Goal: Information Seeking & Learning: Learn about a topic

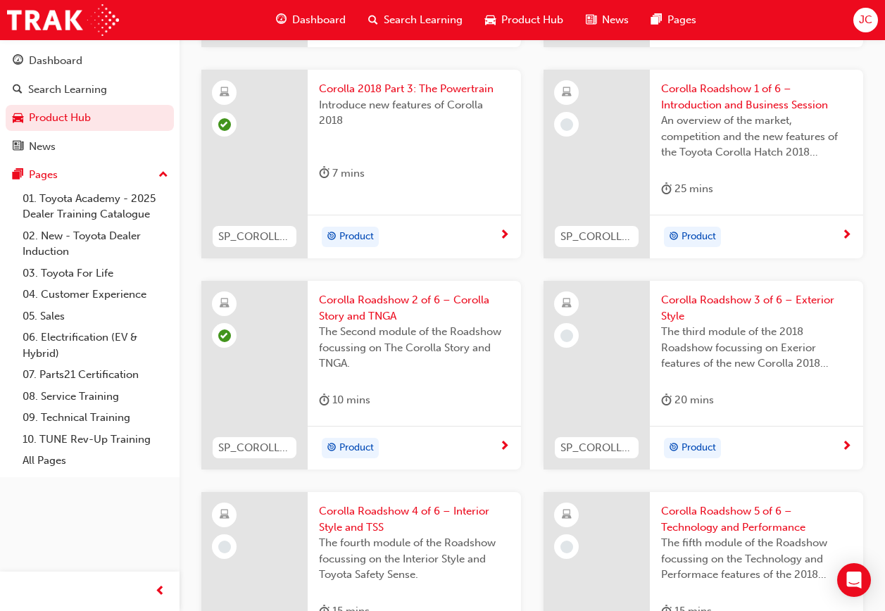
scroll to position [580, 0]
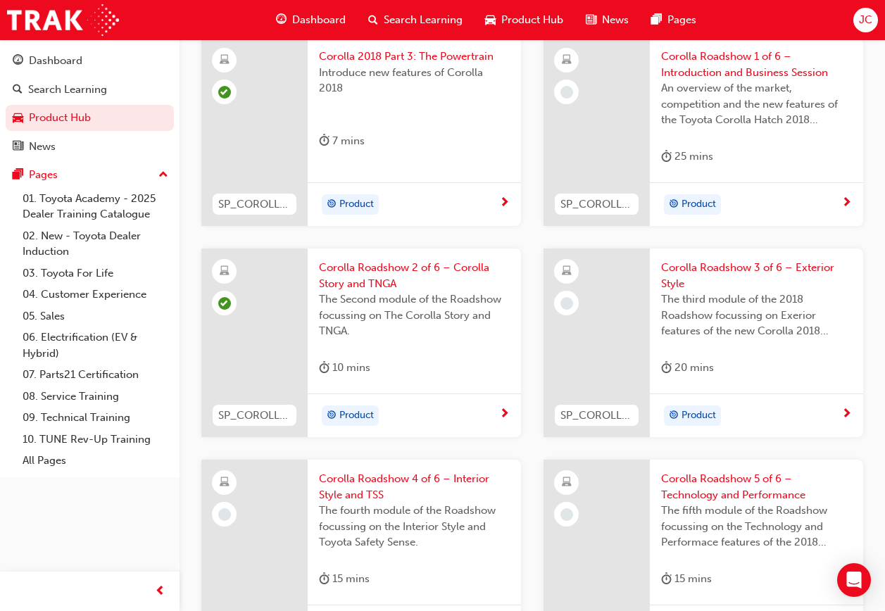
click at [494, 557] on div "The fourth module of the Roadshow focussing on the Interior Style and Toyota Sa…" at bounding box center [414, 531] width 191 height 56
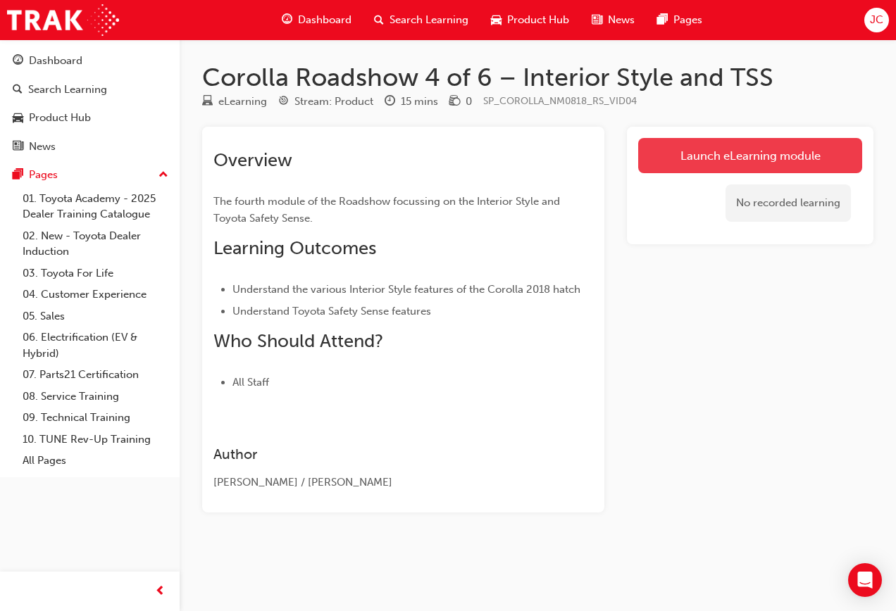
click at [702, 161] on link "Launch eLearning module" at bounding box center [750, 155] width 224 height 35
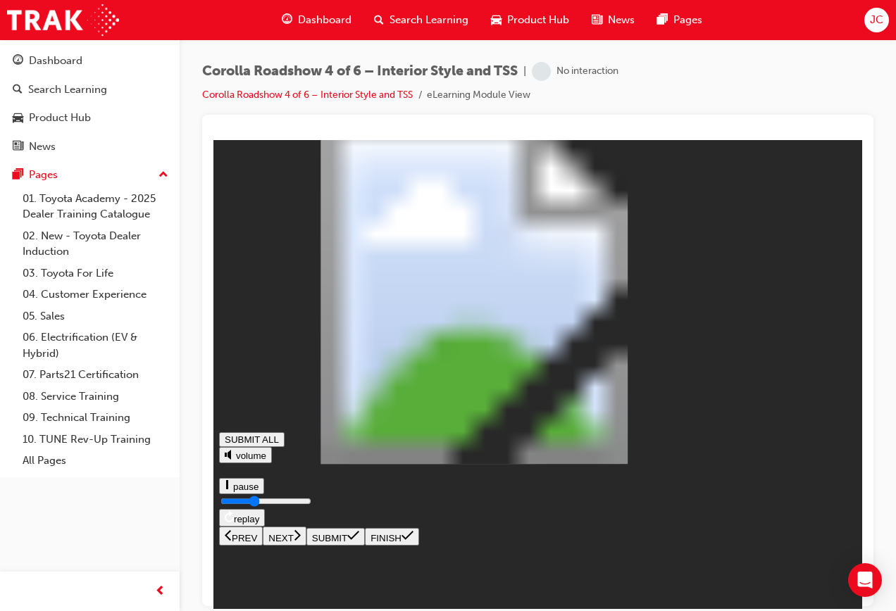
click at [301, 540] on icon at bounding box center [297, 535] width 6 height 11
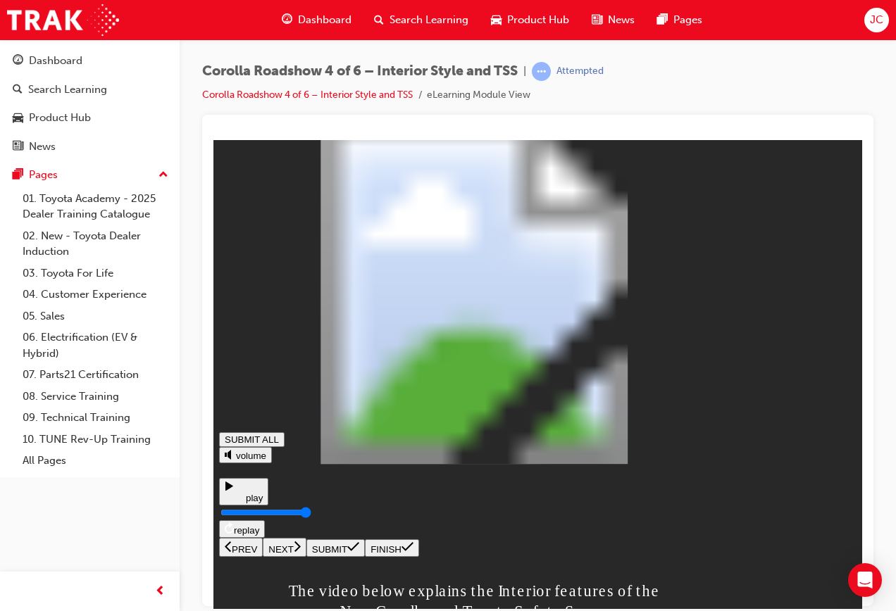
click at [306, 556] on button "NEXT" at bounding box center [285, 546] width 44 height 19
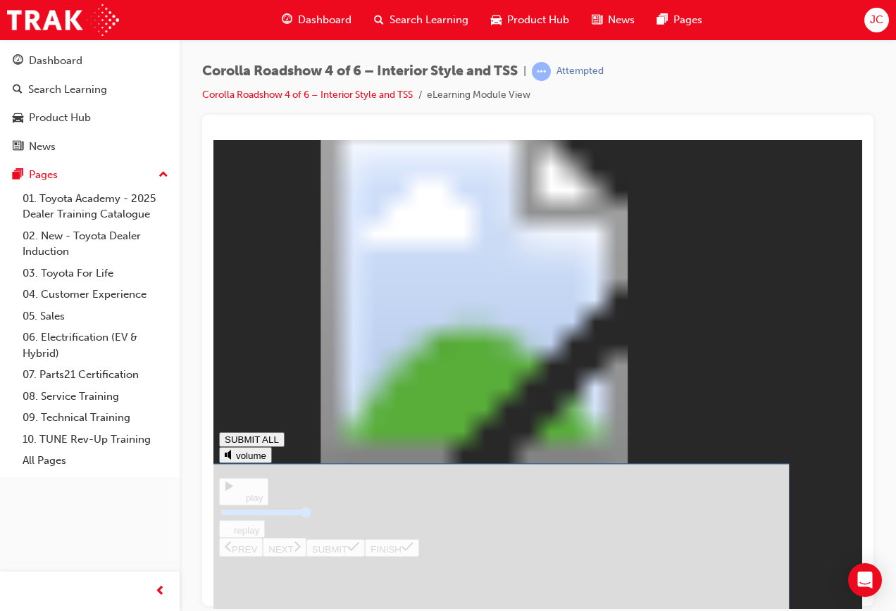
click at [365, 556] on button "SUBMIT" at bounding box center [335, 548] width 58 height 18
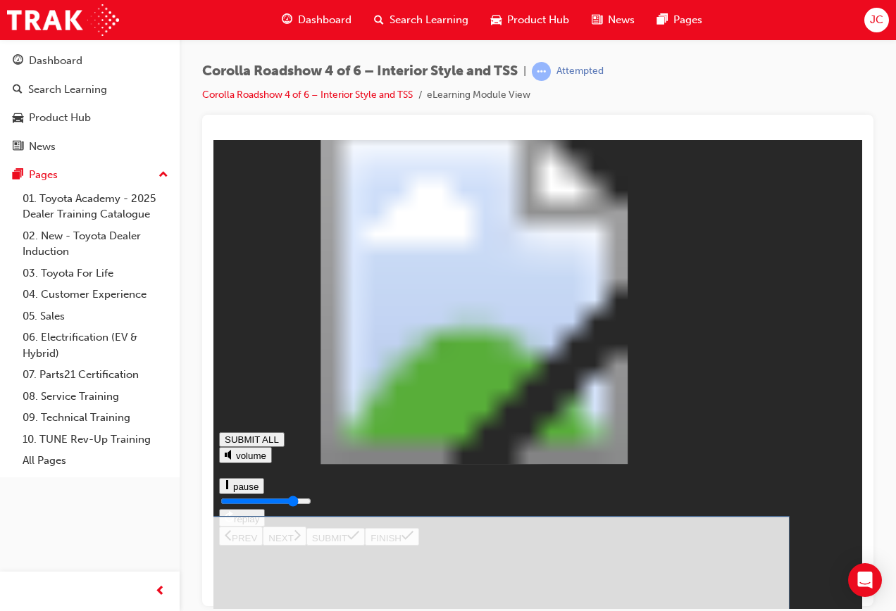
click at [359, 554] on span at bounding box center [353, 549] width 12 height 11
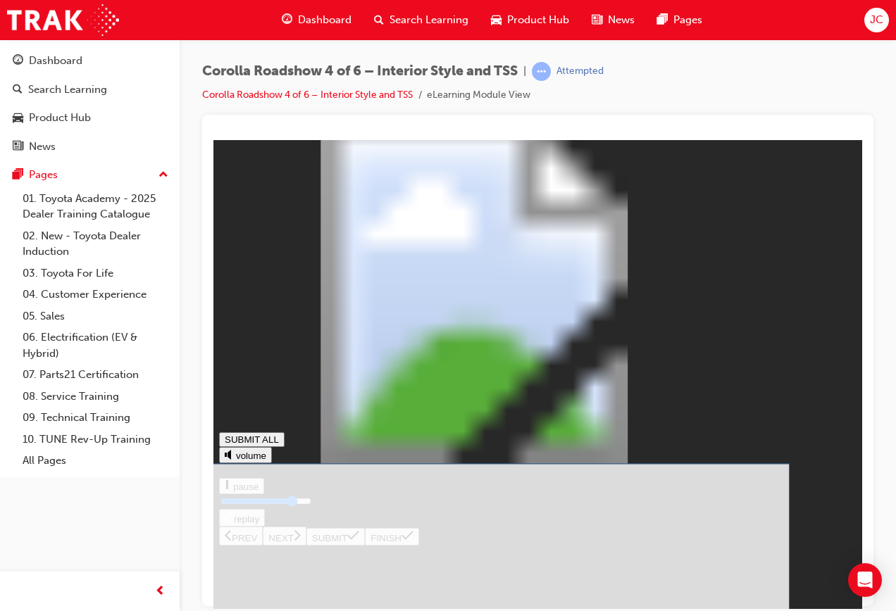
drag, startPoint x: 539, startPoint y: 422, endPoint x: 540, endPoint y: 414, distance: 7.8
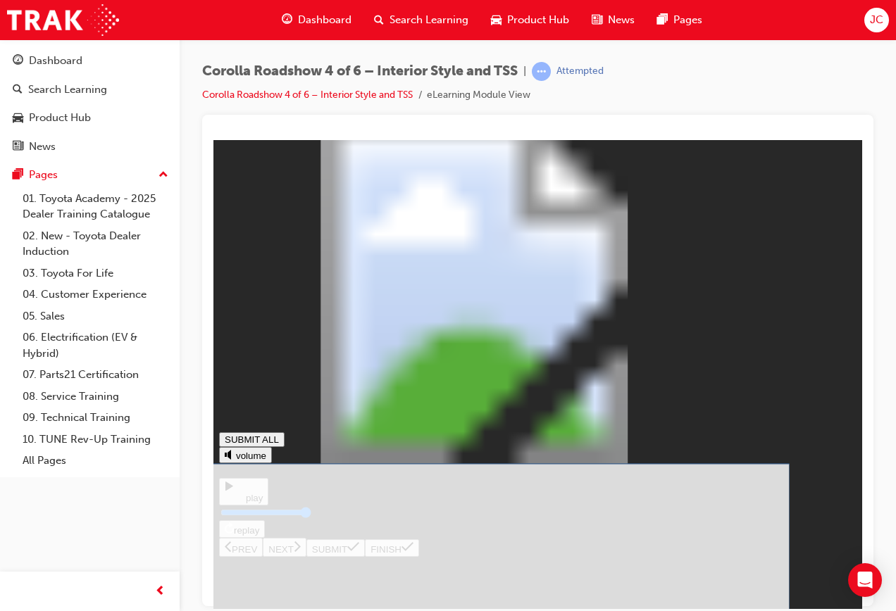
click at [365, 556] on button "SUBMIT" at bounding box center [335, 548] width 58 height 18
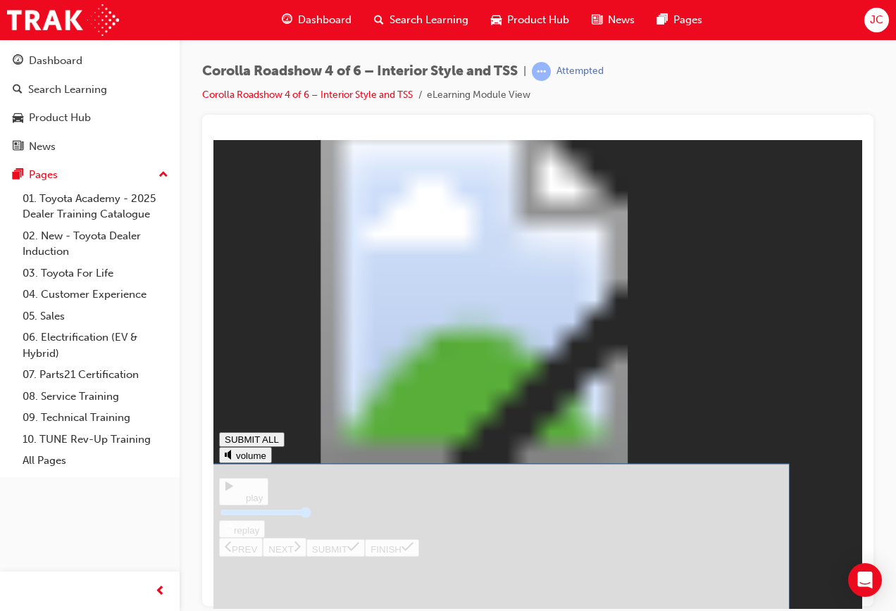
click at [365, 556] on button "SUBMIT" at bounding box center [335, 548] width 58 height 18
drag, startPoint x: 493, startPoint y: 401, endPoint x: 513, endPoint y: 414, distance: 23.4
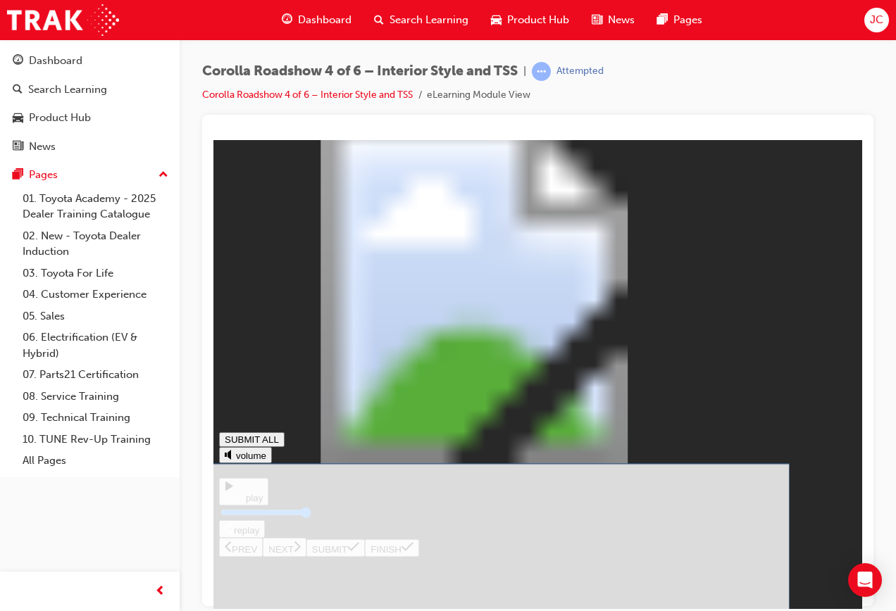
click at [359, 552] on icon at bounding box center [353, 546] width 12 height 11
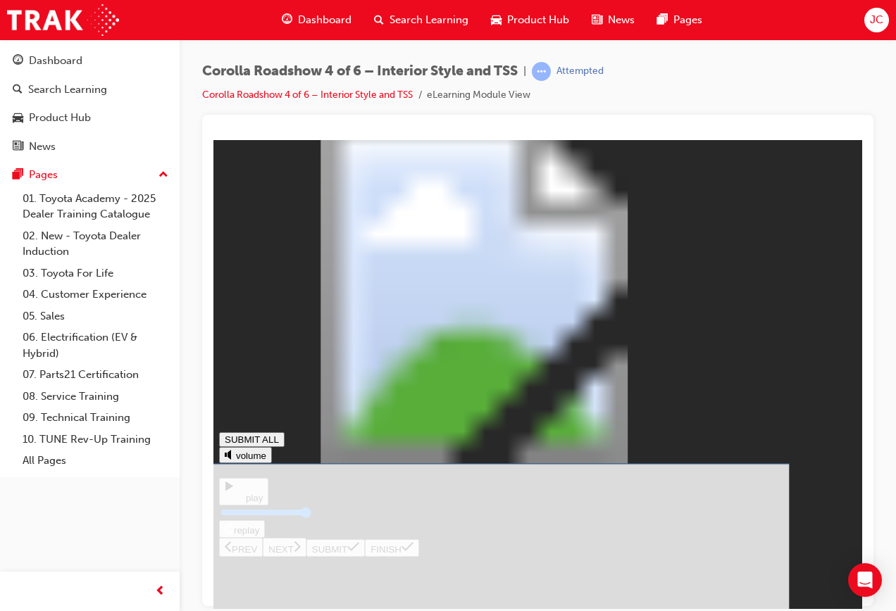
click at [365, 556] on button "SUBMIT" at bounding box center [335, 548] width 58 height 18
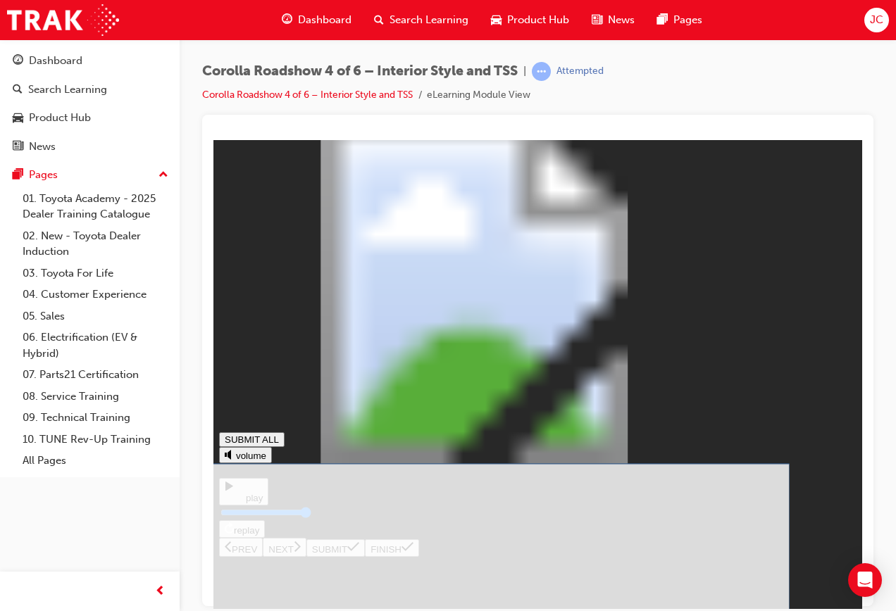
click at [365, 556] on button "SUBMIT" at bounding box center [335, 548] width 58 height 18
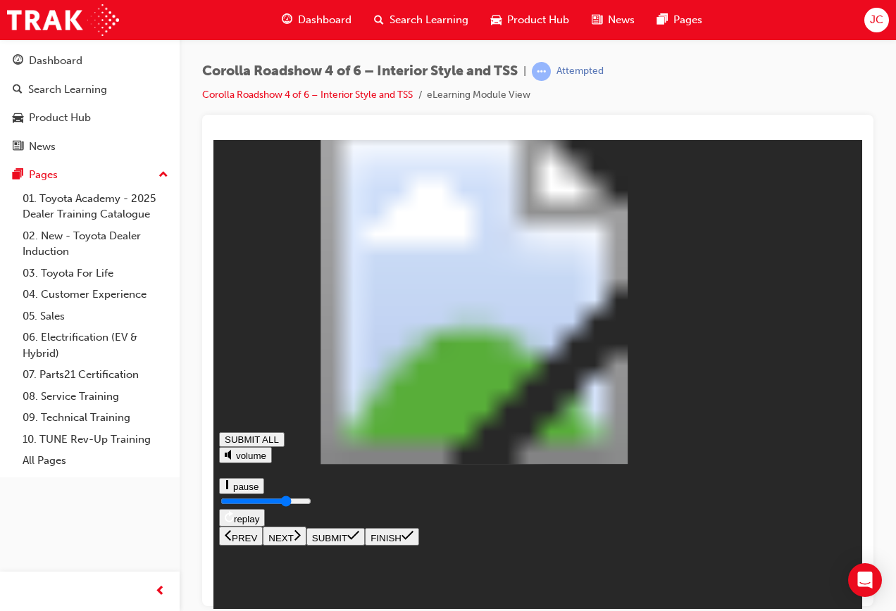
type input "0.789"
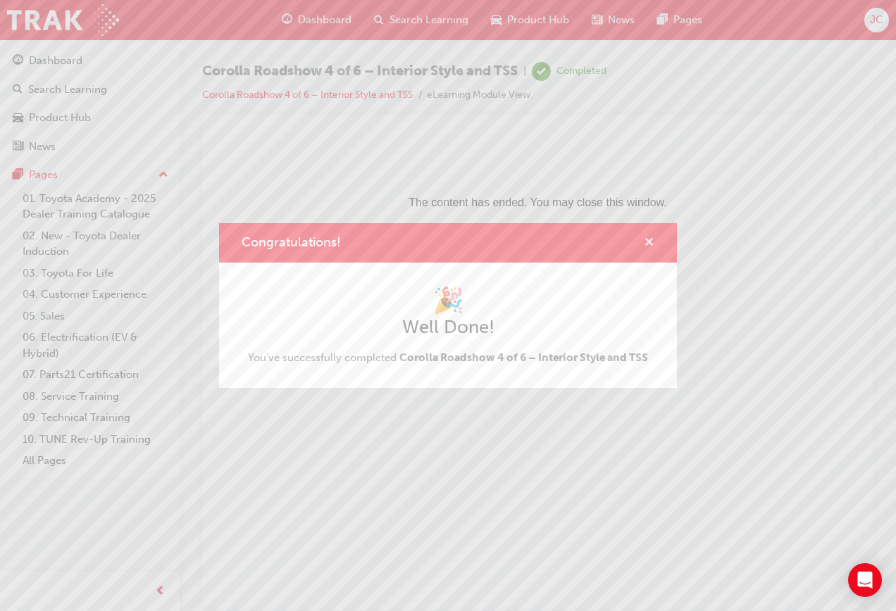
click at [649, 242] on span "cross-icon" at bounding box center [649, 243] width 11 height 13
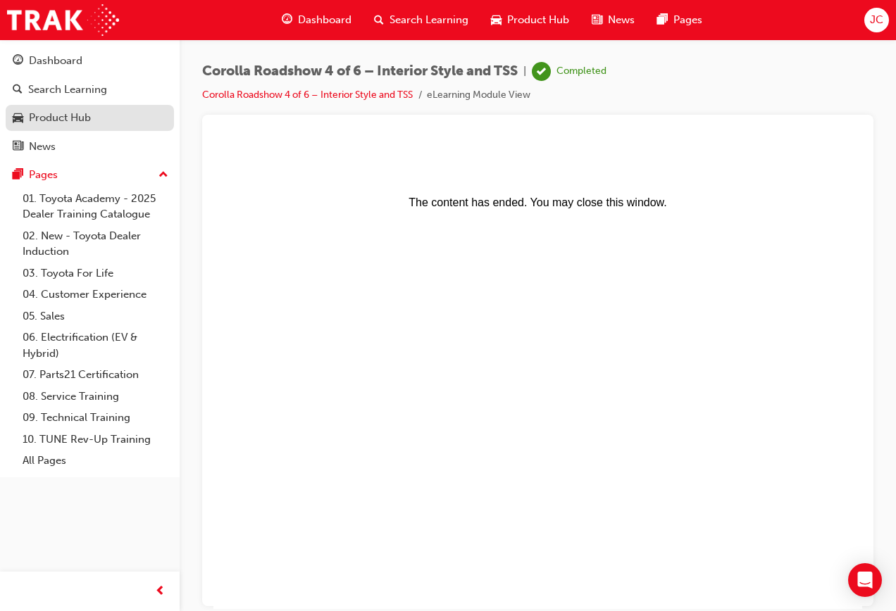
click at [122, 108] on link "Product Hub" at bounding box center [90, 118] width 168 height 26
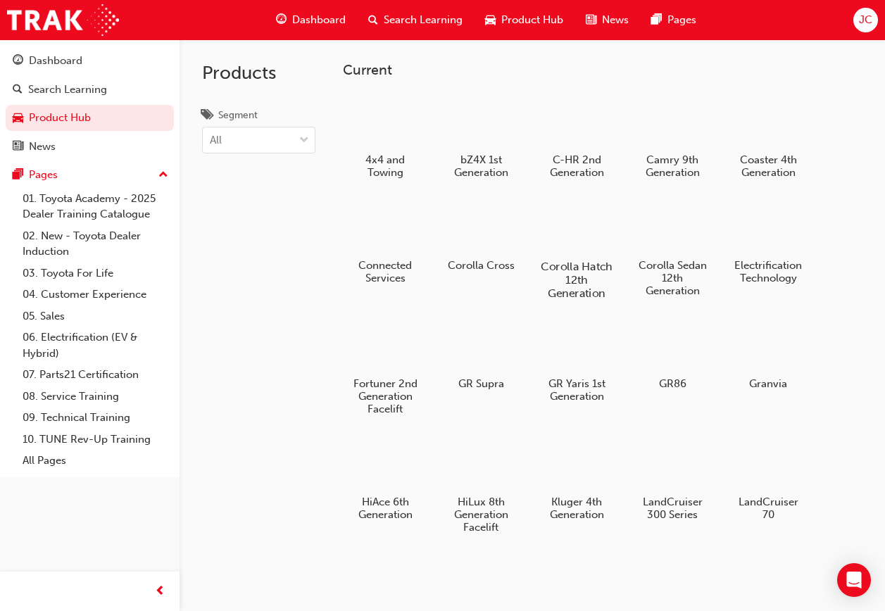
click at [571, 239] on div at bounding box center [577, 226] width 78 height 56
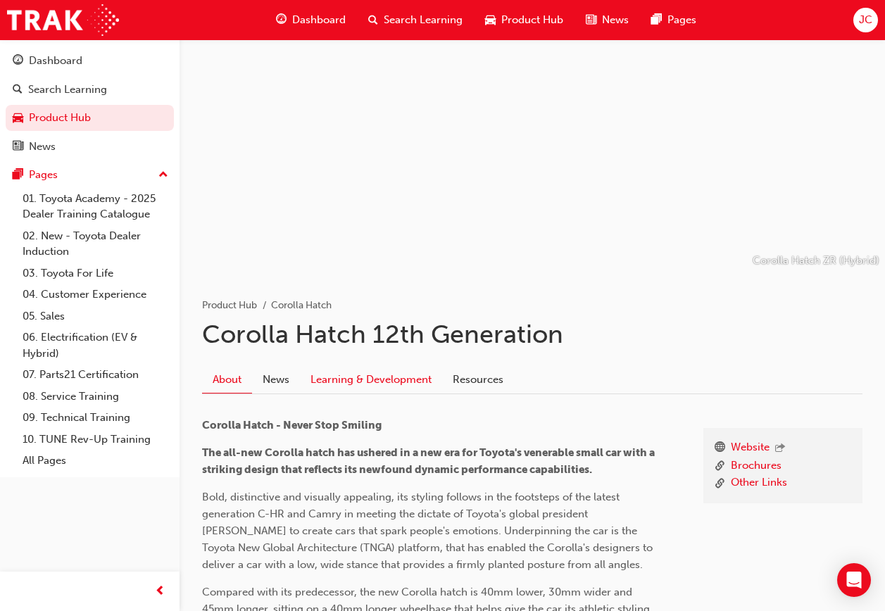
click at [411, 385] on link "Learning & Development" at bounding box center [371, 380] width 142 height 27
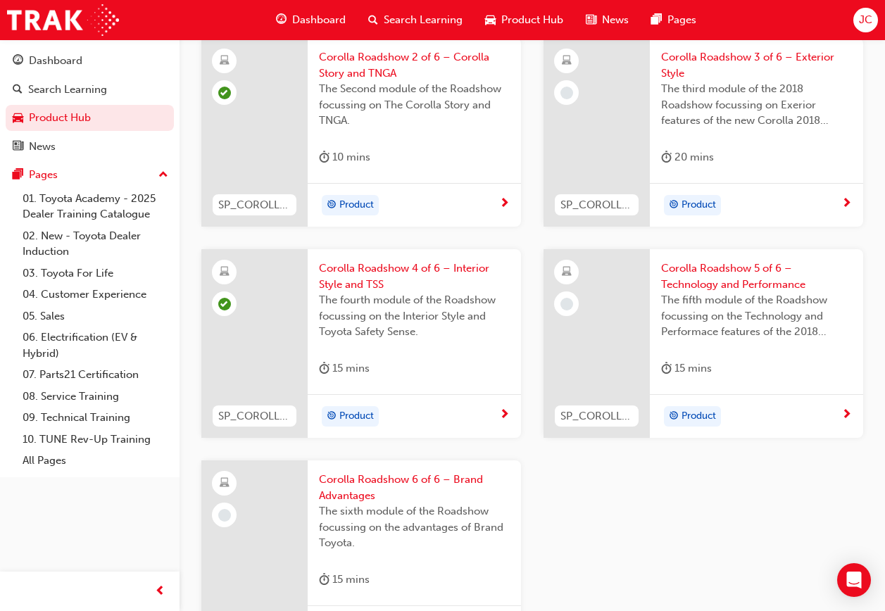
scroll to position [932, 0]
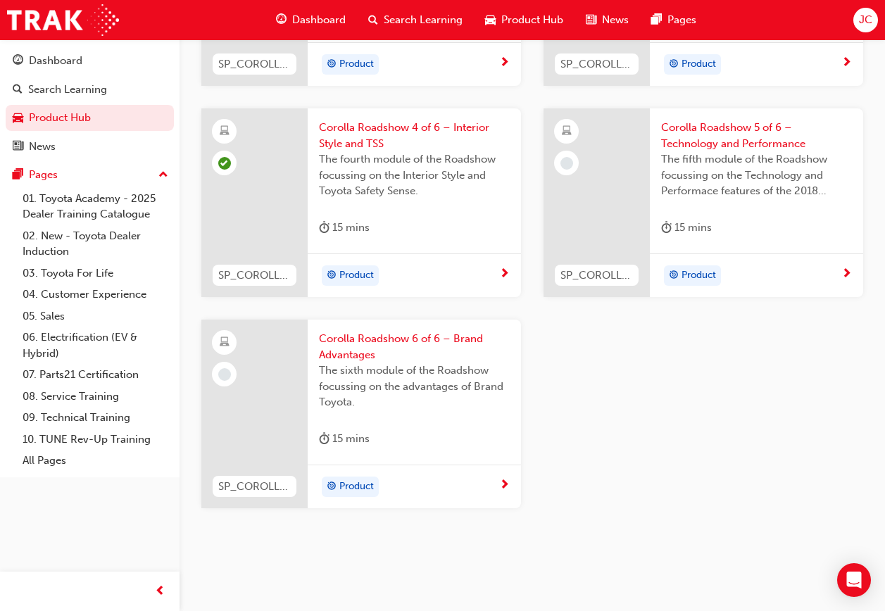
click at [392, 409] on span "The sixth module of the Roadshow focussing on the advantages of Brand Toyota." at bounding box center [414, 387] width 191 height 48
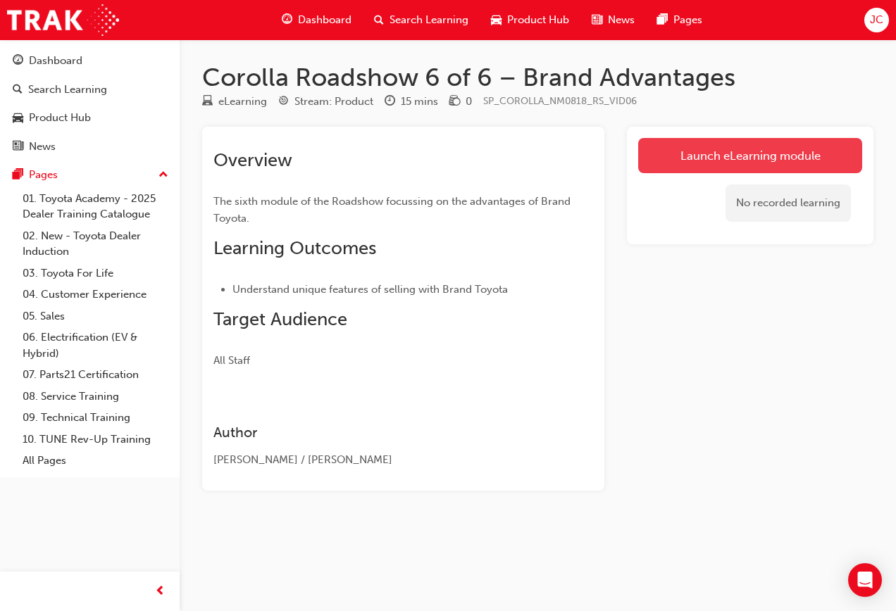
click at [754, 161] on link "Launch eLearning module" at bounding box center [750, 155] width 224 height 35
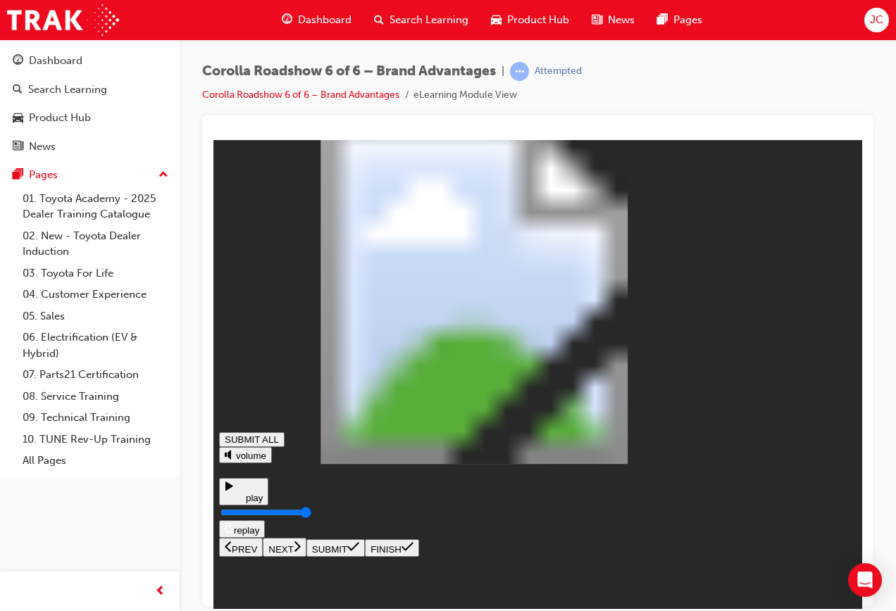
click at [301, 552] on icon at bounding box center [297, 546] width 7 height 13
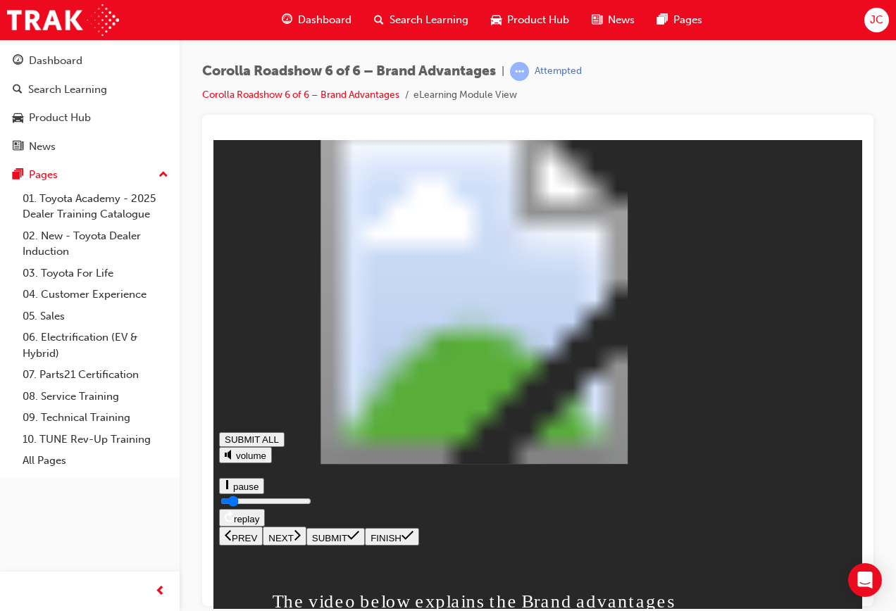
click at [311, 506] on input "Seekbar" at bounding box center [265, 500] width 91 height 11
click at [306, 545] on button "NEXT" at bounding box center [285, 535] width 44 height 19
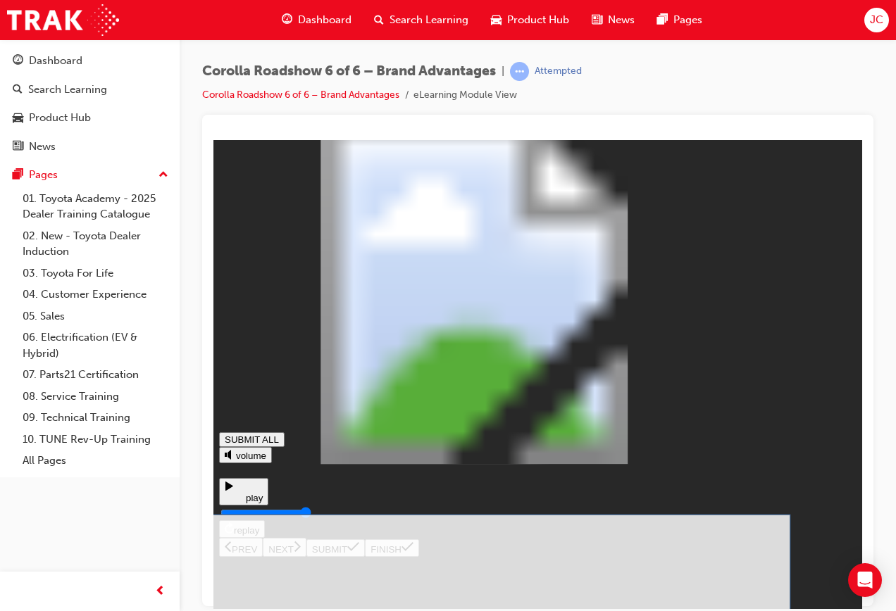
click at [359, 552] on icon at bounding box center [353, 546] width 12 height 11
drag, startPoint x: 602, startPoint y: 425, endPoint x: 580, endPoint y: 417, distance: 22.5
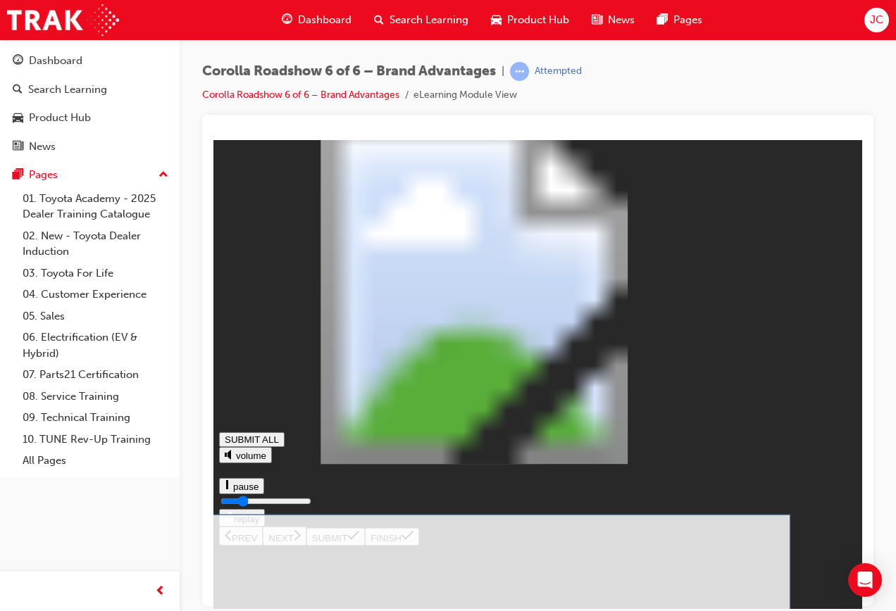
click at [365, 556] on button "SUBMIT" at bounding box center [335, 548] width 58 height 18
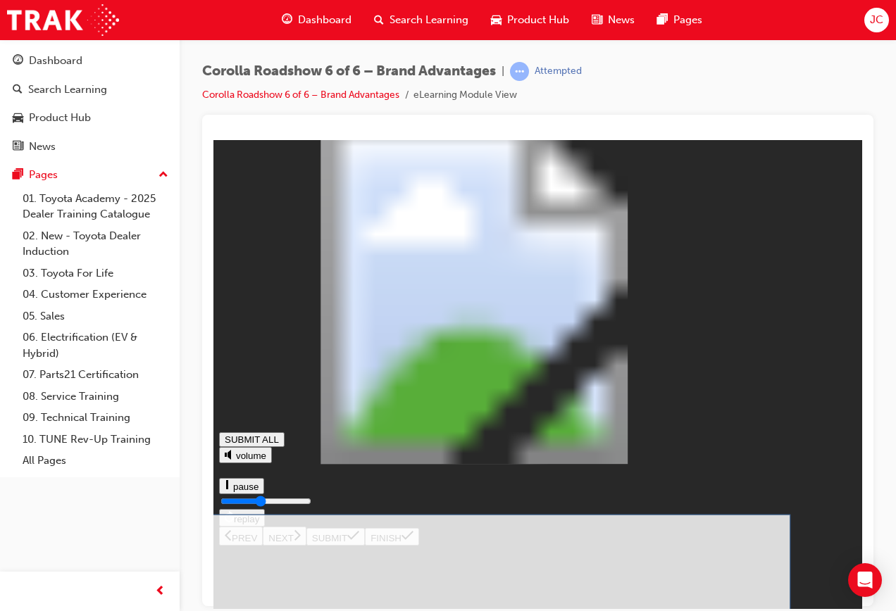
drag, startPoint x: 560, startPoint y: 429, endPoint x: 557, endPoint y: 418, distance: 10.9
click at [365, 556] on button "SUBMIT" at bounding box center [335, 548] width 58 height 18
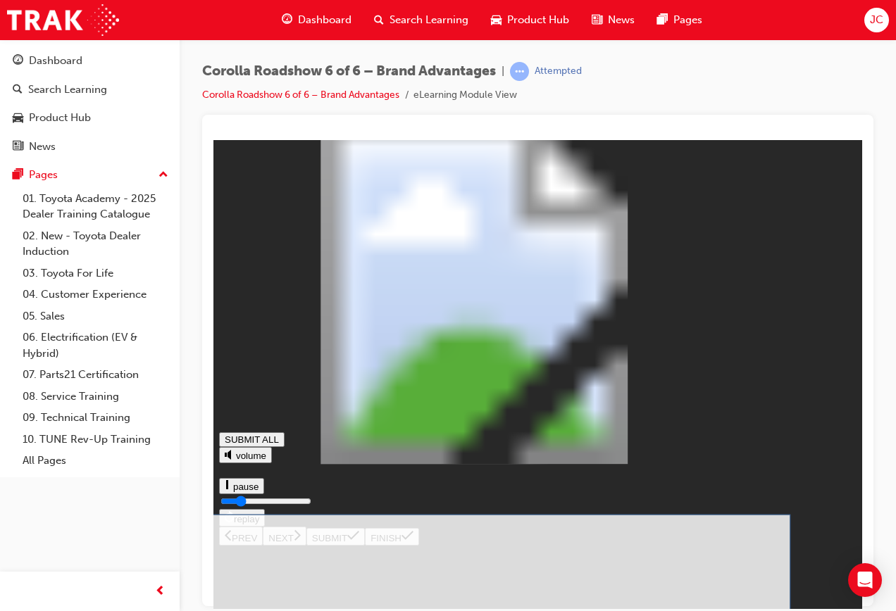
click at [365, 556] on button "SUBMIT" at bounding box center [335, 548] width 58 height 18
drag, startPoint x: 592, startPoint y: 435, endPoint x: 568, endPoint y: 415, distance: 31.5
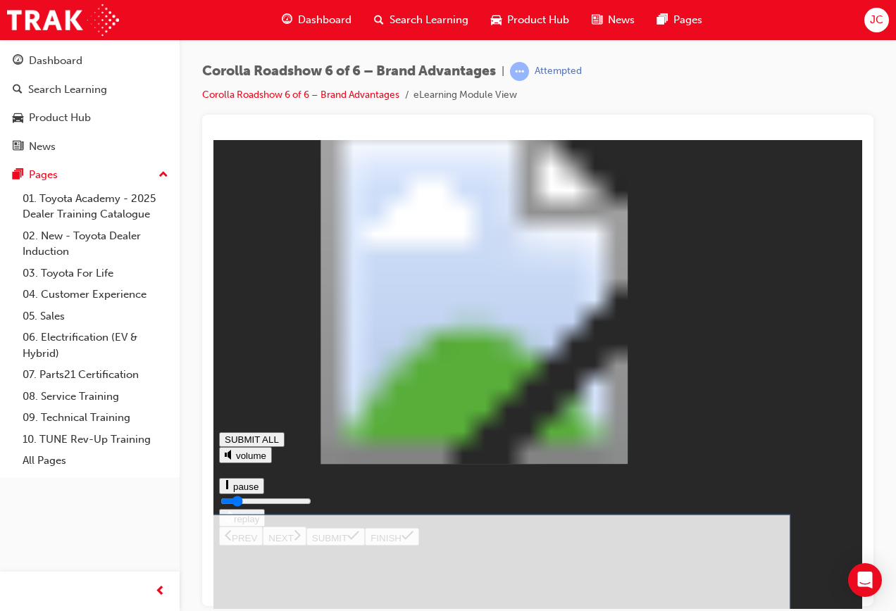
drag, startPoint x: 471, startPoint y: 366, endPoint x: 456, endPoint y: 359, distance: 17.3
click at [359, 552] on icon at bounding box center [353, 546] width 12 height 11
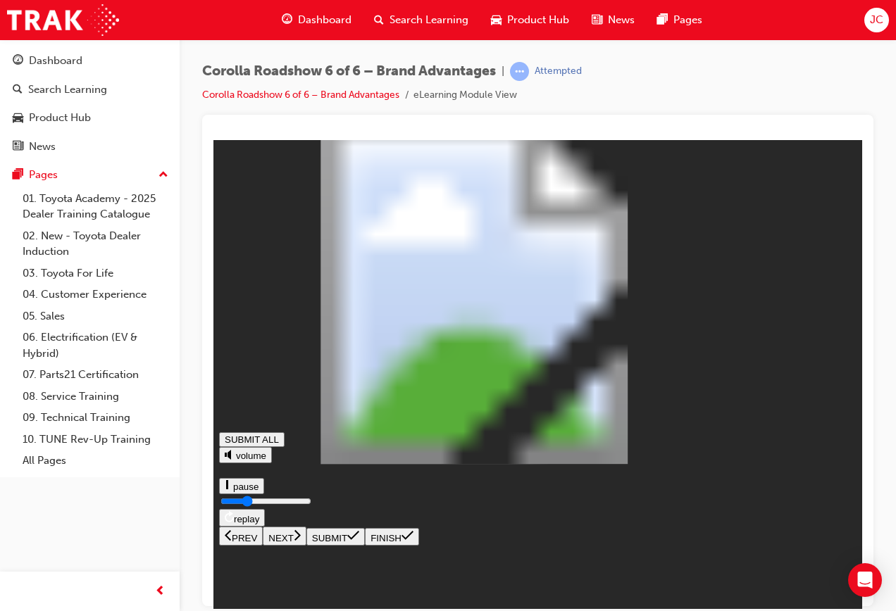
type input "0.3"
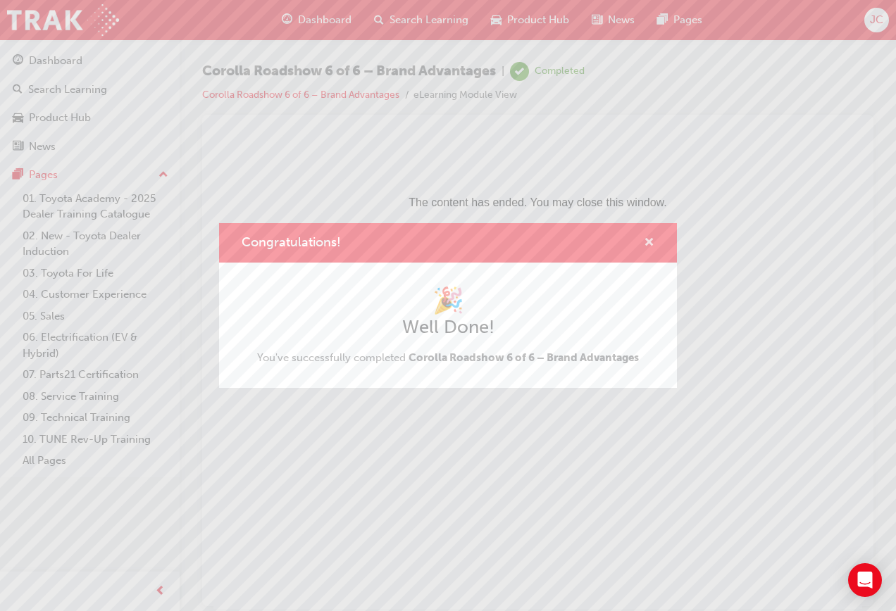
click at [651, 240] on span "cross-icon" at bounding box center [649, 243] width 11 height 13
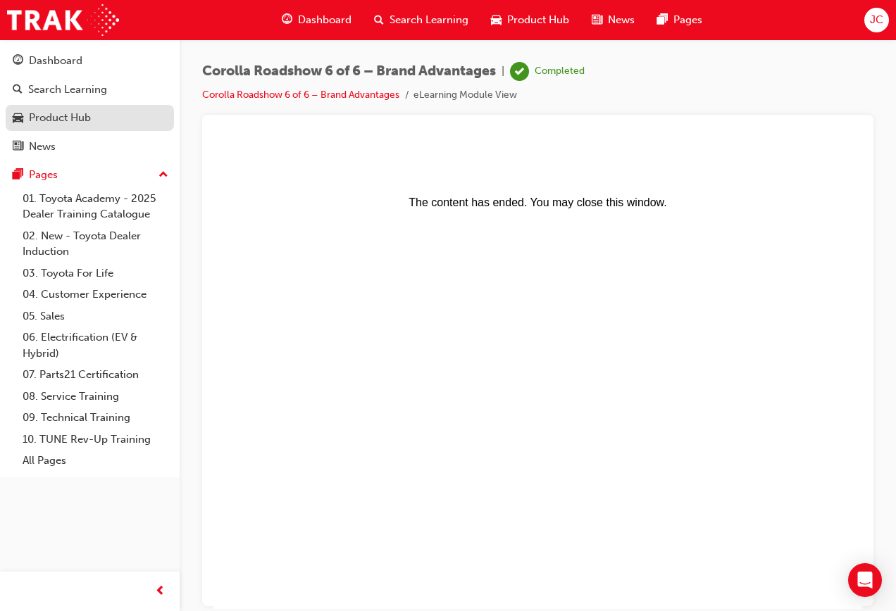
click at [94, 118] on div "Product Hub" at bounding box center [90, 118] width 154 height 18
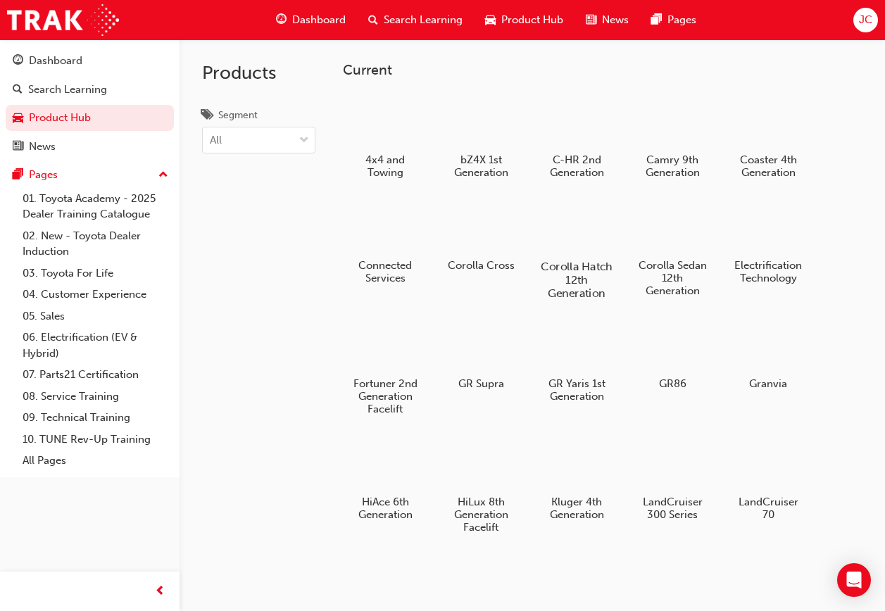
click at [591, 225] on div at bounding box center [577, 226] width 78 height 56
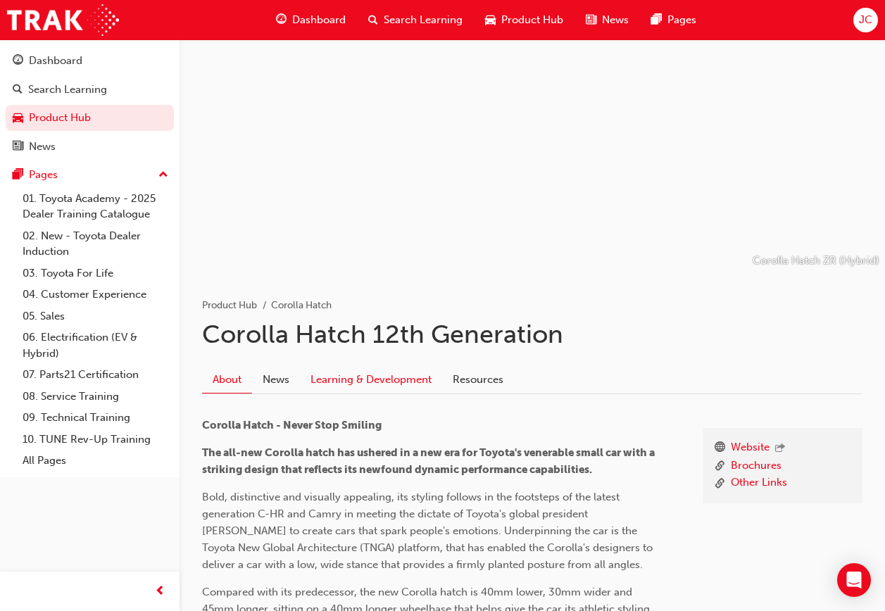
click at [405, 380] on link "Learning & Development" at bounding box center [371, 380] width 142 height 27
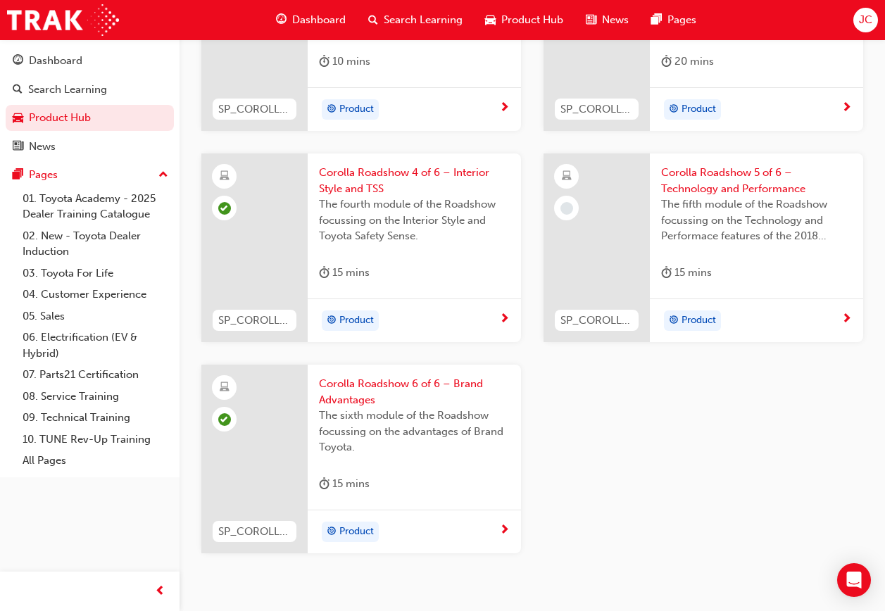
scroll to position [861, 0]
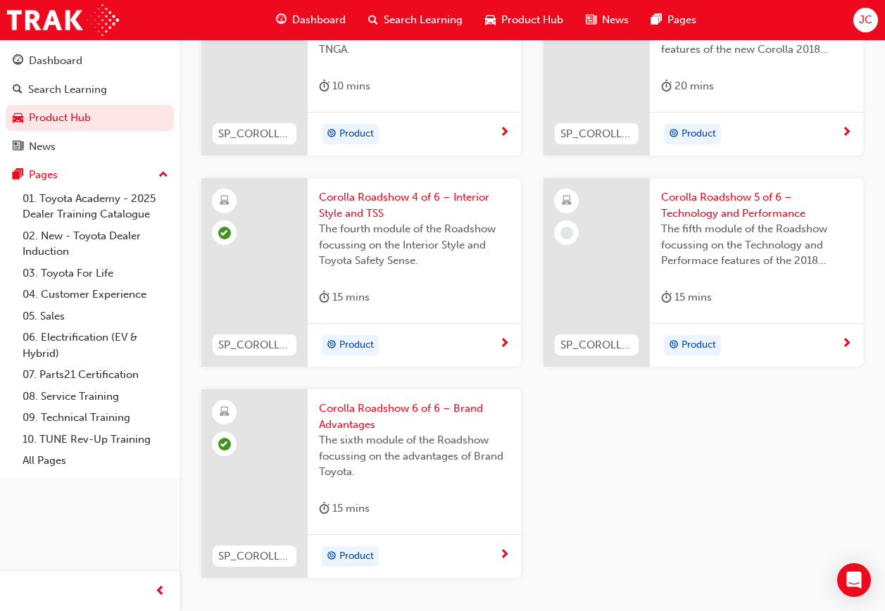
click at [708, 249] on span "The fifth module of the Roadshow focussing on the Technology and Performace fea…" at bounding box center [756, 245] width 191 height 48
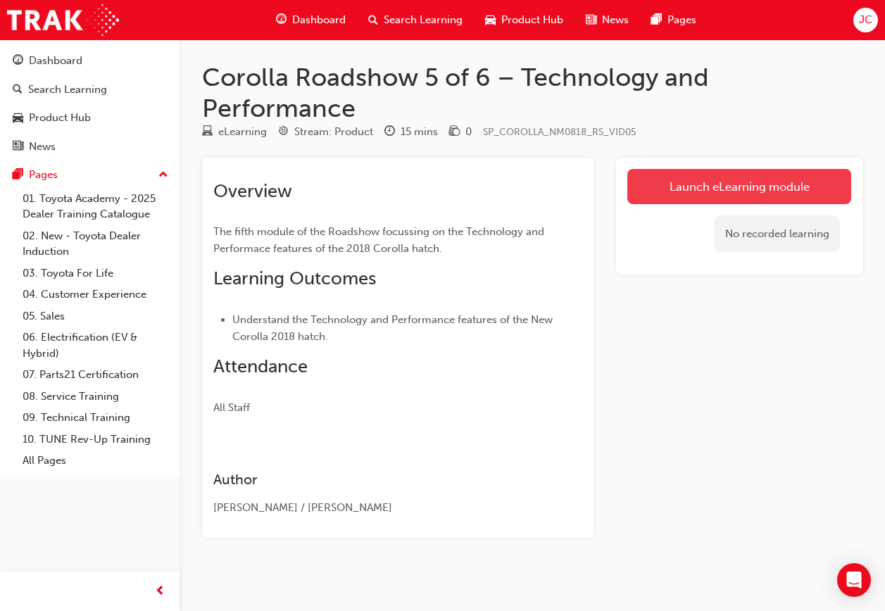
click at [725, 194] on link "Launch eLearning module" at bounding box center [740, 186] width 224 height 35
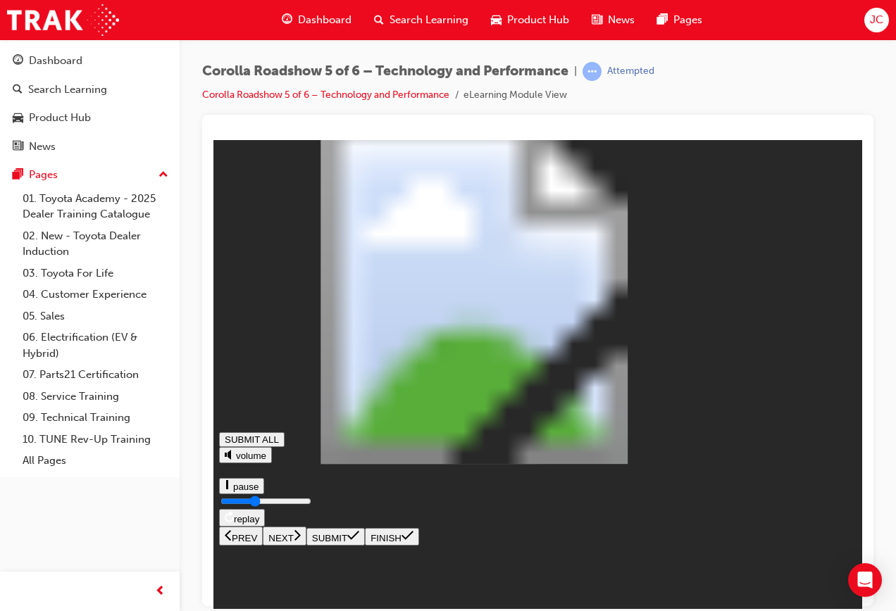
click at [761, 545] on div "Technology and Perormance SUBMIT ALL volume pause replay PREV NEXT SUBMIT FINI…" at bounding box center [537, 345] width 637 height 400
click at [756, 545] on div "Technology and Perormance SUBMIT ALL volume pause replay PREV NEXT SUBMIT FINI…" at bounding box center [537, 345] width 637 height 400
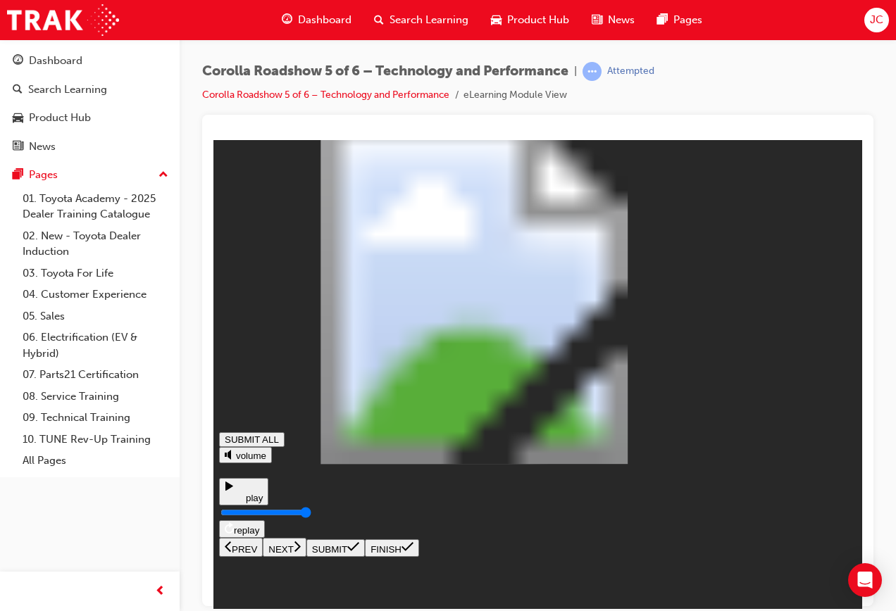
click at [311, 518] on input "Seekbar" at bounding box center [265, 511] width 91 height 11
click at [301, 552] on icon at bounding box center [297, 546] width 7 height 13
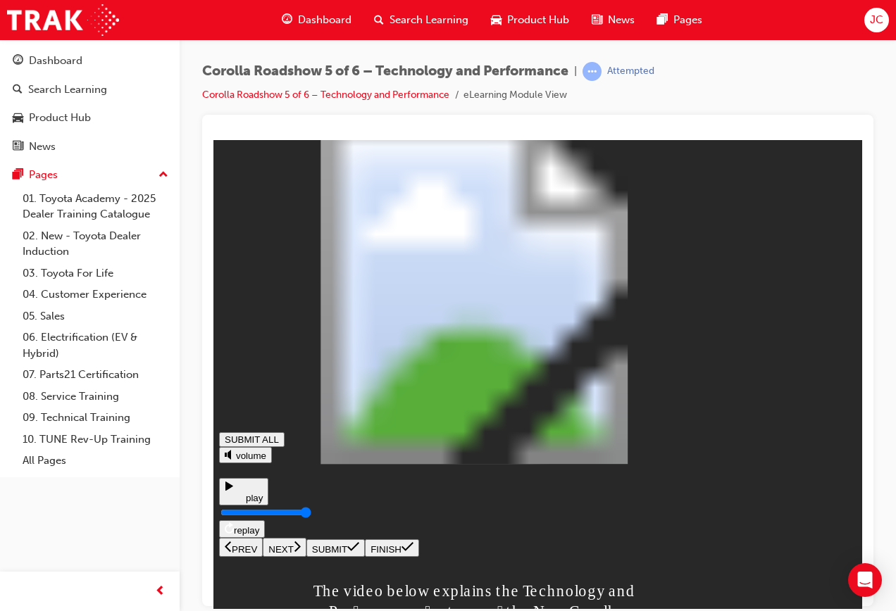
click at [311, 518] on input "Seekbar" at bounding box center [265, 511] width 91 height 11
click at [306, 556] on button "NEXT" at bounding box center [285, 546] width 44 height 19
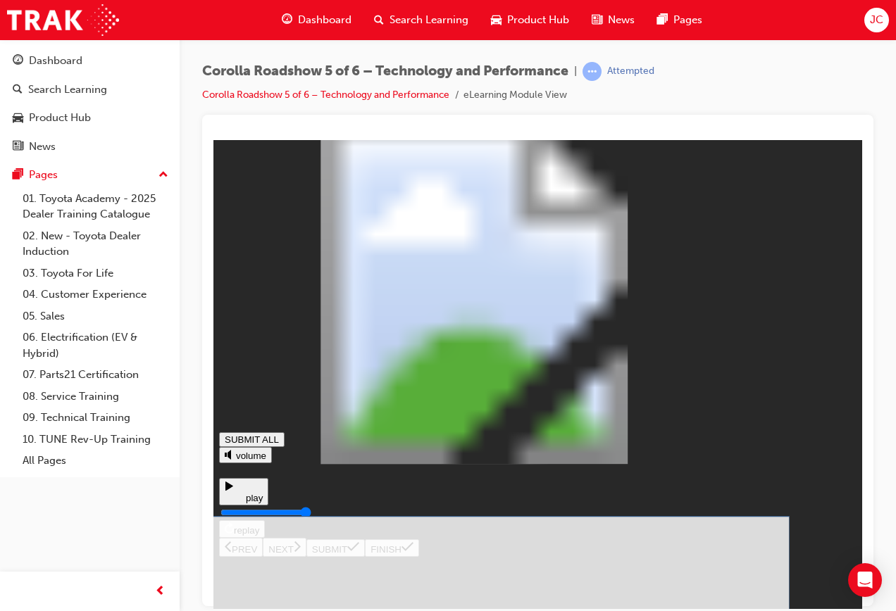
click at [359, 552] on icon at bounding box center [353, 546] width 12 height 11
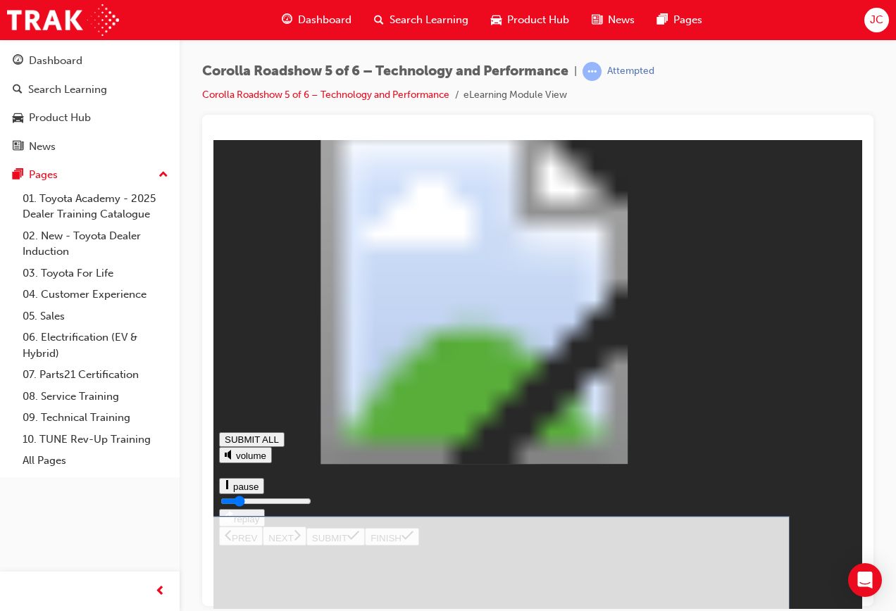
click at [365, 556] on button "SUBMIT" at bounding box center [335, 548] width 58 height 18
drag, startPoint x: 379, startPoint y: 373, endPoint x: 404, endPoint y: 348, distance: 35.9
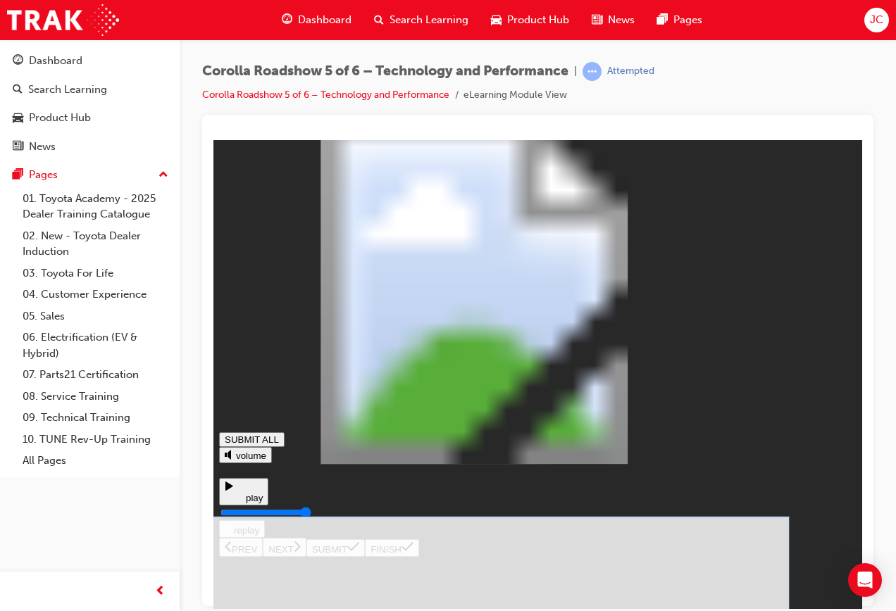
click at [365, 556] on button "SUBMIT" at bounding box center [335, 548] width 58 height 18
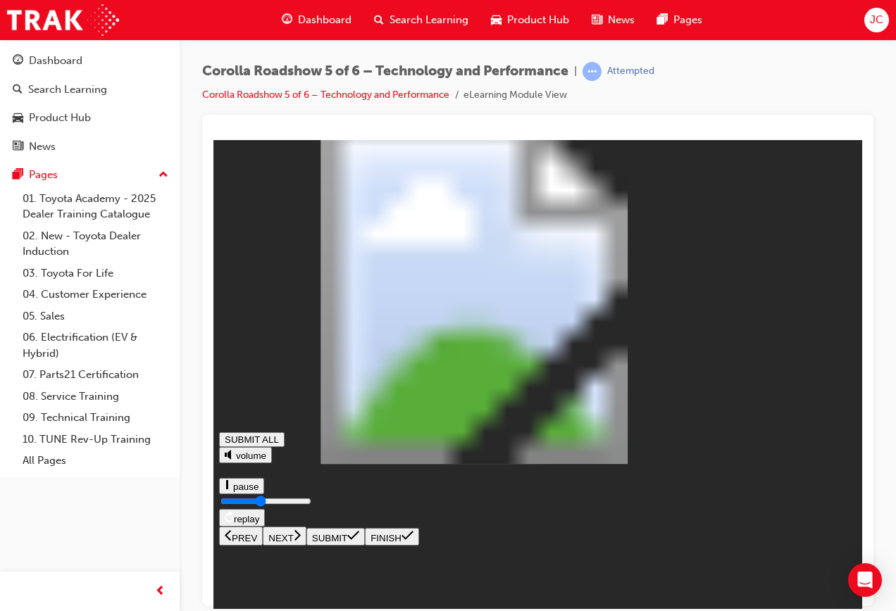
type input "0.456"
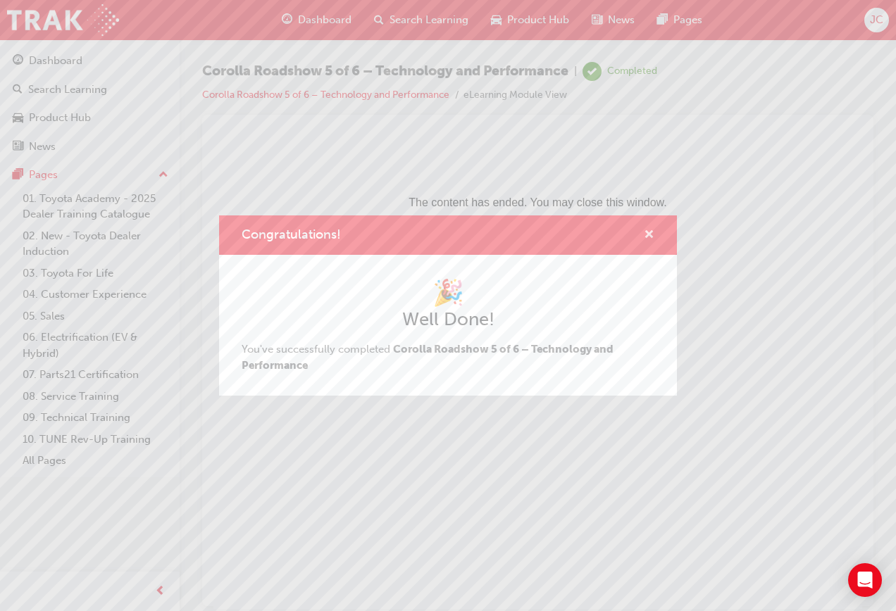
click at [652, 239] on span "cross-icon" at bounding box center [649, 236] width 11 height 13
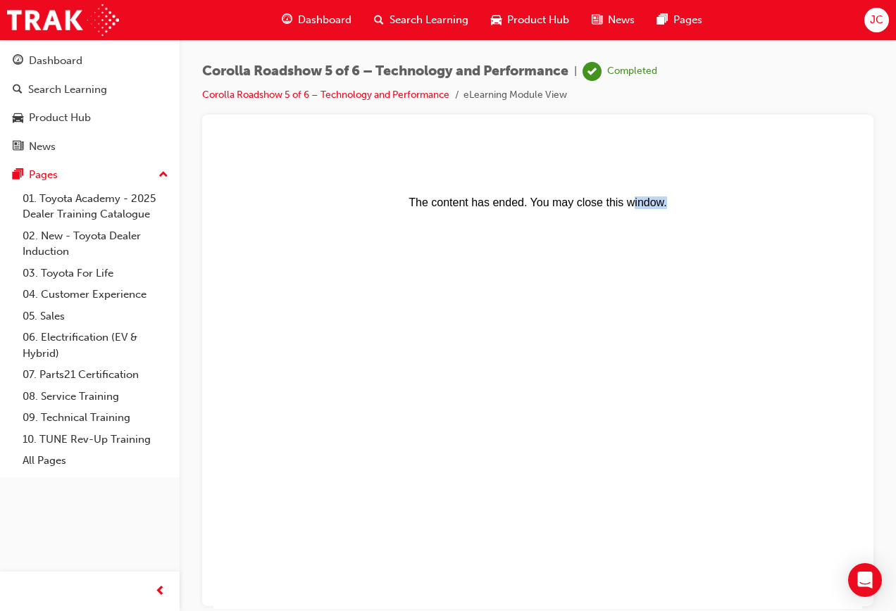
click at [652, 239] on body "The content has ended. You may close this window." at bounding box center [537, 374] width 637 height 458
click at [123, 115] on div "Product Hub" at bounding box center [90, 118] width 154 height 18
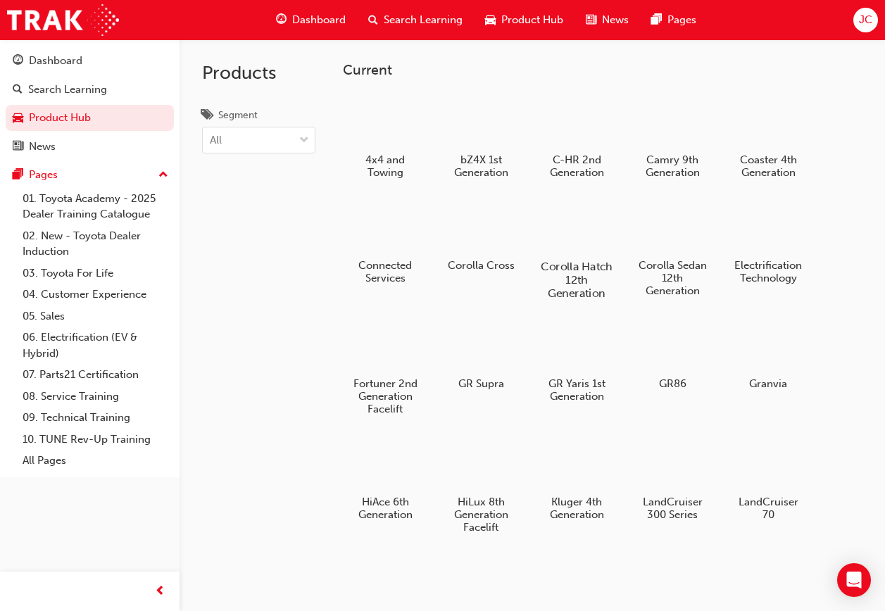
click at [577, 225] on div at bounding box center [577, 226] width 78 height 56
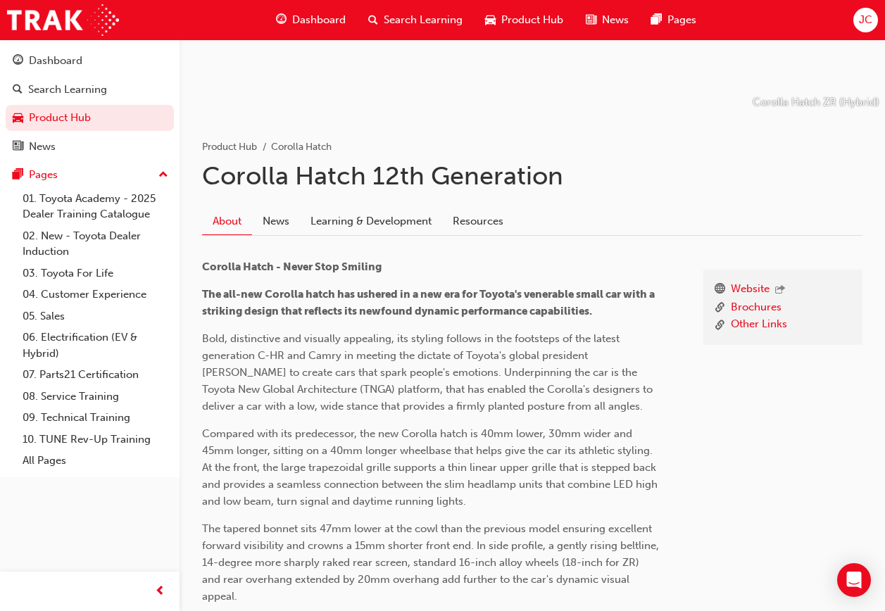
scroll to position [211, 0]
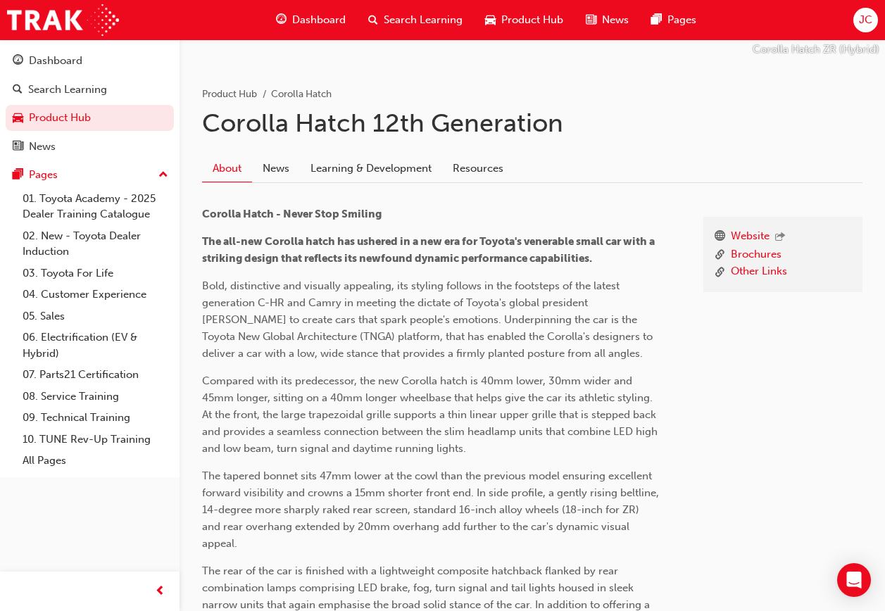
click at [392, 172] on link "Learning & Development" at bounding box center [371, 169] width 142 height 27
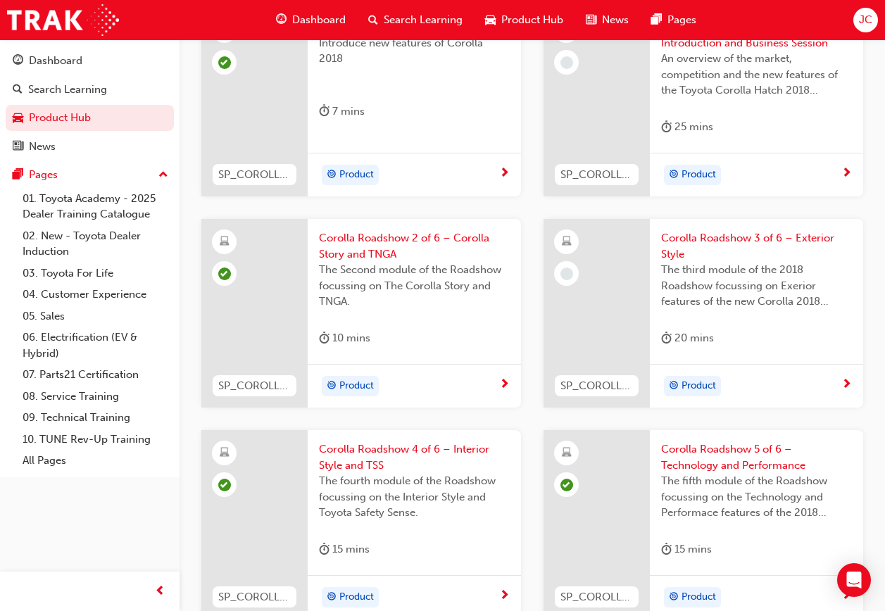
scroll to position [509, 0]
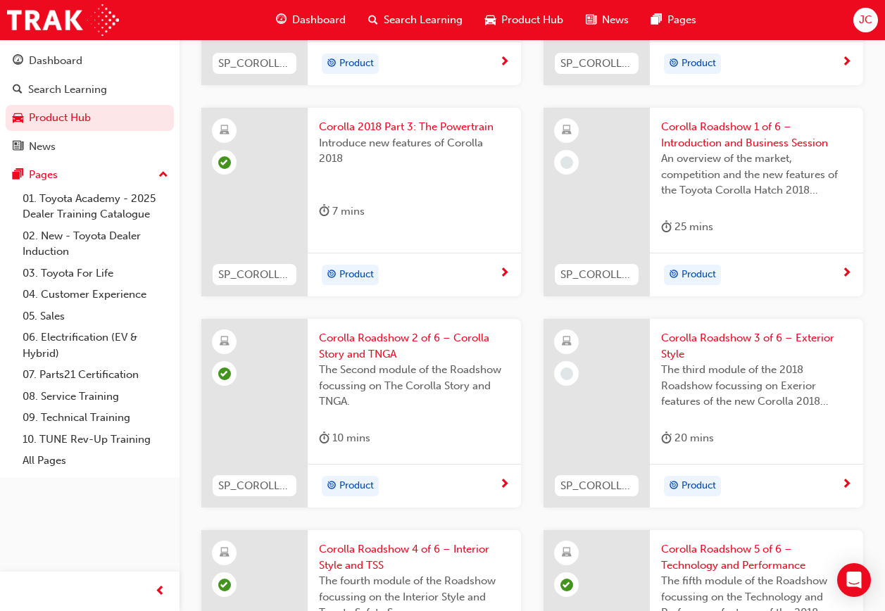
click at [741, 402] on span "The third module of the 2018 Roadshow focussing on Exerior features of the new …" at bounding box center [756, 386] width 191 height 48
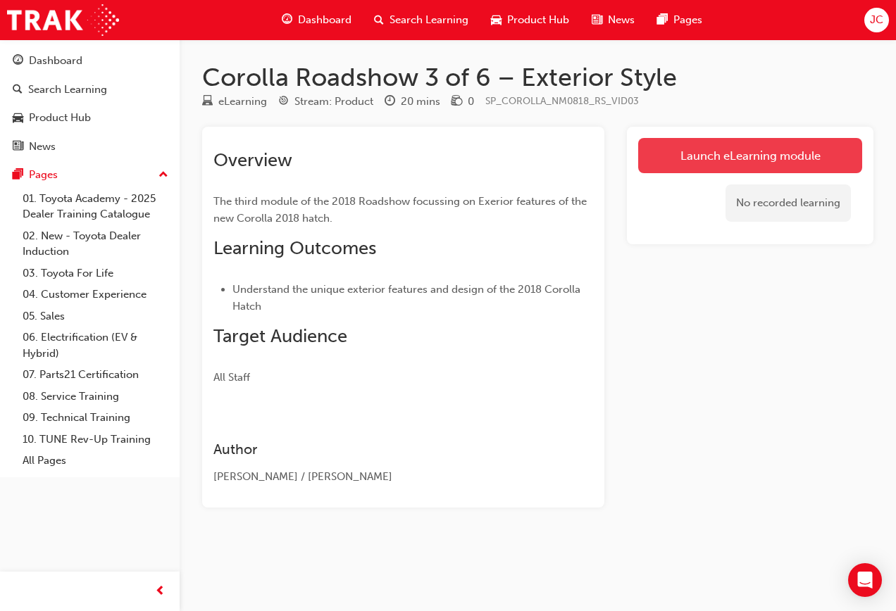
click at [738, 151] on link "Launch eLearning module" at bounding box center [750, 155] width 224 height 35
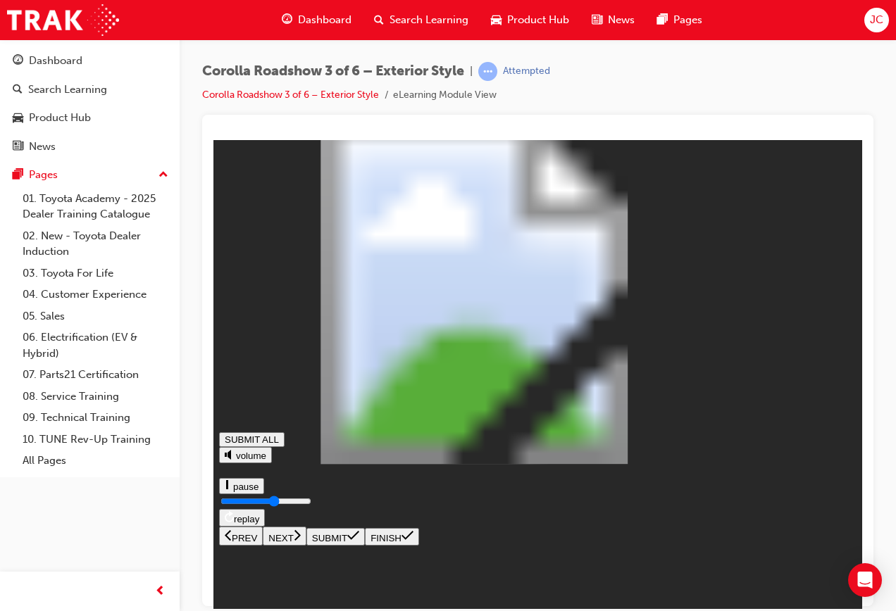
click at [757, 545] on div "Exterior Style SUBMIT ALL volume pause replay PREV NEXT SUBMIT FINISH" at bounding box center [537, 345] width 637 height 400
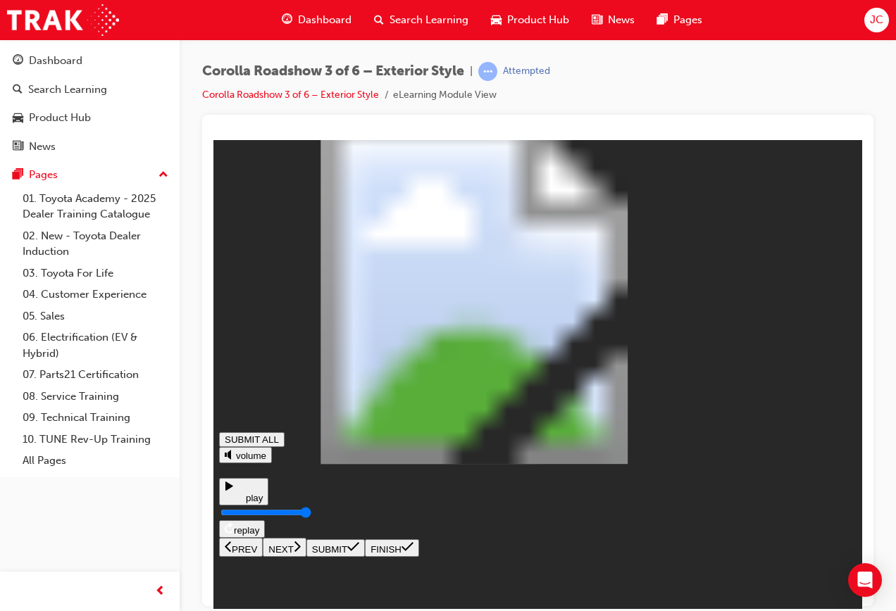
click at [311, 518] on input "Seekbar" at bounding box center [265, 511] width 91 height 11
click at [301, 552] on icon at bounding box center [297, 546] width 7 height 13
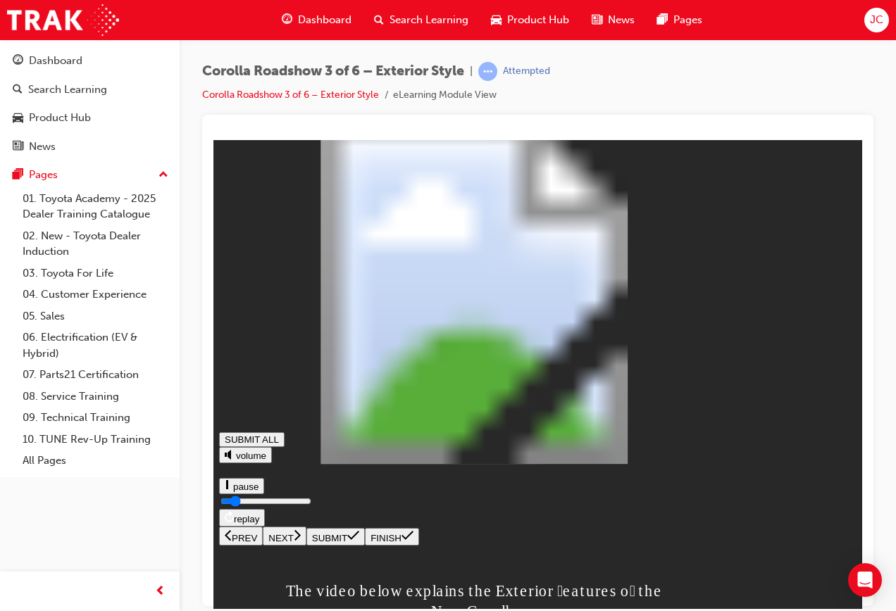
click at [764, 545] on div "The video below explains the Exterior eatures o the New Corolla SUBMIT ALL vo…" at bounding box center [537, 345] width 637 height 400
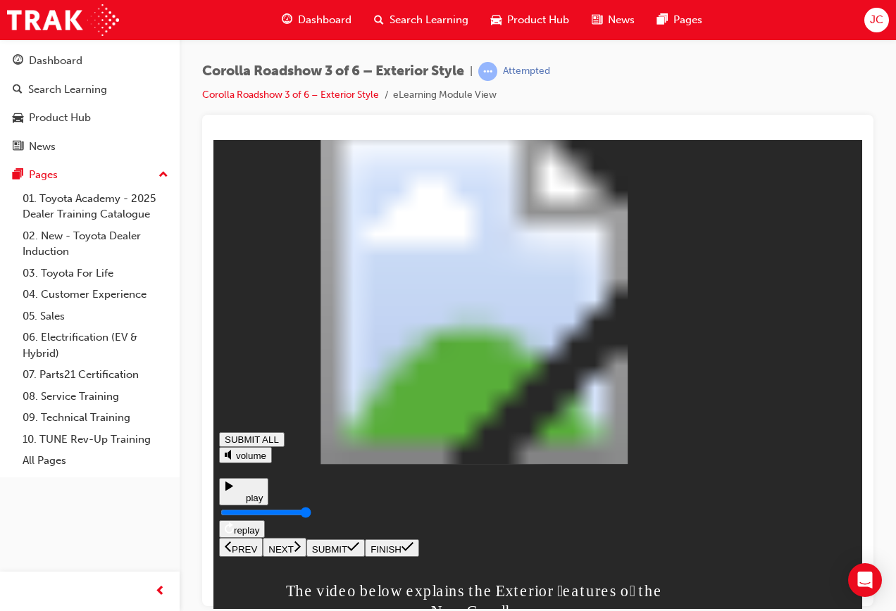
click at [311, 518] on input "Seekbar" at bounding box center [265, 511] width 91 height 11
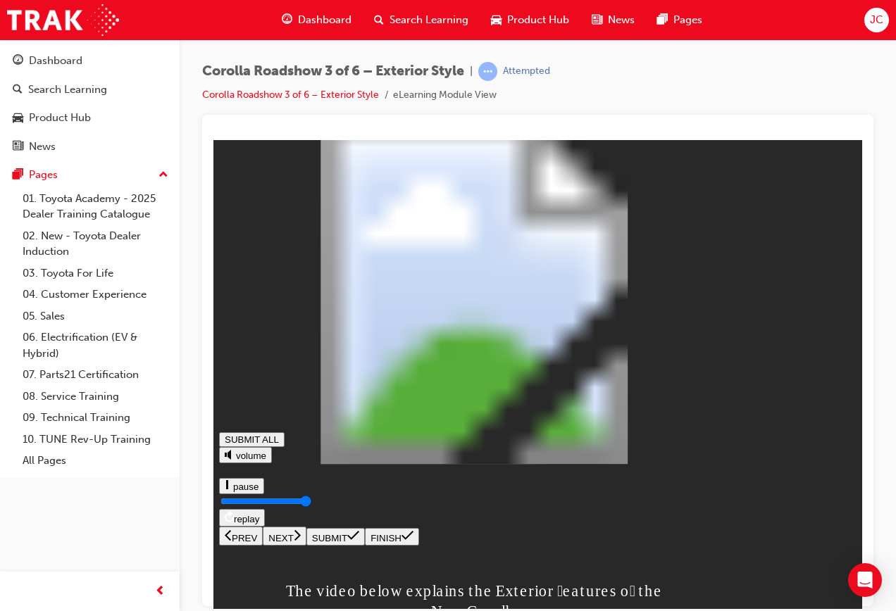
click at [306, 545] on button "NEXT" at bounding box center [285, 535] width 44 height 19
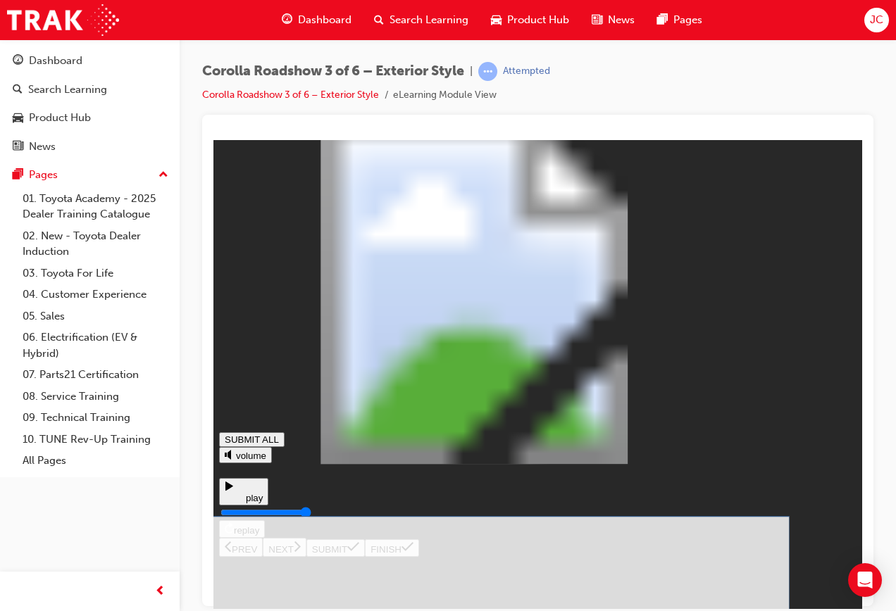
click at [359, 552] on icon at bounding box center [353, 546] width 12 height 11
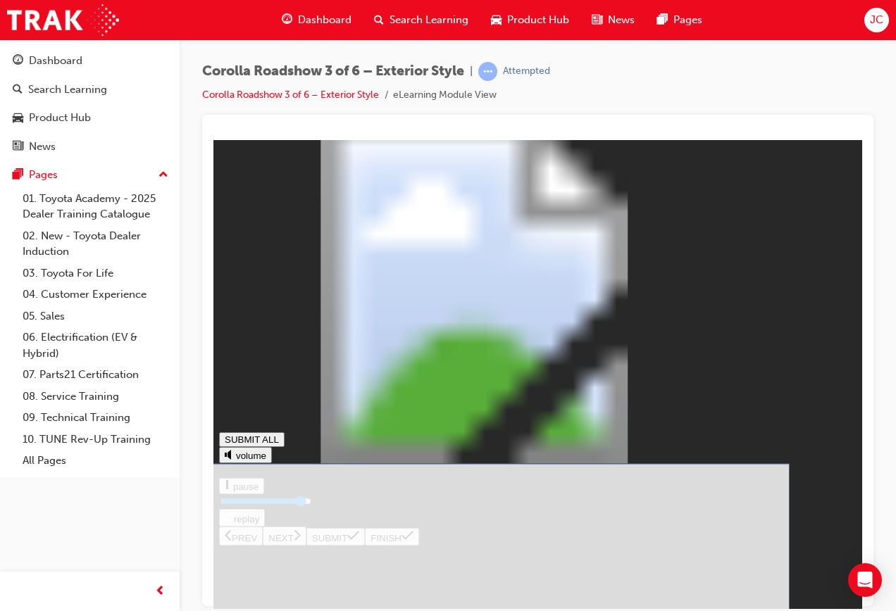
click at [359, 552] on icon at bounding box center [353, 546] width 12 height 11
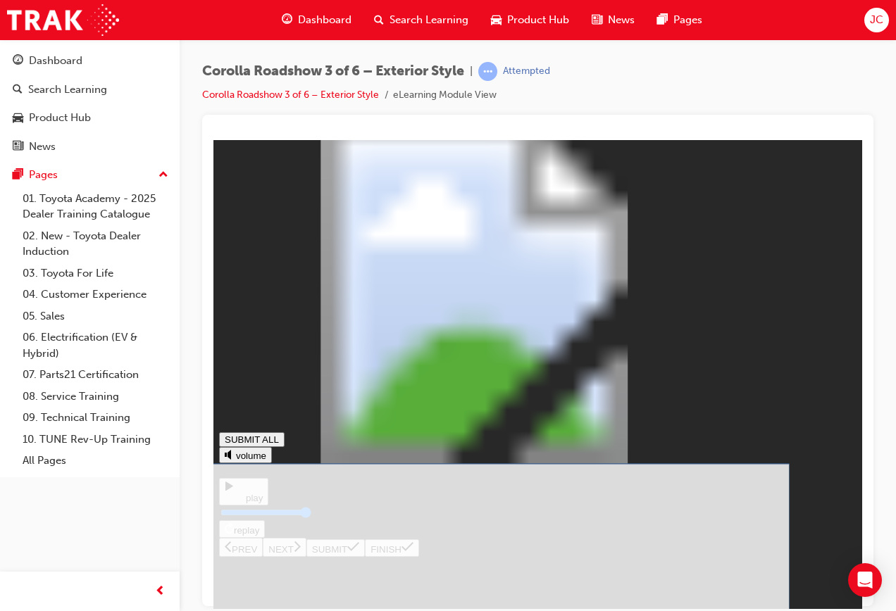
click at [365, 556] on button "SUBMIT" at bounding box center [335, 548] width 58 height 18
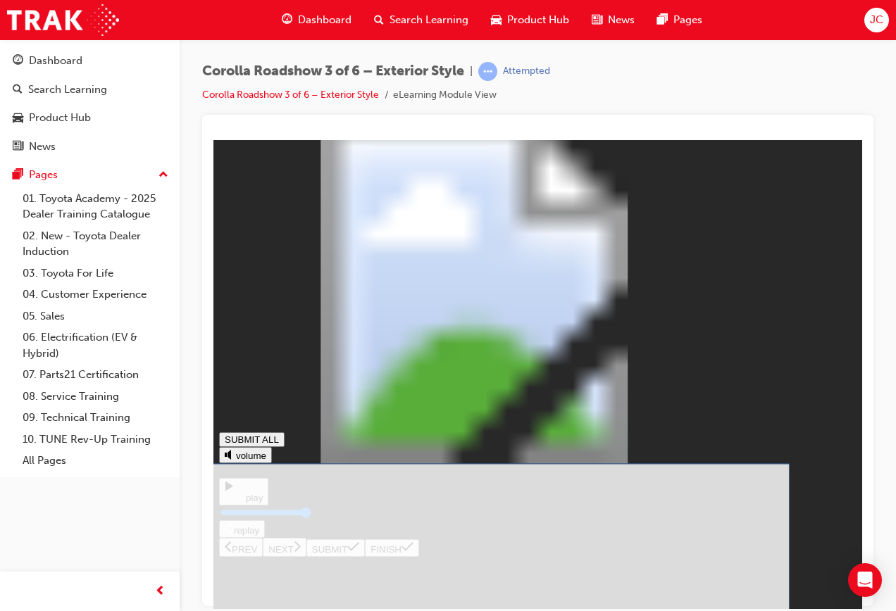
click at [365, 556] on button "SUBMIT" at bounding box center [335, 548] width 58 height 18
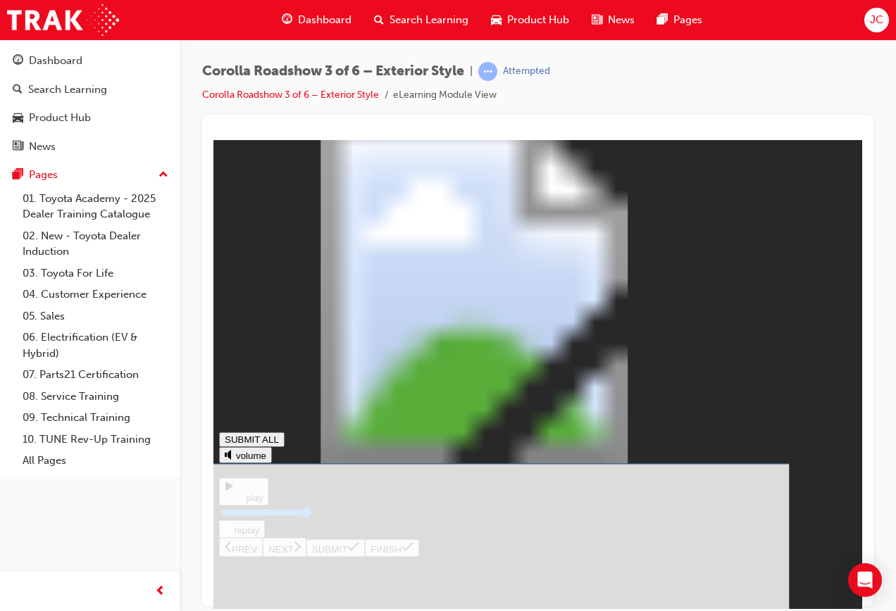
click at [365, 556] on button "SUBMIT" at bounding box center [335, 548] width 58 height 18
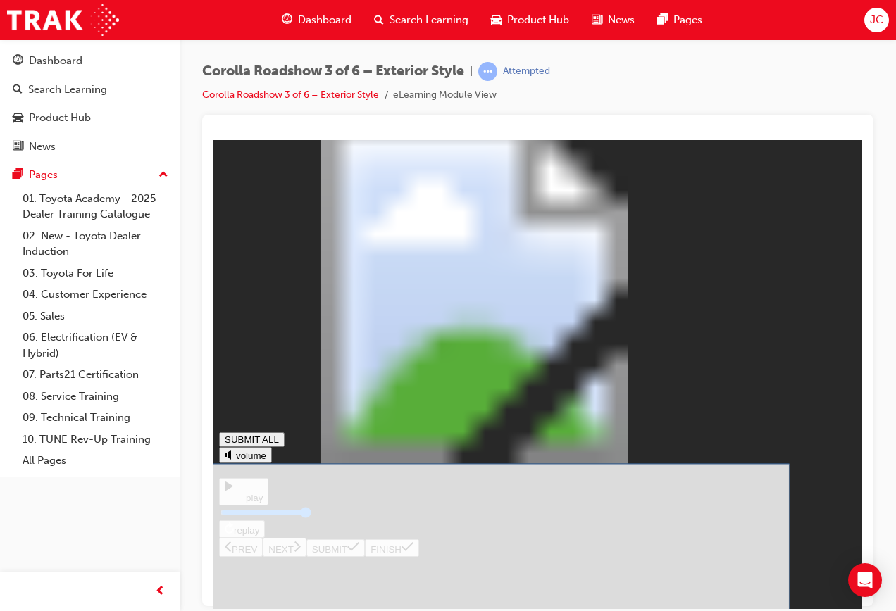
click at [359, 551] on icon at bounding box center [353, 546] width 12 height 9
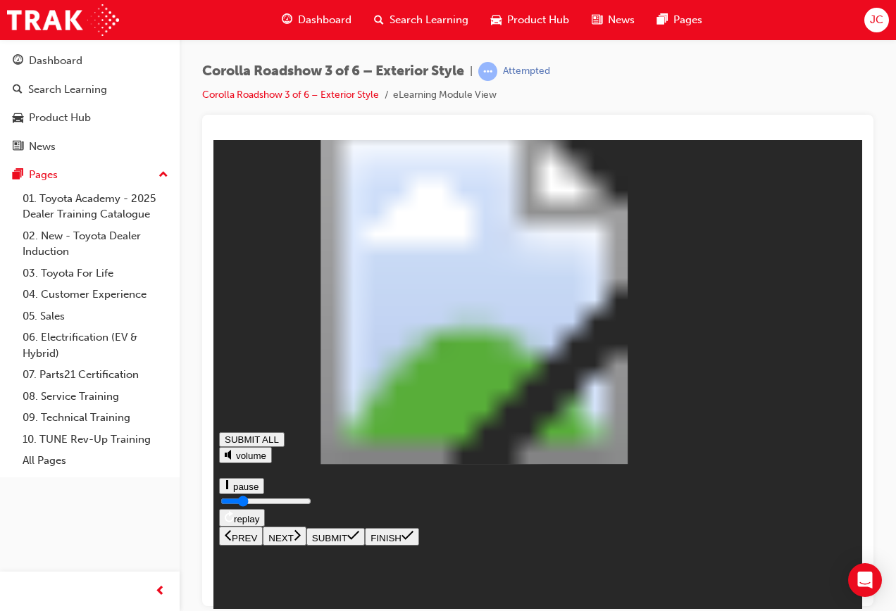
type input "0.243"
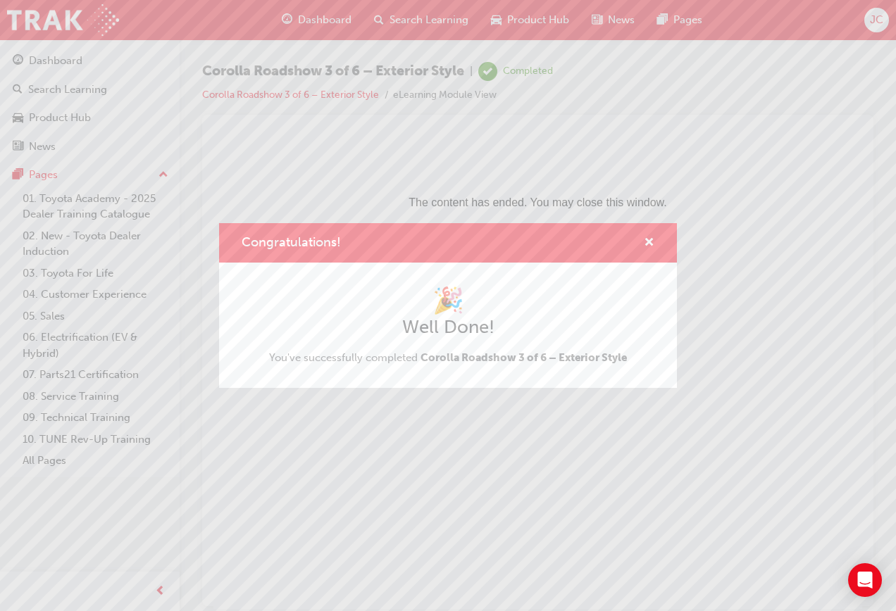
click at [642, 236] on div "Congratulations!" at bounding box center [644, 244] width 22 height 18
click at [649, 237] on span "cross-icon" at bounding box center [649, 243] width 11 height 13
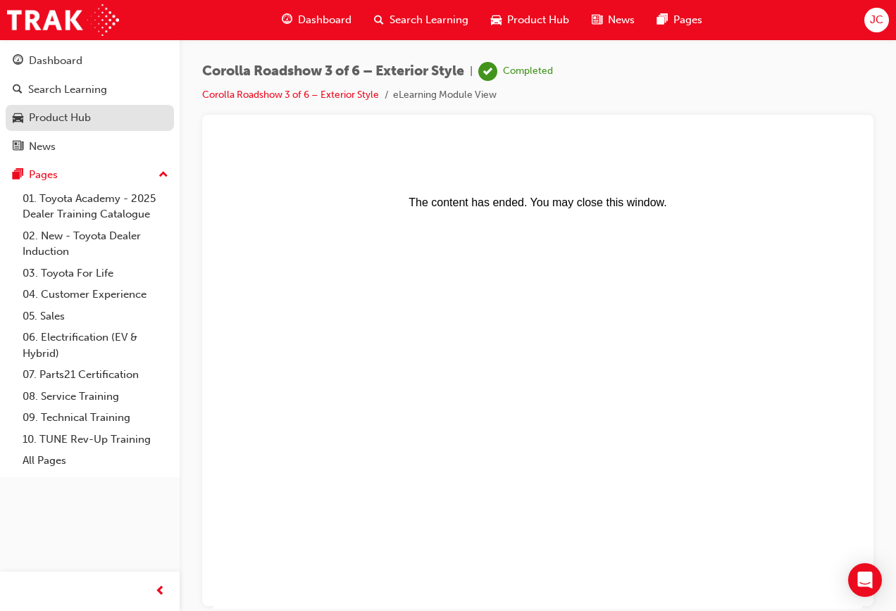
click at [59, 108] on link "Product Hub" at bounding box center [90, 118] width 168 height 26
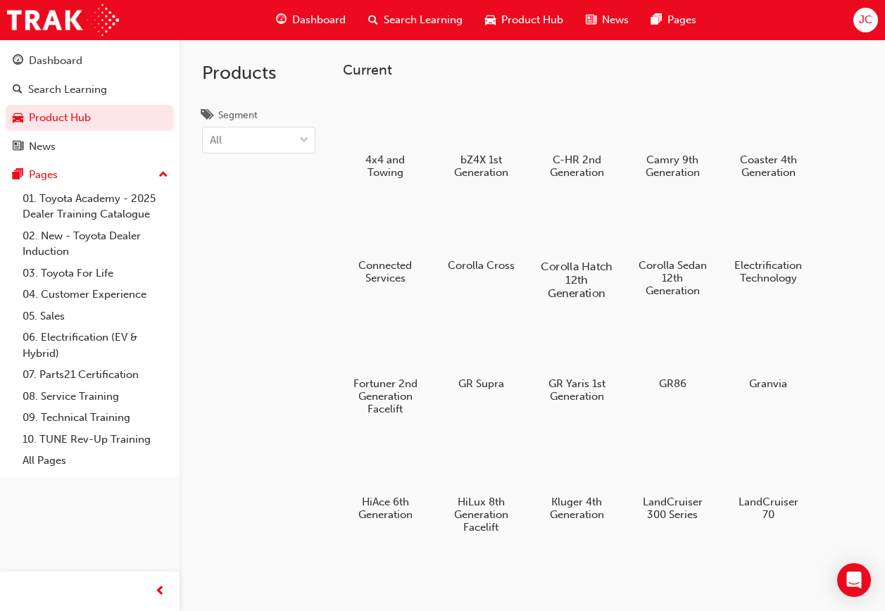
click at [572, 228] on div at bounding box center [577, 226] width 78 height 56
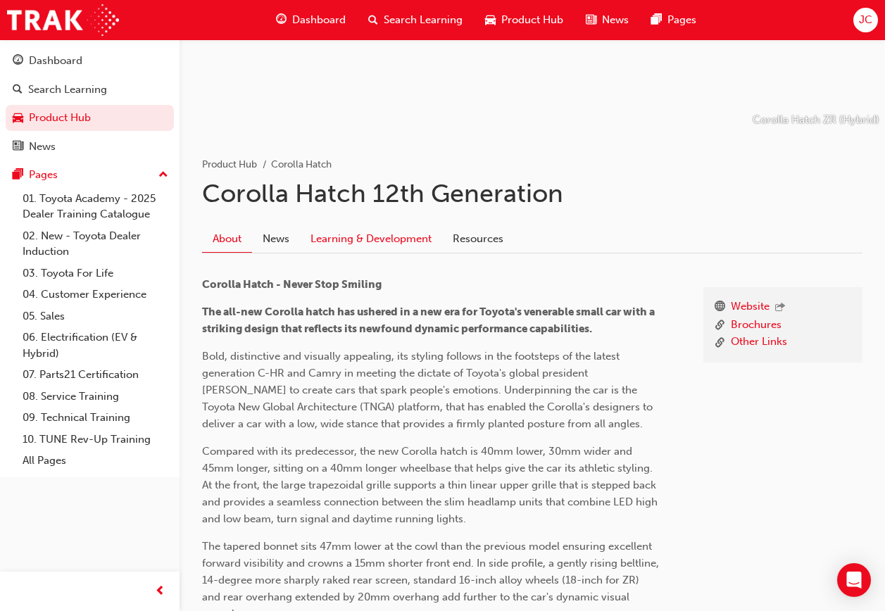
click at [354, 235] on link "Learning & Development" at bounding box center [371, 239] width 142 height 27
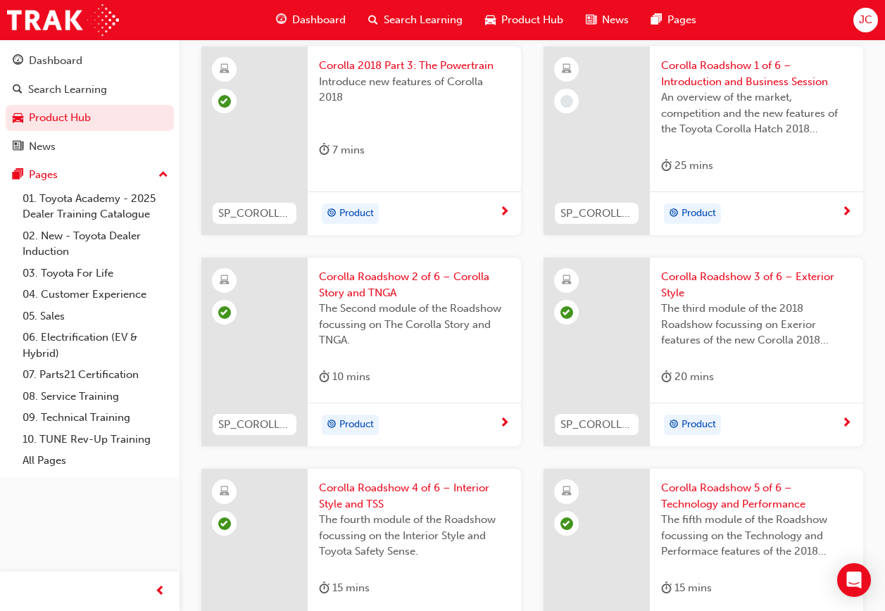
scroll to position [493, 0]
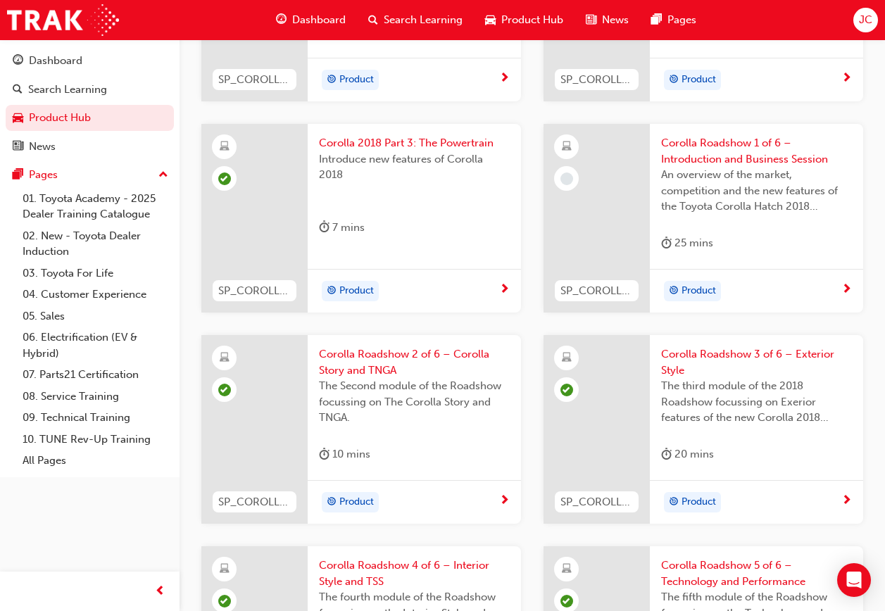
click at [754, 220] on div "An overview of the market, competition and the new features of the Toyota Corol…" at bounding box center [756, 195] width 191 height 56
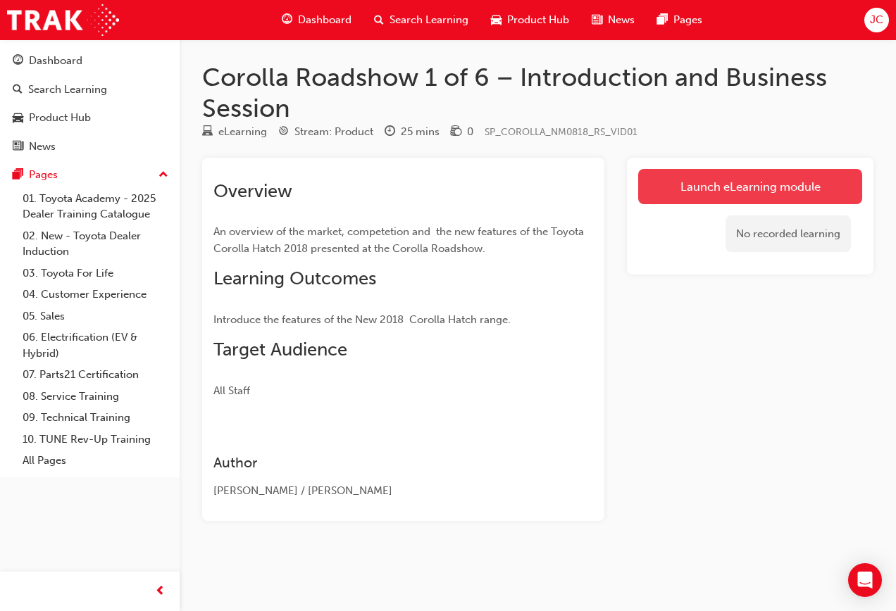
click at [691, 201] on link "Launch eLearning module" at bounding box center [750, 186] width 224 height 35
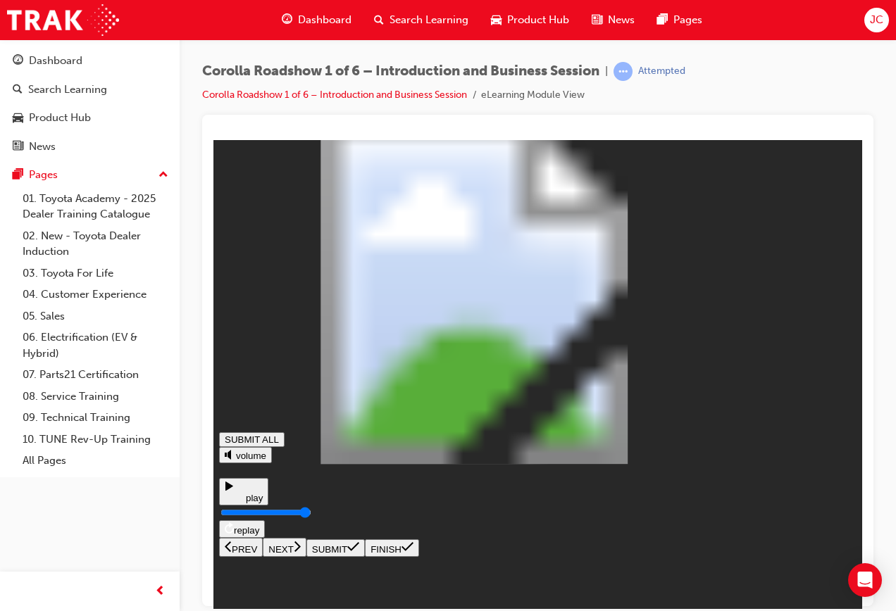
click at [311, 518] on input "Seekbar" at bounding box center [265, 511] width 91 height 11
click at [306, 556] on button "NEXT" at bounding box center [285, 546] width 44 height 19
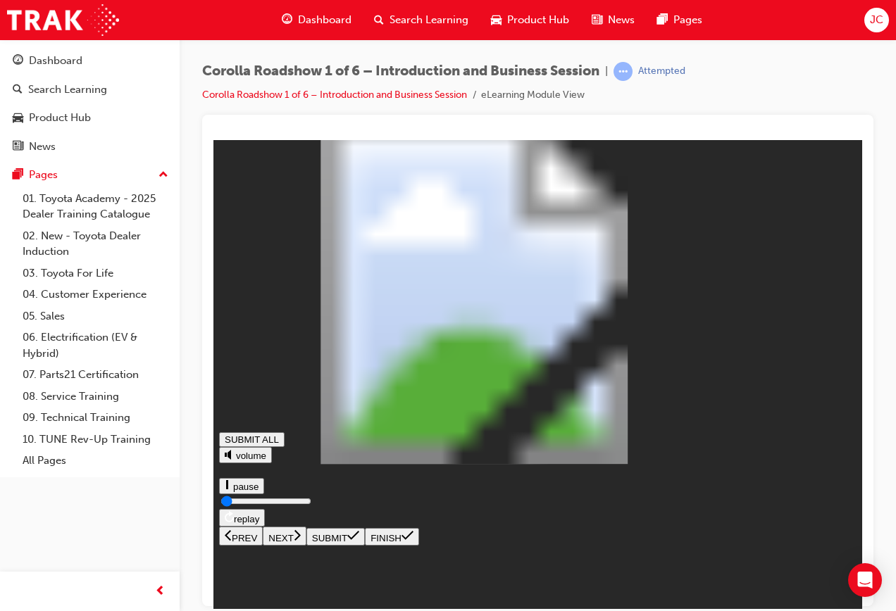
click at [756, 545] on div "SUBMIT ALL volume pause replay PREV NEXT SUBMIT FINISH" at bounding box center [537, 345] width 637 height 400
click at [754, 545] on div "SUBMIT ALL volume pause replay PREV NEXT SUBMIT FINISH" at bounding box center [537, 345] width 637 height 400
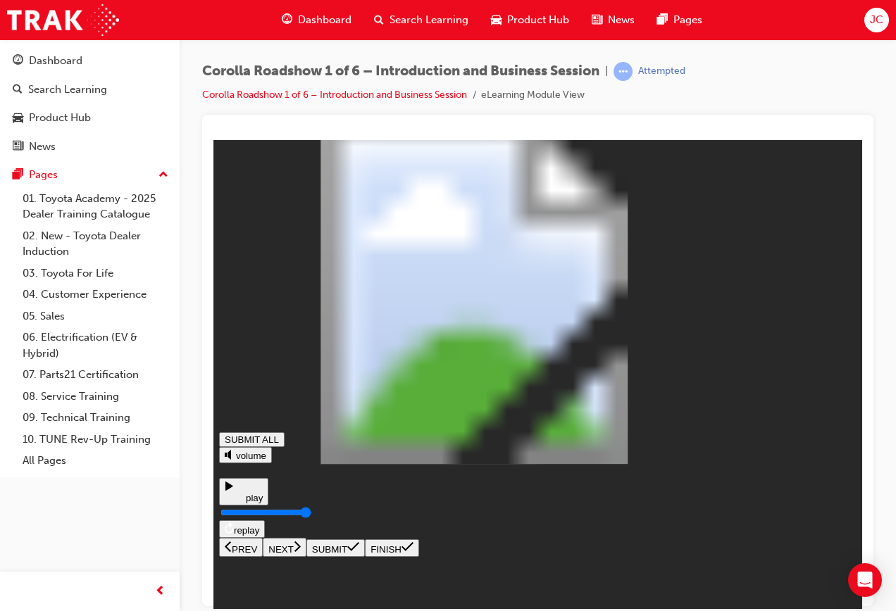
click at [311, 518] on input "Seekbar" at bounding box center [265, 511] width 91 height 11
click at [306, 556] on button "NEXT" at bounding box center [285, 546] width 44 height 19
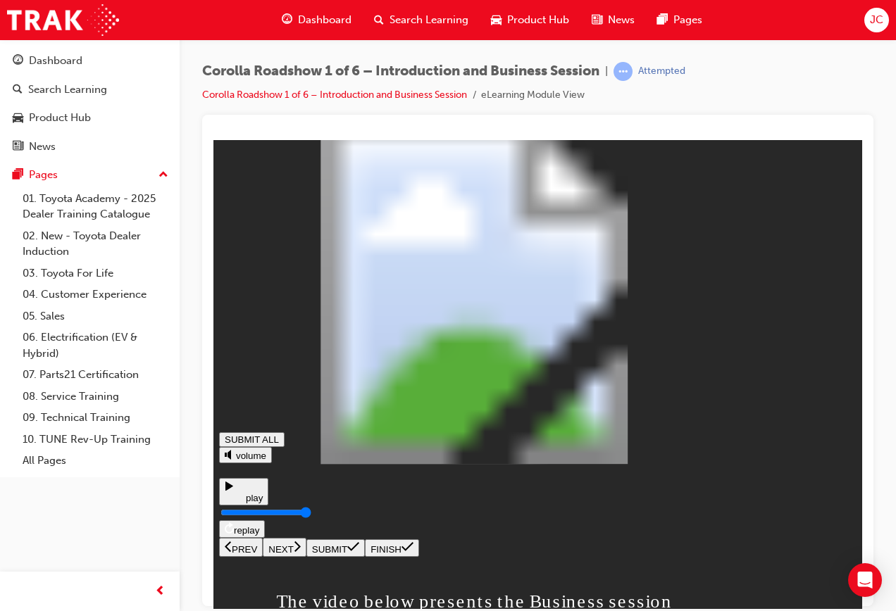
click at [311, 518] on input "Seekbar" at bounding box center [265, 511] width 91 height 11
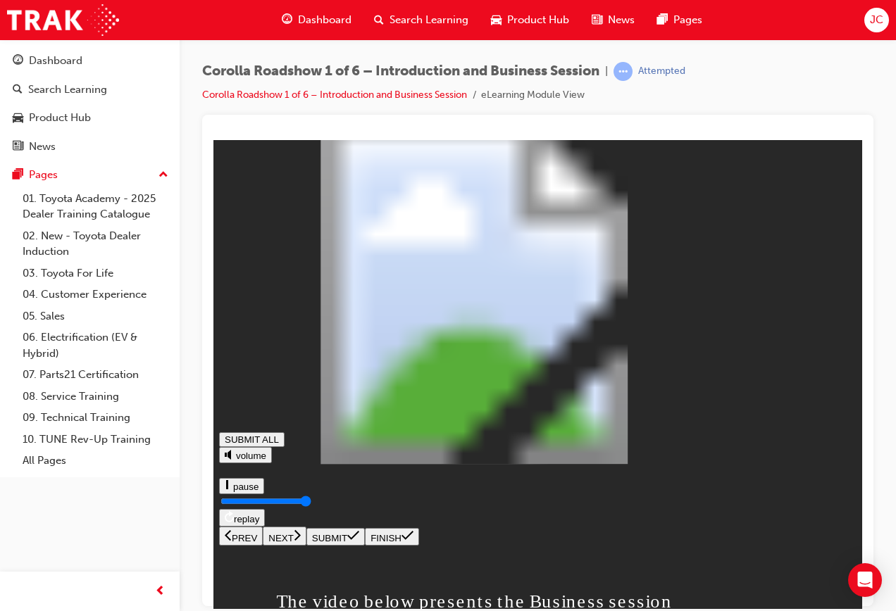
click at [306, 545] on button "NEXT" at bounding box center [285, 535] width 44 height 19
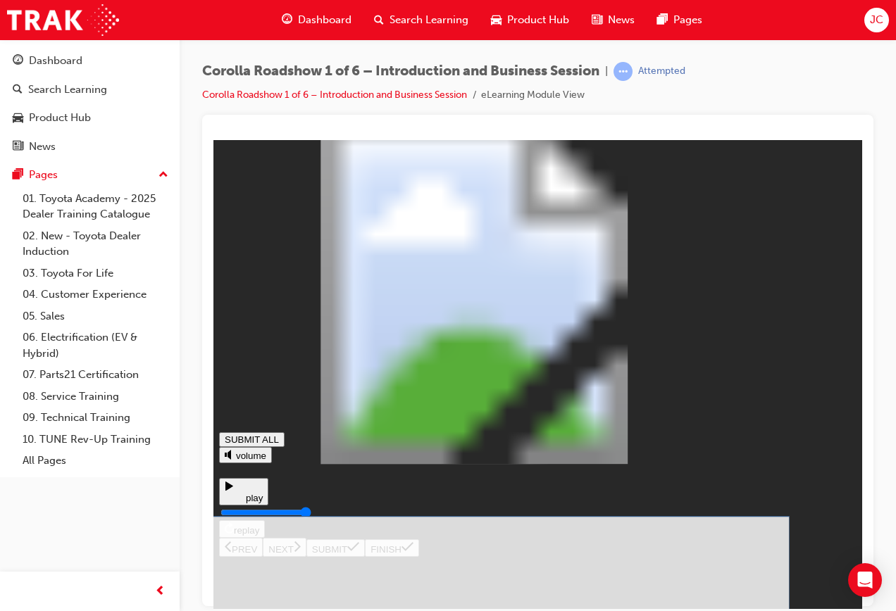
click at [365, 556] on button "SUBMIT" at bounding box center [335, 548] width 58 height 18
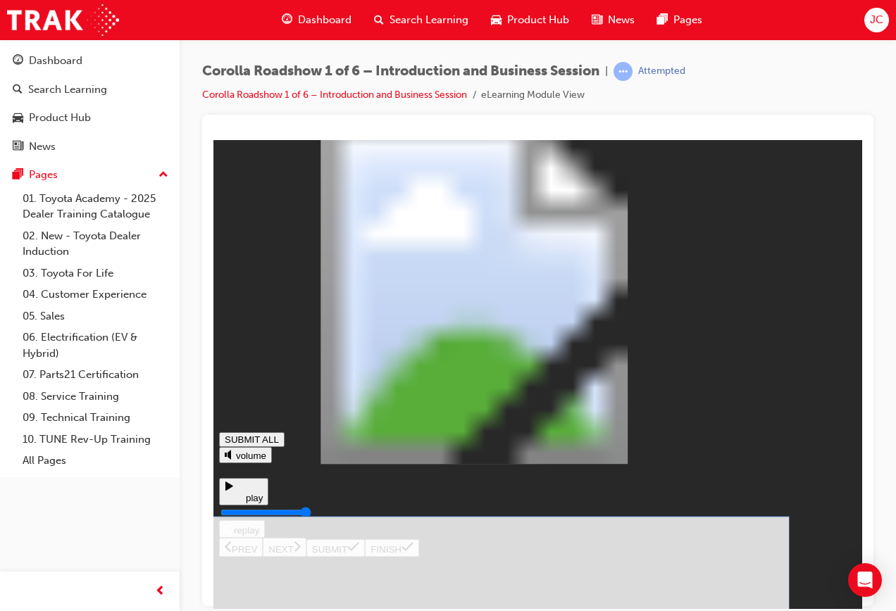
click at [359, 552] on icon at bounding box center [353, 546] width 12 height 11
click at [365, 556] on button "SUBMIT" at bounding box center [335, 548] width 58 height 18
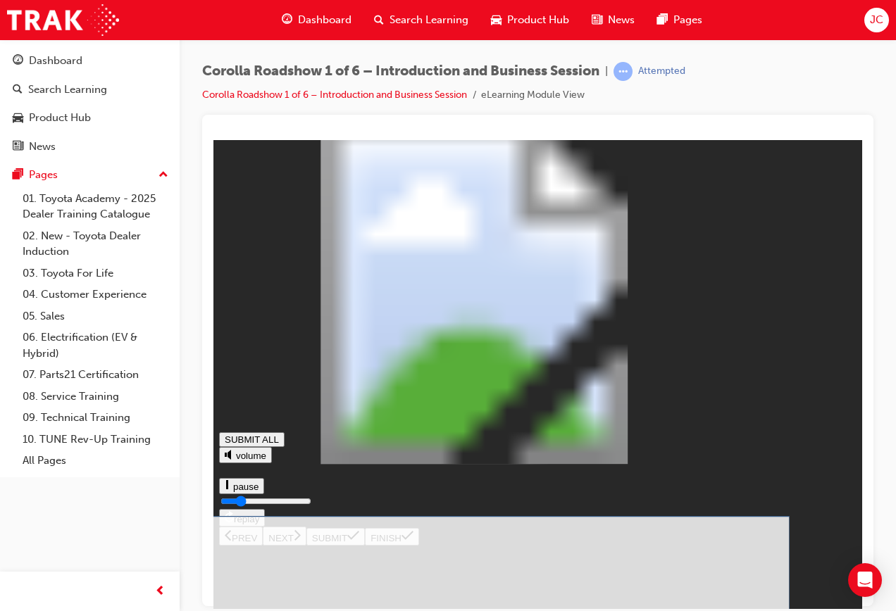
click at [359, 551] on icon at bounding box center [353, 546] width 12 height 9
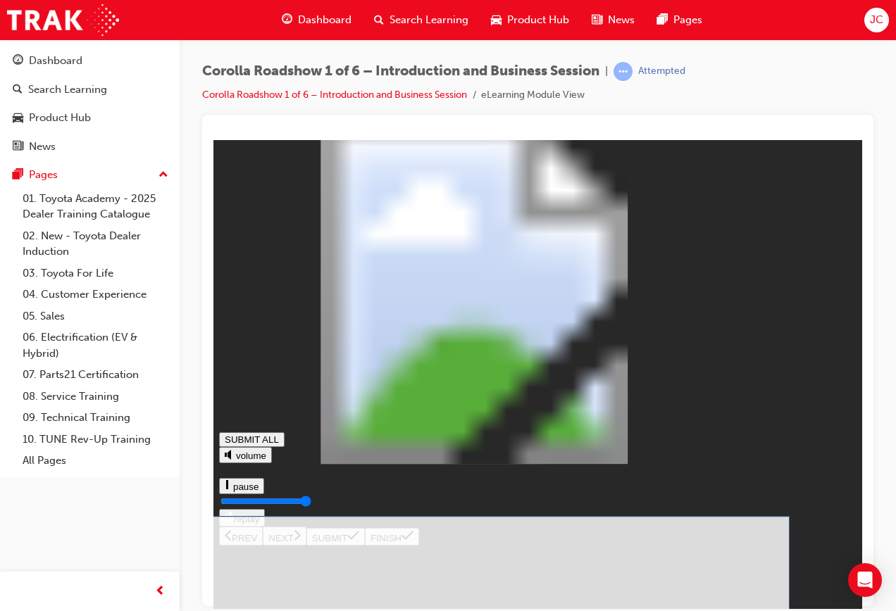
click at [365, 556] on button "SUBMIT" at bounding box center [335, 548] width 58 height 18
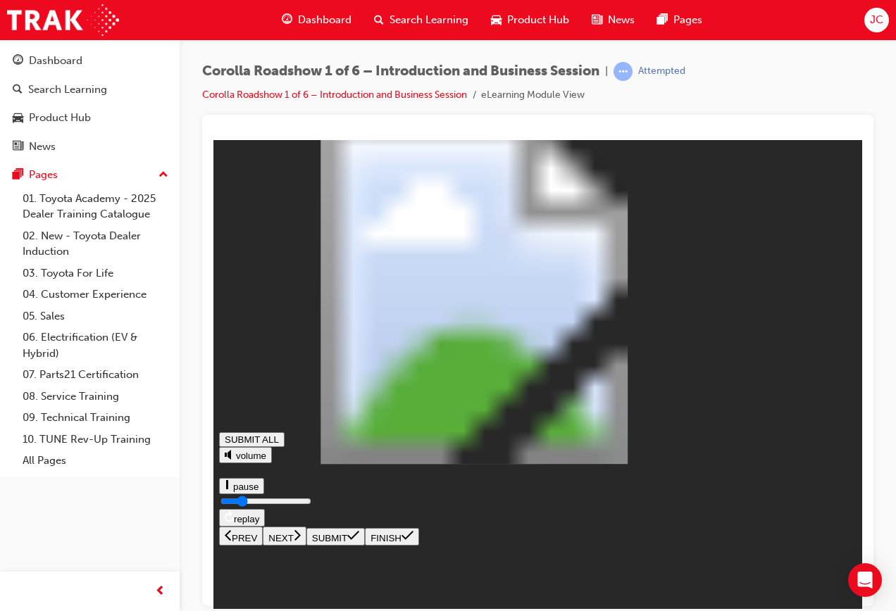
type input "0.24"
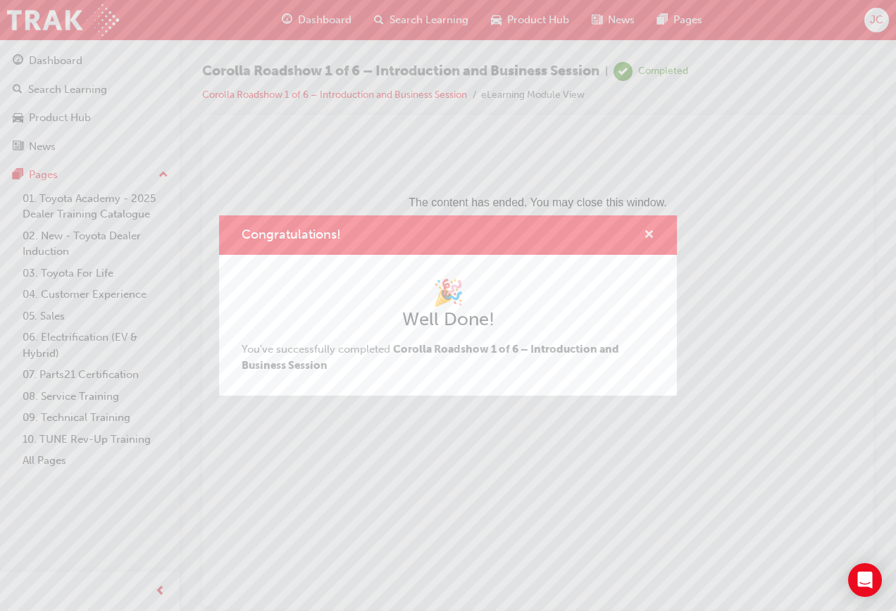
drag, startPoint x: 645, startPoint y: 229, endPoint x: 254, endPoint y: 37, distance: 436.3
click at [645, 230] on span "cross-icon" at bounding box center [649, 236] width 11 height 13
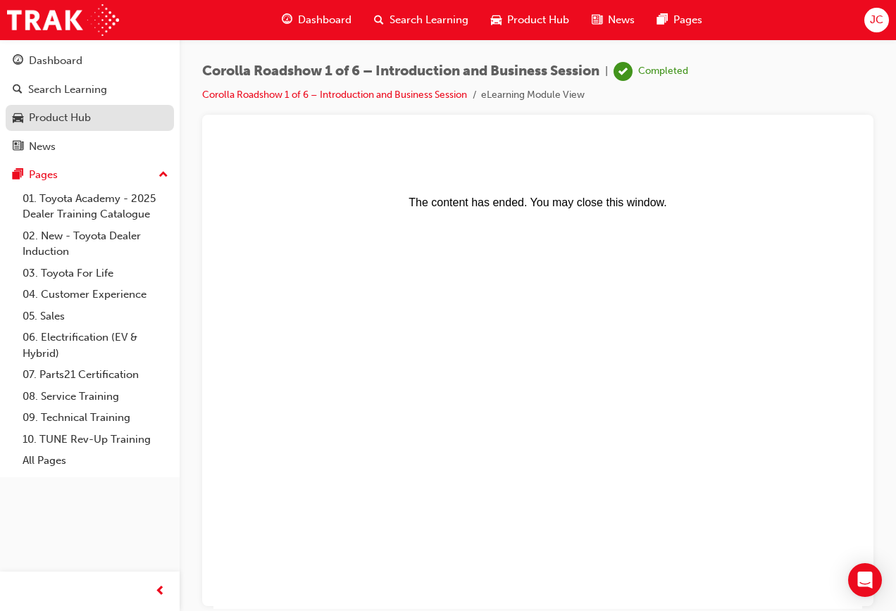
drag, startPoint x: 63, startPoint y: 116, endPoint x: 72, endPoint y: 117, distance: 8.6
click at [63, 116] on div "Product Hub" at bounding box center [60, 118] width 62 height 16
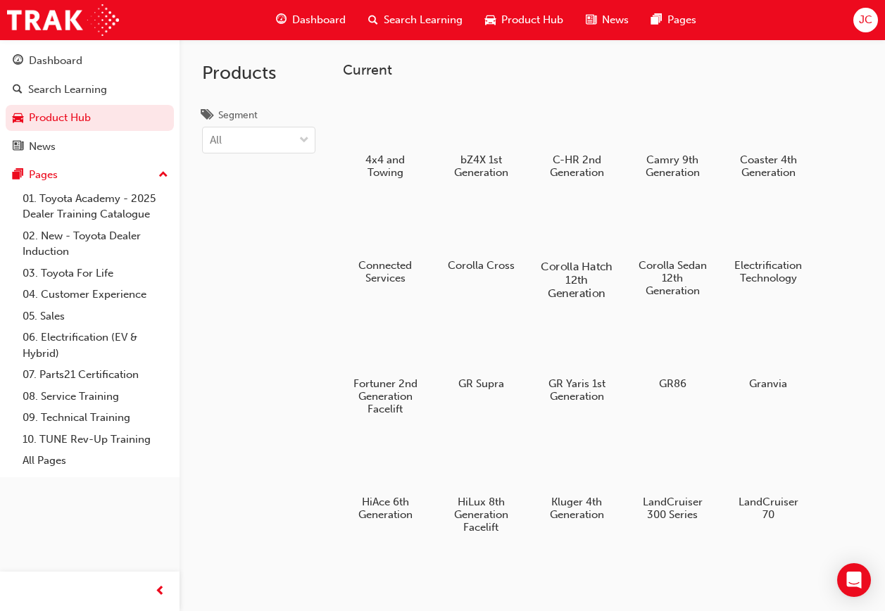
click at [592, 263] on h5 "Corolla Hatch 12th Generation" at bounding box center [577, 280] width 78 height 40
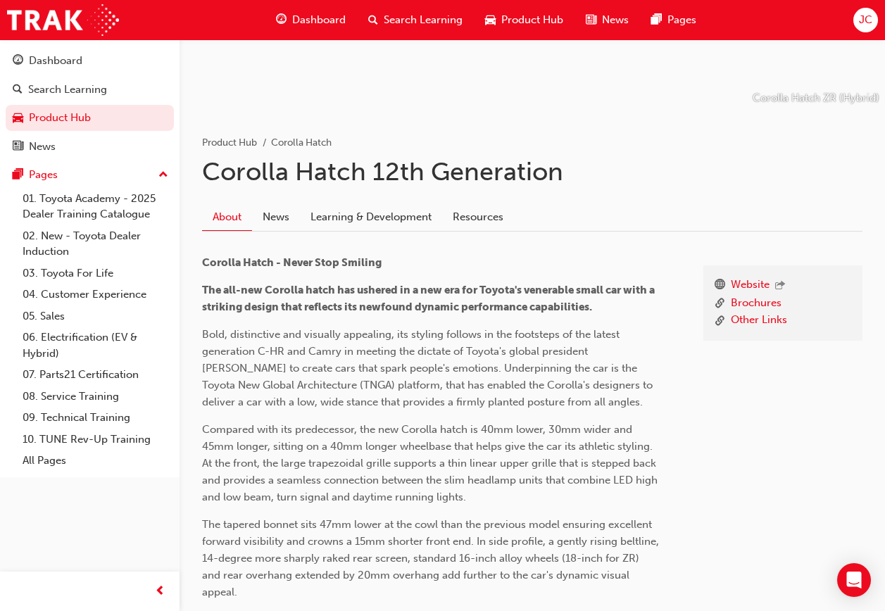
scroll to position [211, 0]
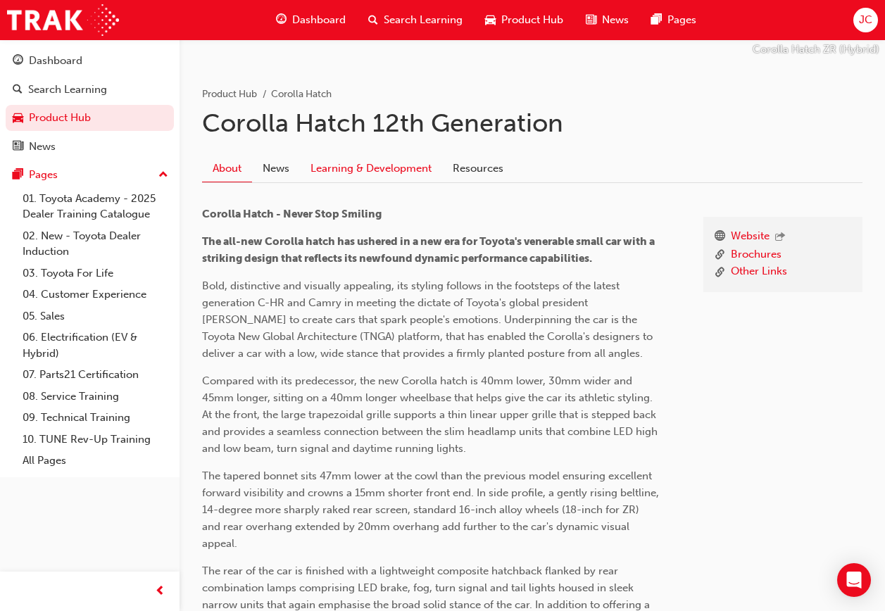
click at [307, 158] on link "Learning & Development" at bounding box center [371, 169] width 142 height 27
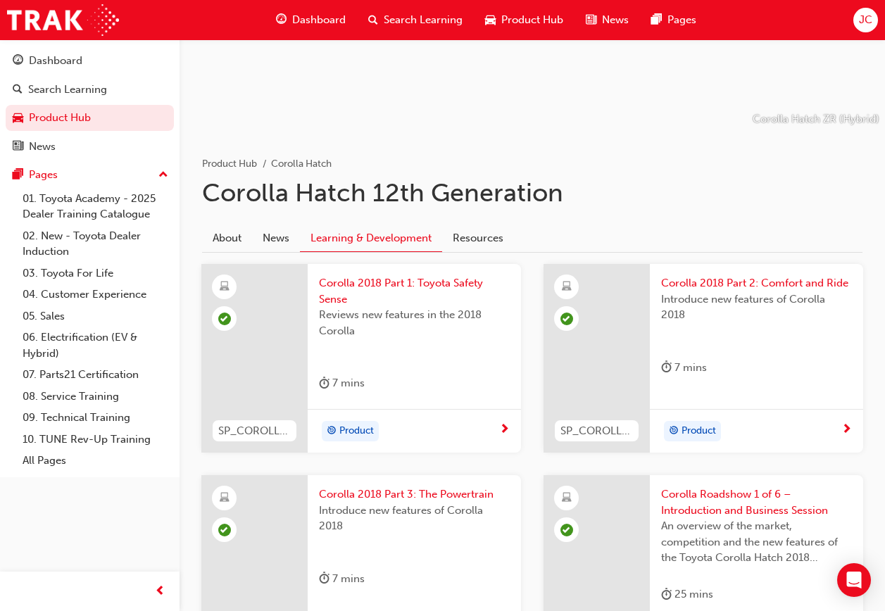
scroll to position [141, 0]
click at [85, 109] on link "Product Hub" at bounding box center [90, 118] width 168 height 26
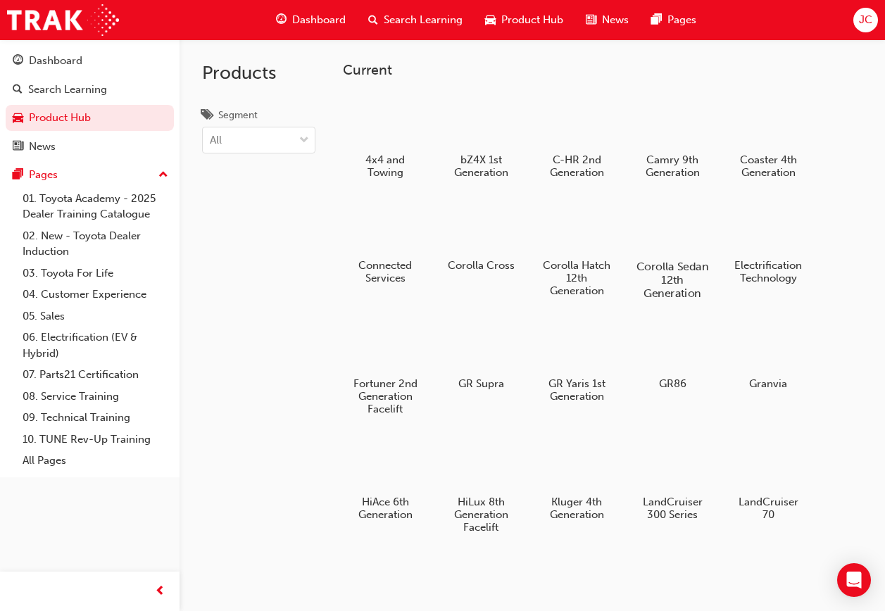
click at [640, 222] on div at bounding box center [673, 226] width 78 height 56
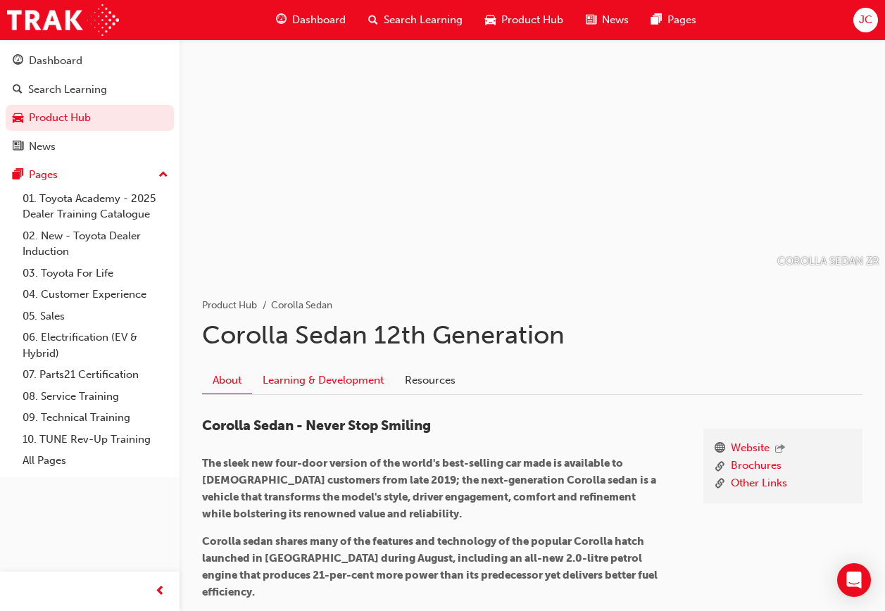
click at [307, 373] on link "Learning & Development" at bounding box center [323, 380] width 142 height 27
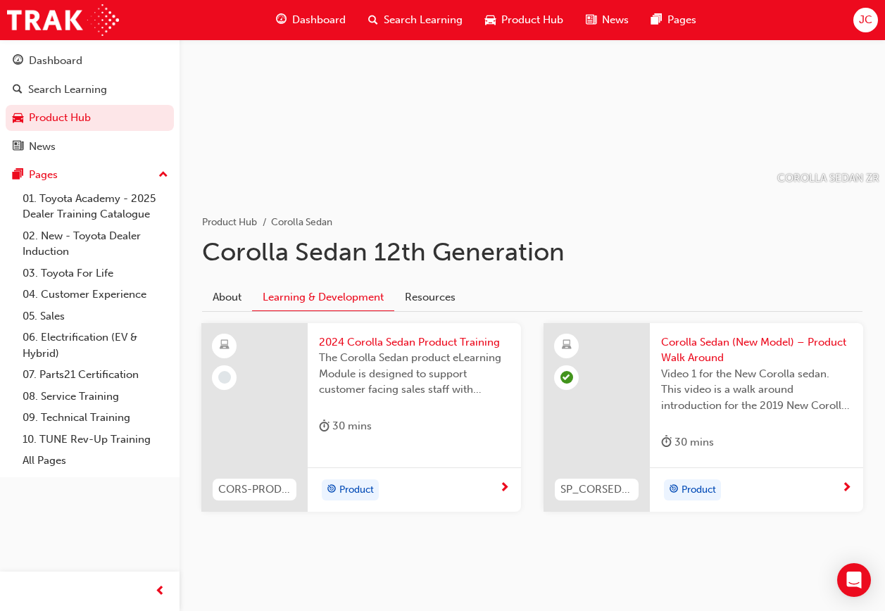
scroll to position [87, 0]
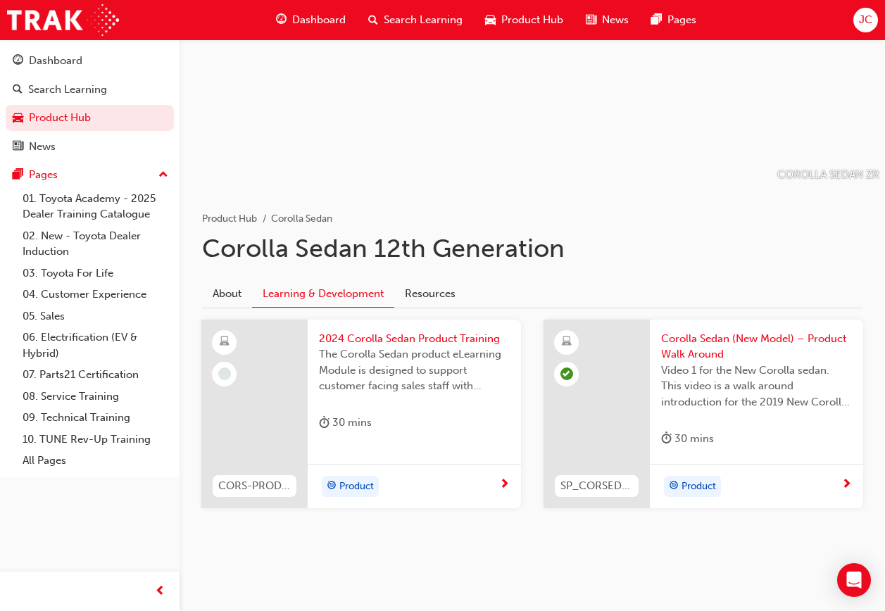
click at [442, 416] on div "30 mins" at bounding box center [414, 425] width 191 height 23
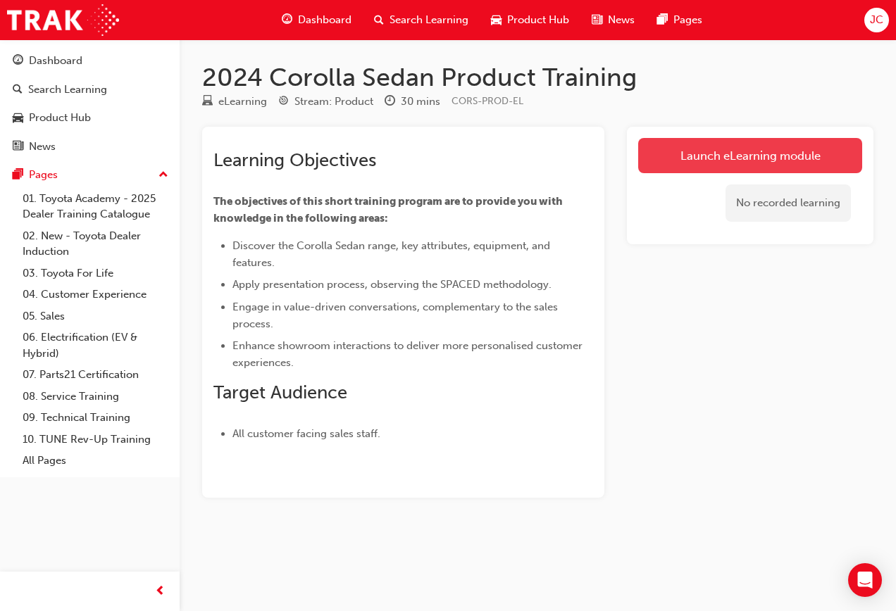
click at [725, 162] on link "Launch eLearning module" at bounding box center [750, 155] width 224 height 35
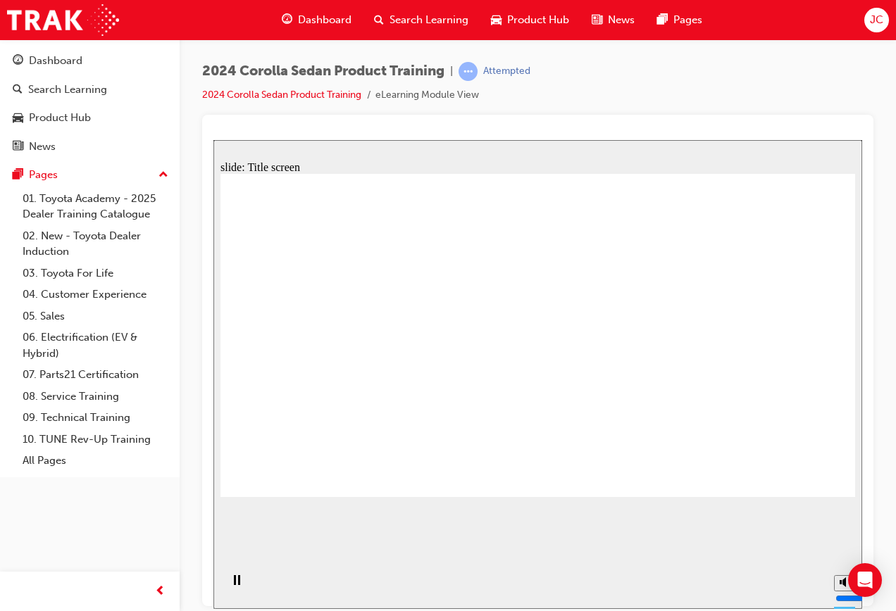
drag, startPoint x: 684, startPoint y: 311, endPoint x: 687, endPoint y: 324, distance: 13.7
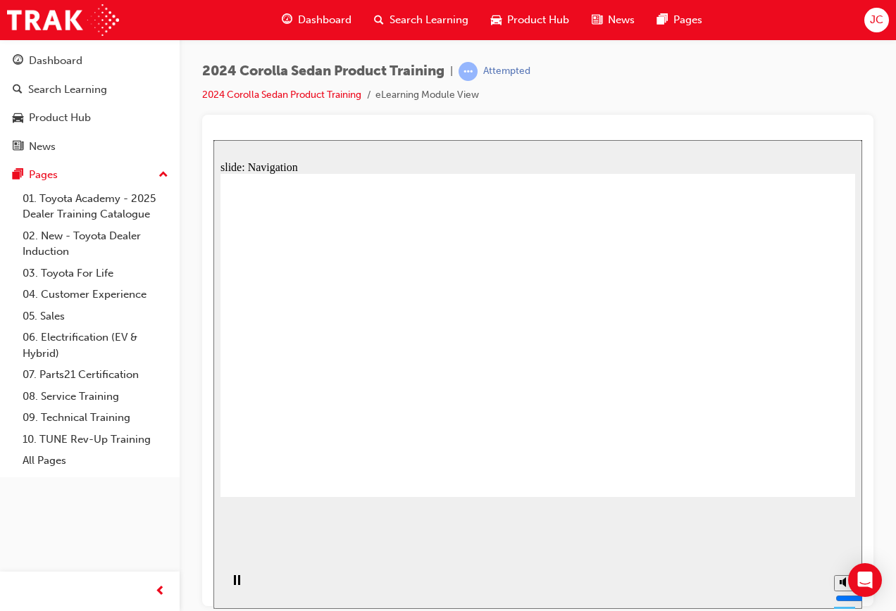
drag, startPoint x: 652, startPoint y: 225, endPoint x: 633, endPoint y: 235, distance: 21.4
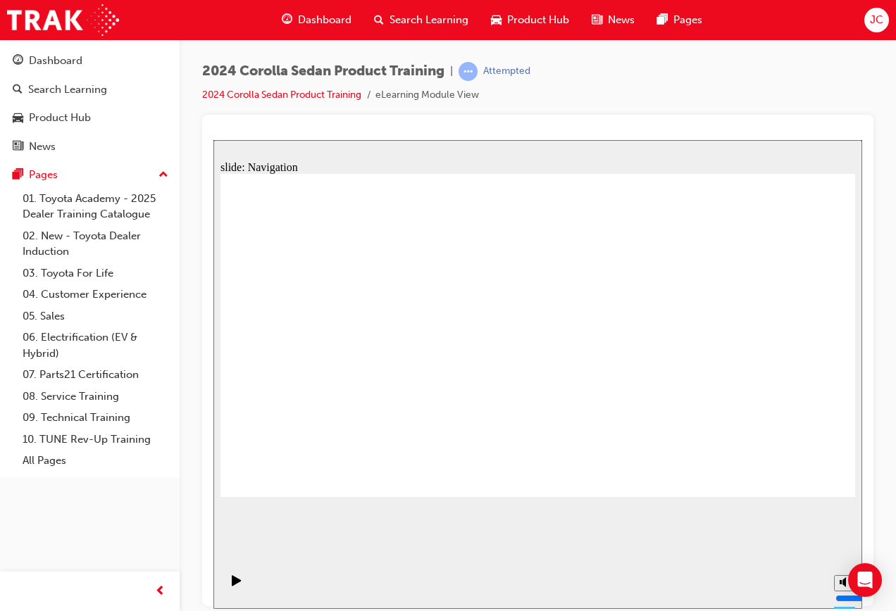
drag, startPoint x: 628, startPoint y: 235, endPoint x: 637, endPoint y: 232, distance: 10.1
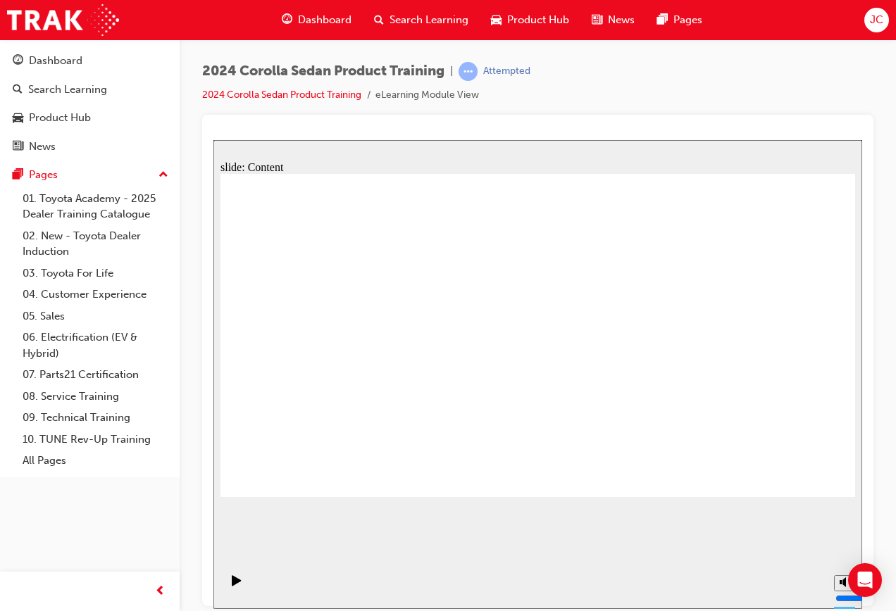
drag, startPoint x: 814, startPoint y: 192, endPoint x: 849, endPoint y: 187, distance: 35.7
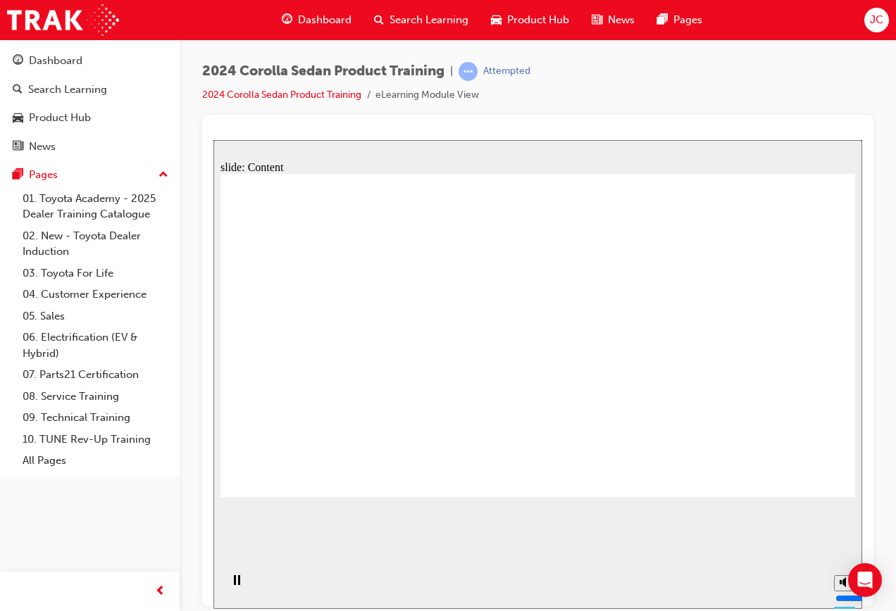
drag, startPoint x: 339, startPoint y: 309, endPoint x: 355, endPoint y: 309, distance: 16.2
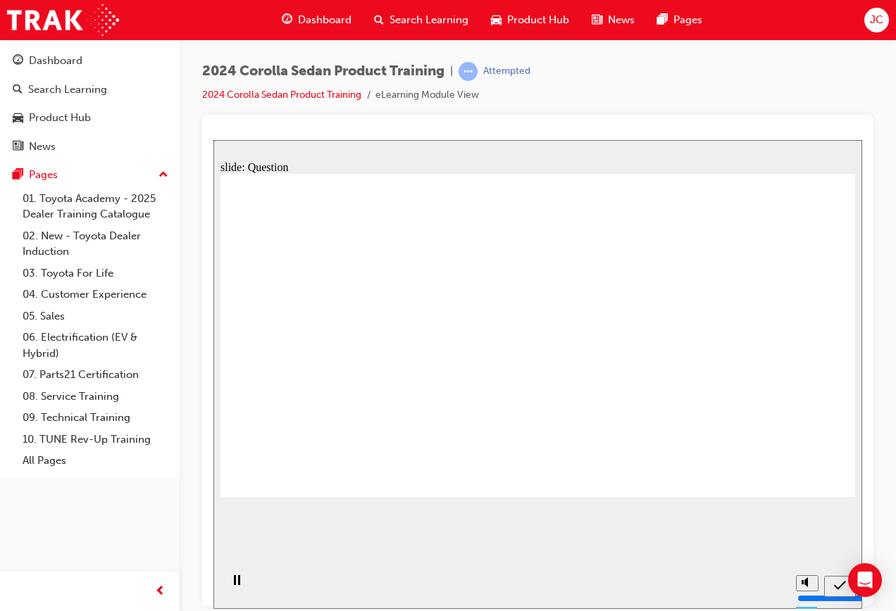
radio input "true"
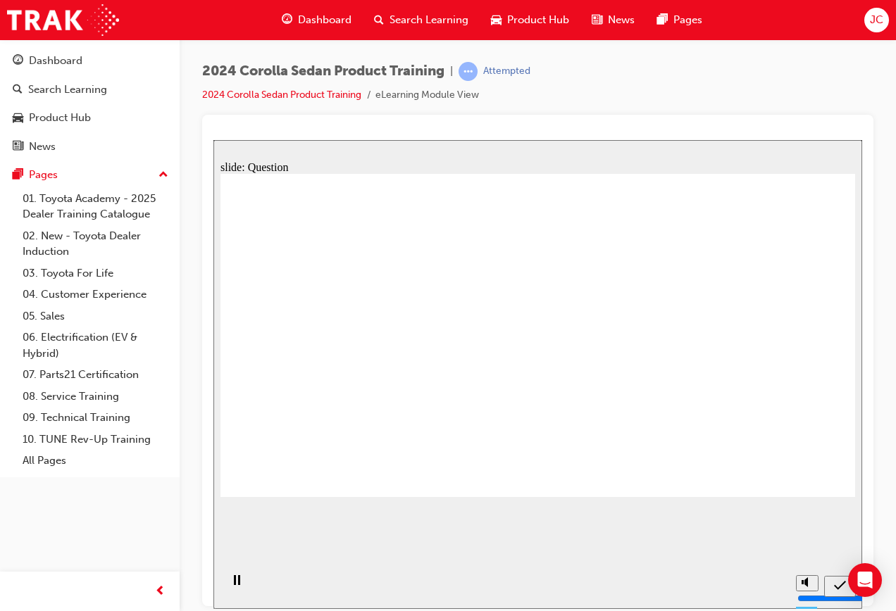
radio input "true"
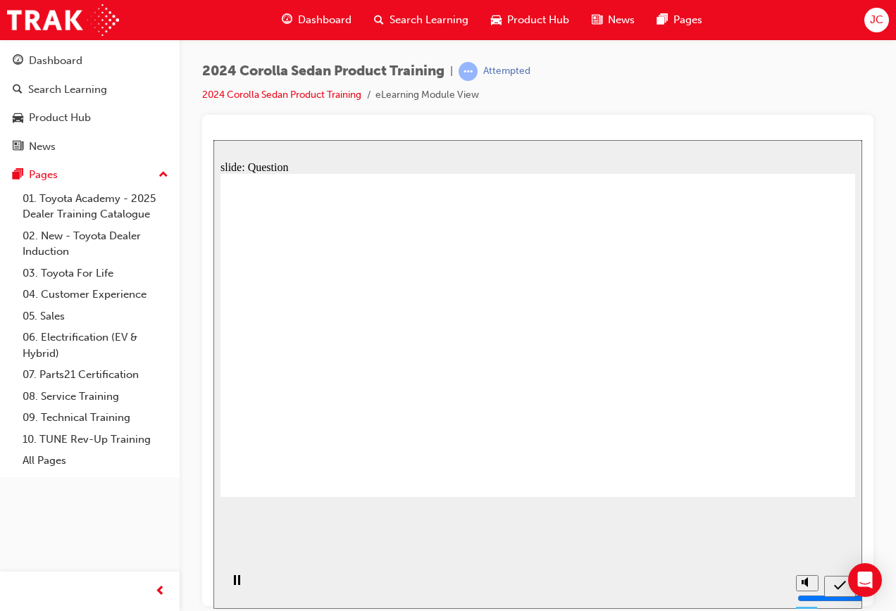
drag, startPoint x: 731, startPoint y: 267, endPoint x: 735, endPoint y: 254, distance: 14.0
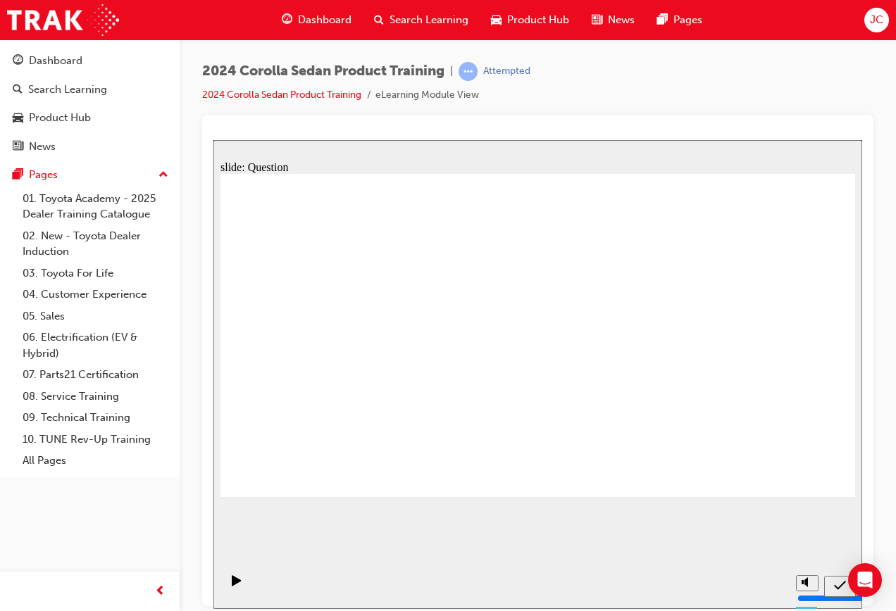
radio input "false"
radio input "true"
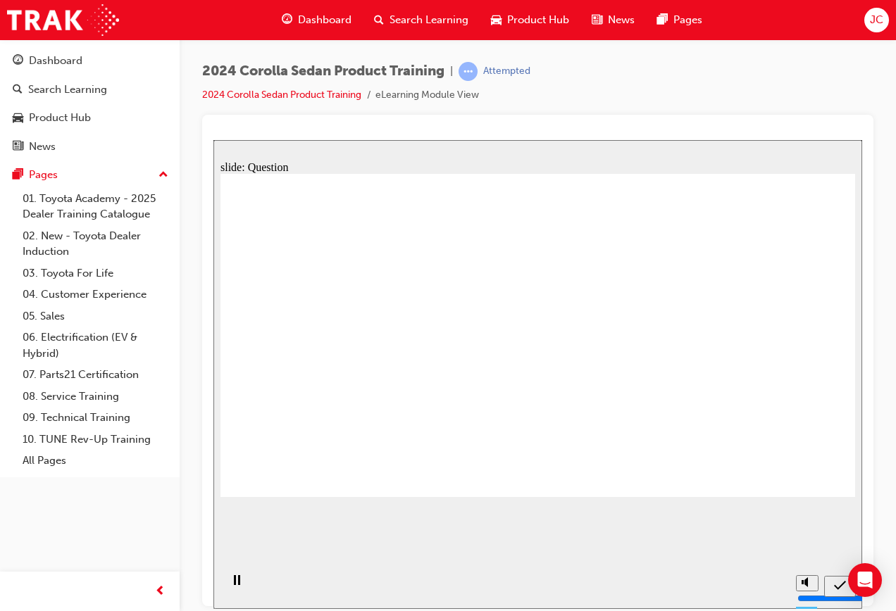
drag, startPoint x: 499, startPoint y: 339, endPoint x: 589, endPoint y: 428, distance: 126.0
drag, startPoint x: 701, startPoint y: 316, endPoint x: 467, endPoint y: 404, distance: 249.9
drag, startPoint x: 556, startPoint y: 301, endPoint x: 363, endPoint y: 327, distance: 194.7
drag, startPoint x: 363, startPoint y: 303, endPoint x: 728, endPoint y: 408, distance: 380.3
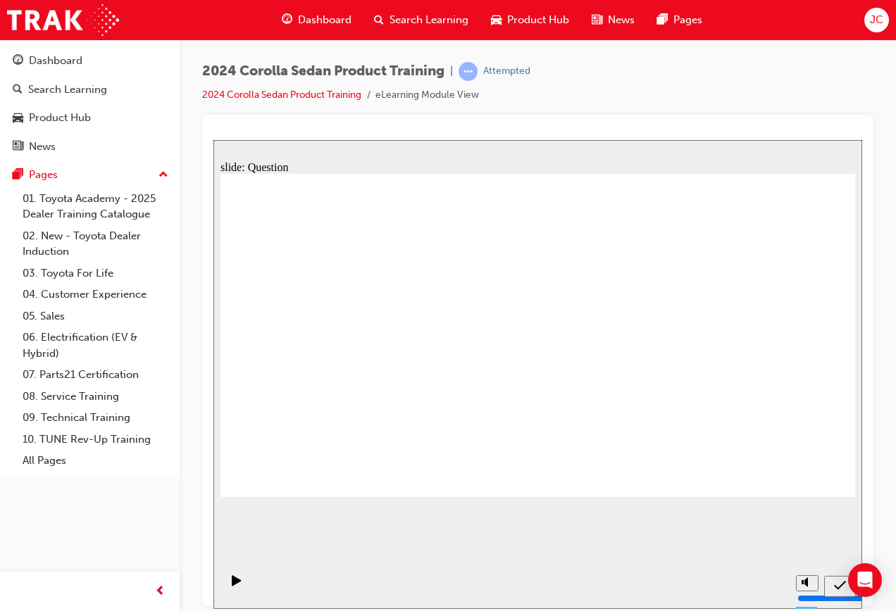
radio input "true"
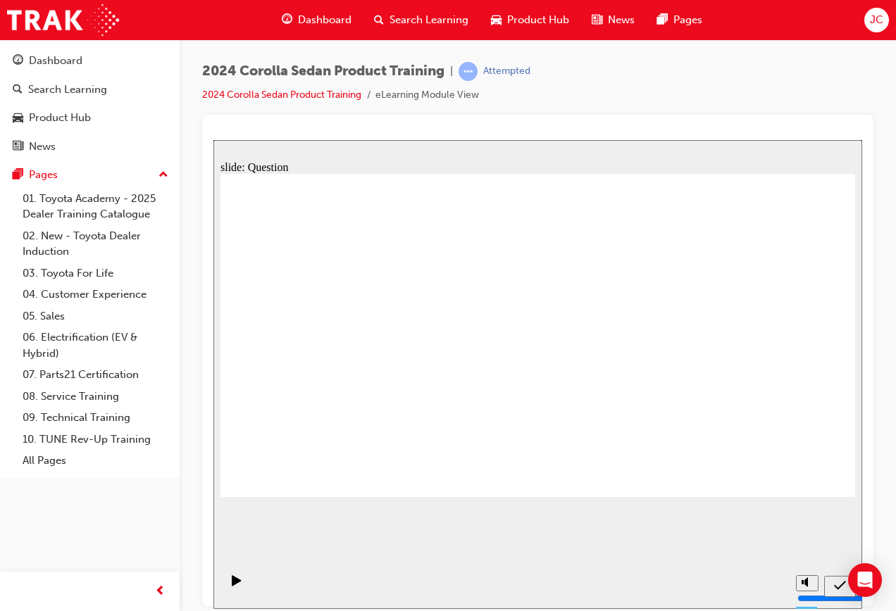
radio input "true"
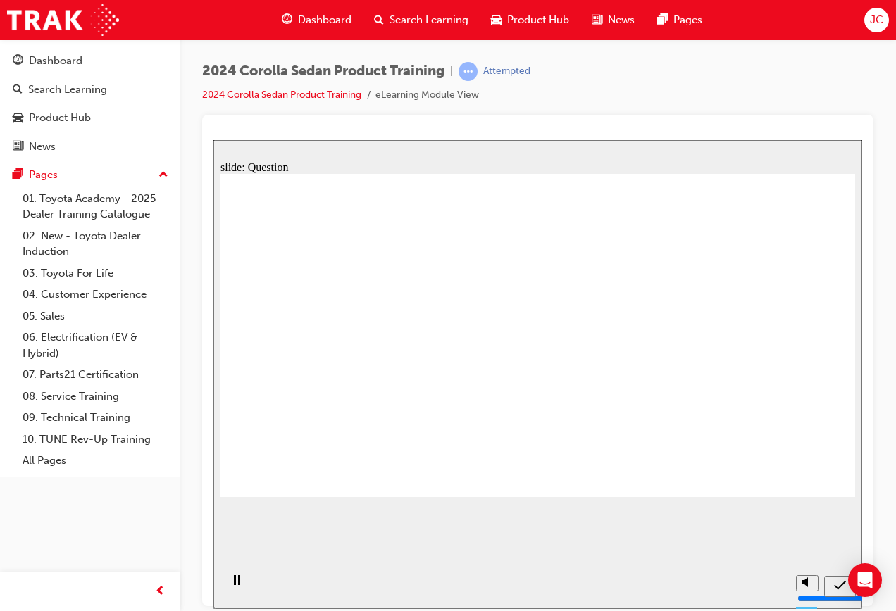
radio input "true"
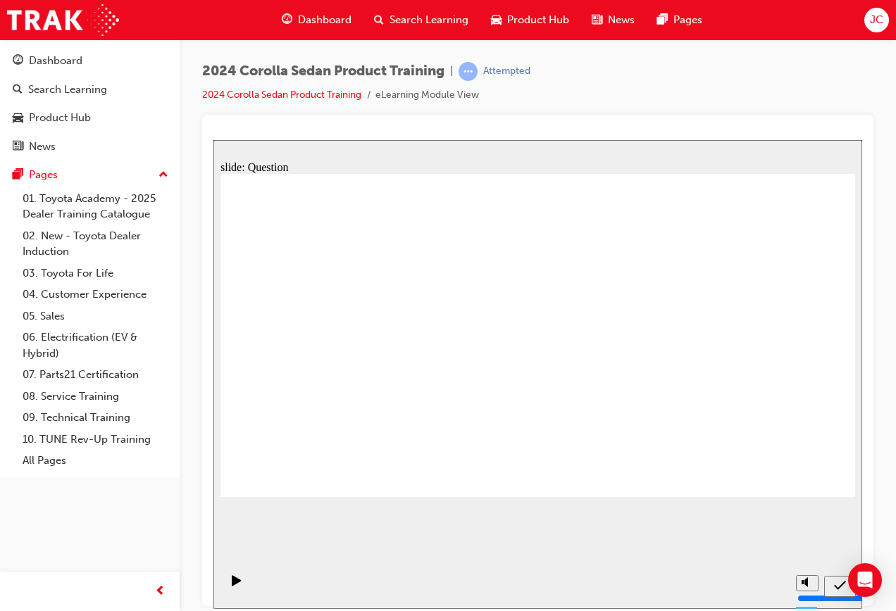
radio input "true"
drag, startPoint x: 577, startPoint y: 317, endPoint x: 490, endPoint y: 344, distance: 91.3
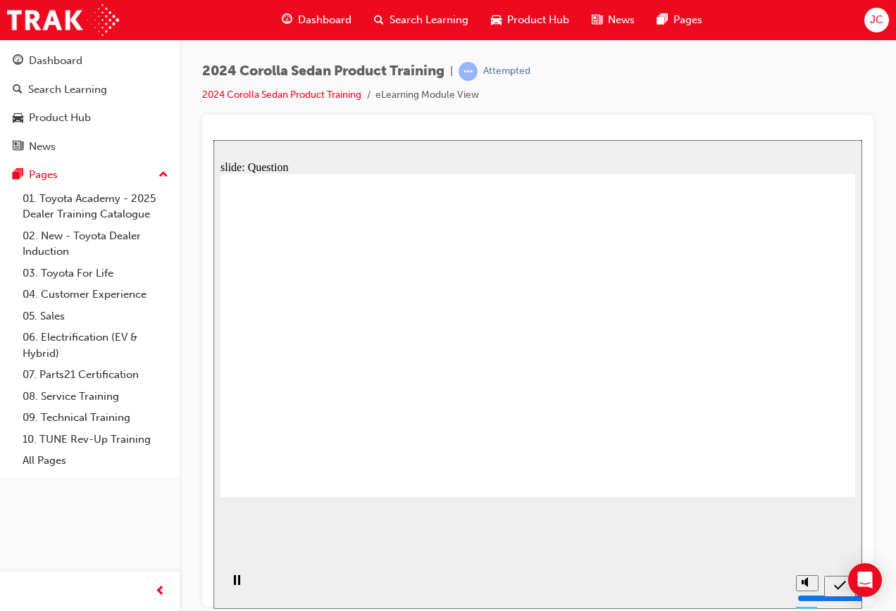
drag, startPoint x: 494, startPoint y: 330, endPoint x: 378, endPoint y: 297, distance: 120.8
drag, startPoint x: 377, startPoint y: 291, endPoint x: 709, endPoint y: 403, distance: 350.1
drag, startPoint x: 730, startPoint y: 323, endPoint x: 656, endPoint y: 338, distance: 76.1
drag, startPoint x: 711, startPoint y: 323, endPoint x: 652, endPoint y: 447, distance: 138.0
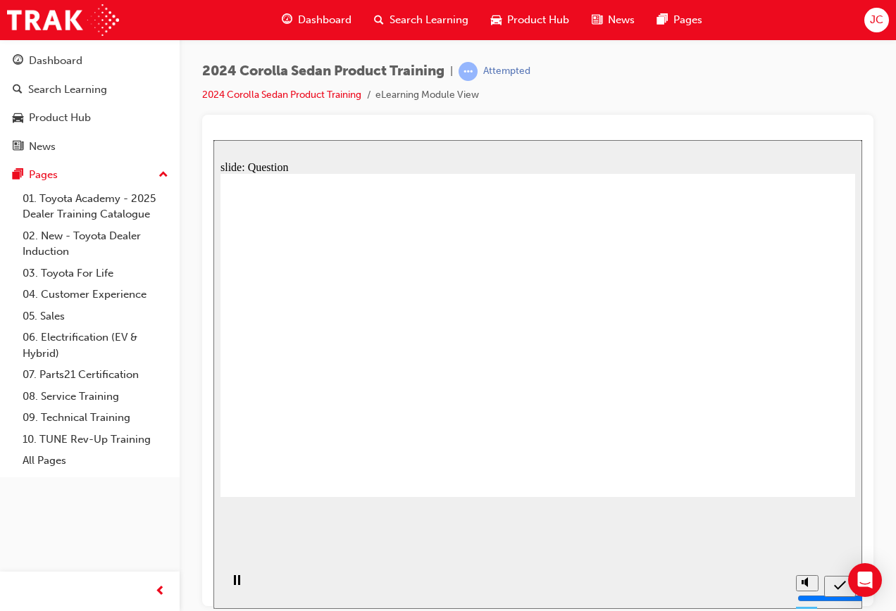
radio input "true"
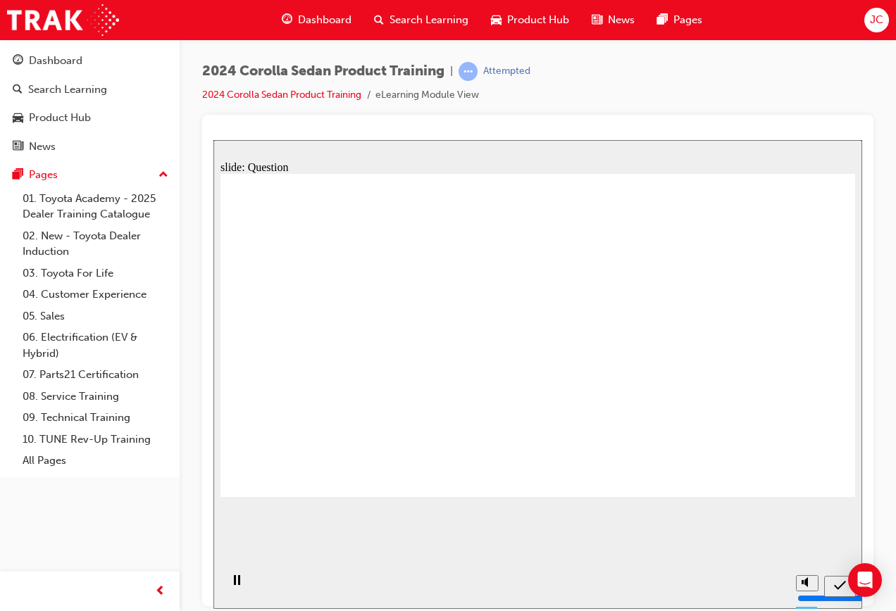
radio input "true"
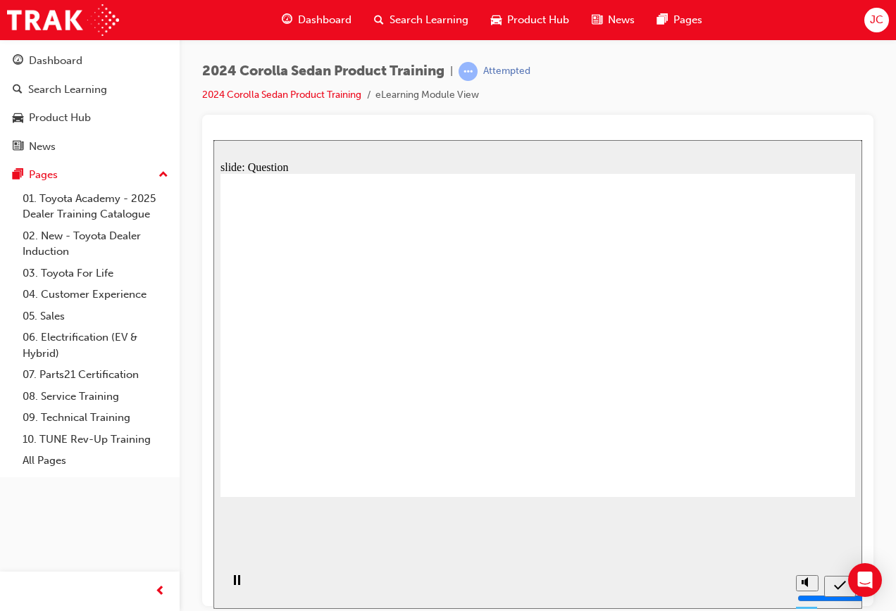
radio input "true"
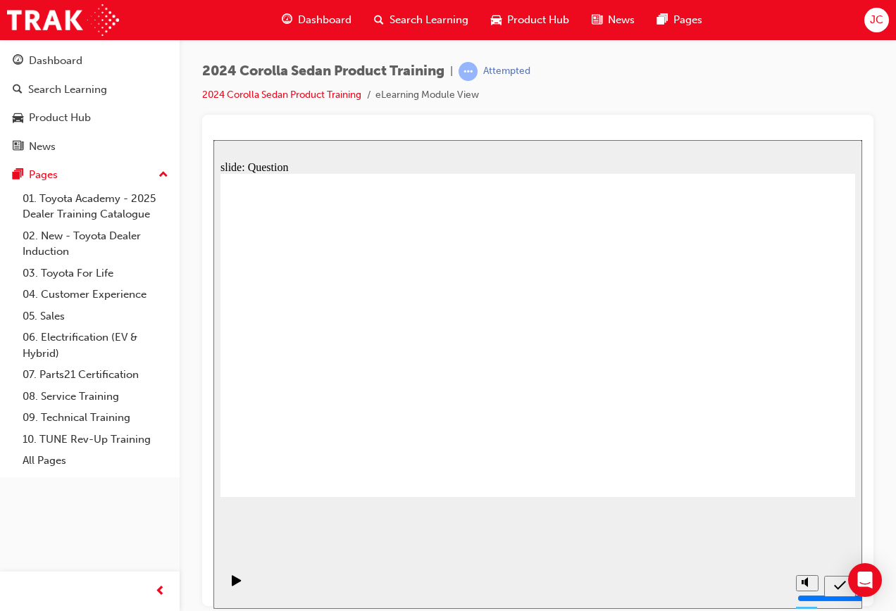
drag, startPoint x: 576, startPoint y: 313, endPoint x: 471, endPoint y: 424, distance: 152.9
drag, startPoint x: 456, startPoint y: 339, endPoint x: 500, endPoint y: 378, distance: 58.9
drag, startPoint x: 320, startPoint y: 325, endPoint x: 621, endPoint y: 397, distance: 308.5
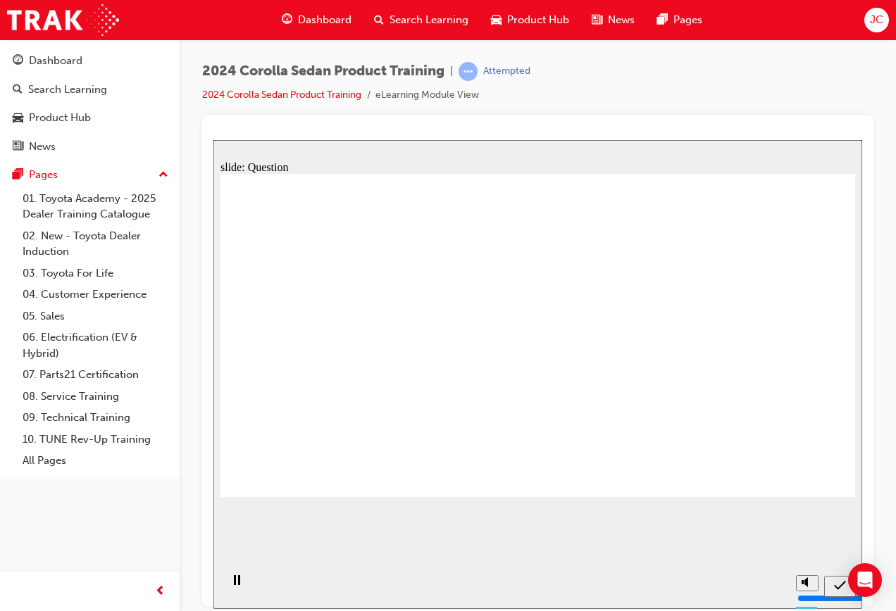
drag, startPoint x: 416, startPoint y: 323, endPoint x: 717, endPoint y: 382, distance: 306.5
drag, startPoint x: 702, startPoint y: 339, endPoint x: 400, endPoint y: 428, distance: 314.9
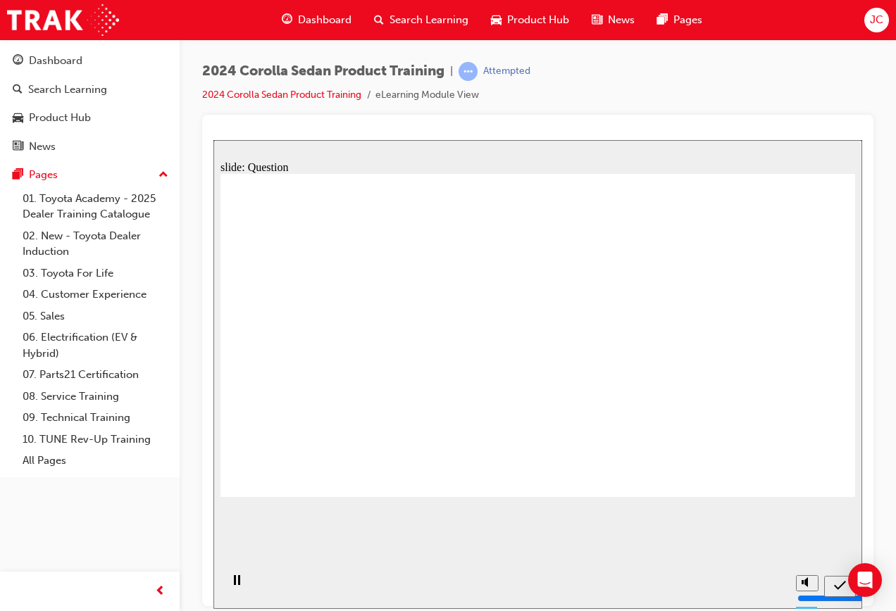
radio input "true"
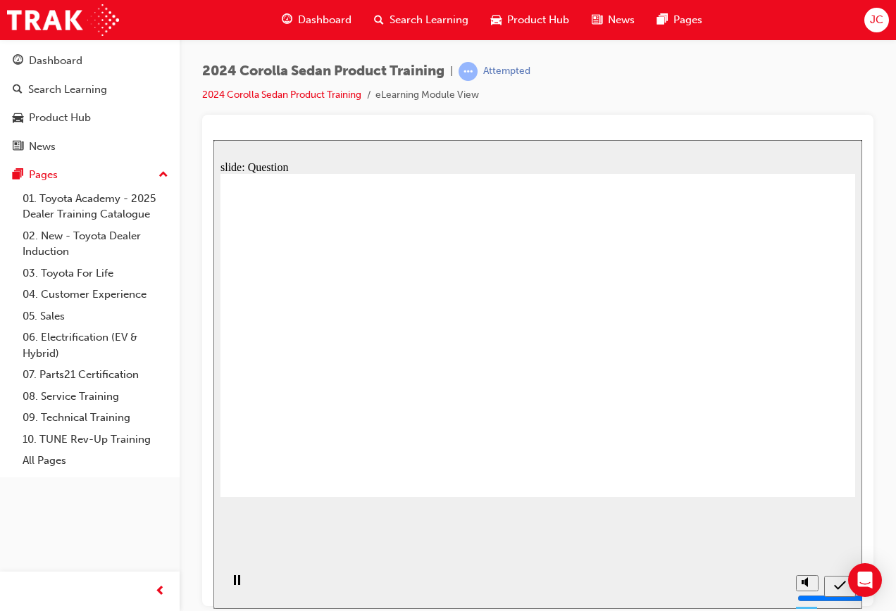
radio input "true"
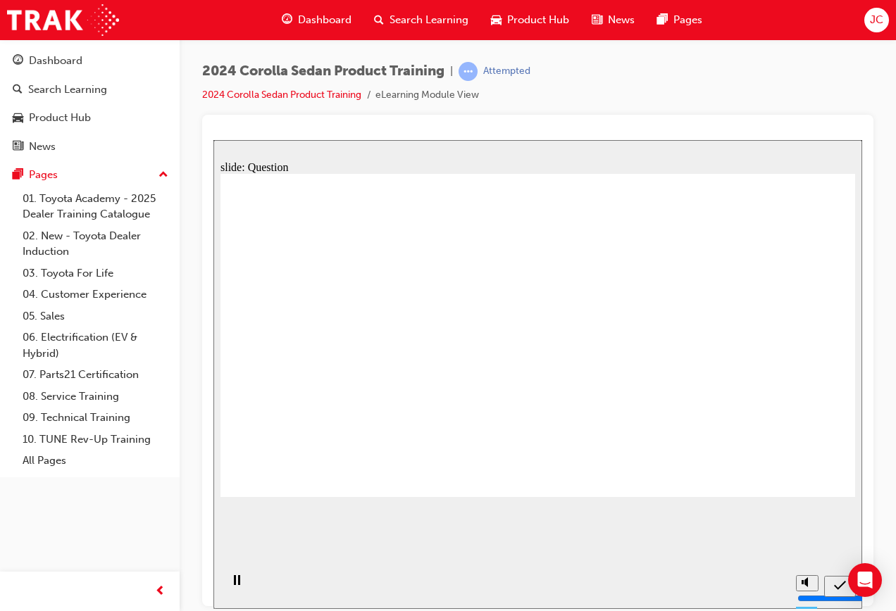
radio input "true"
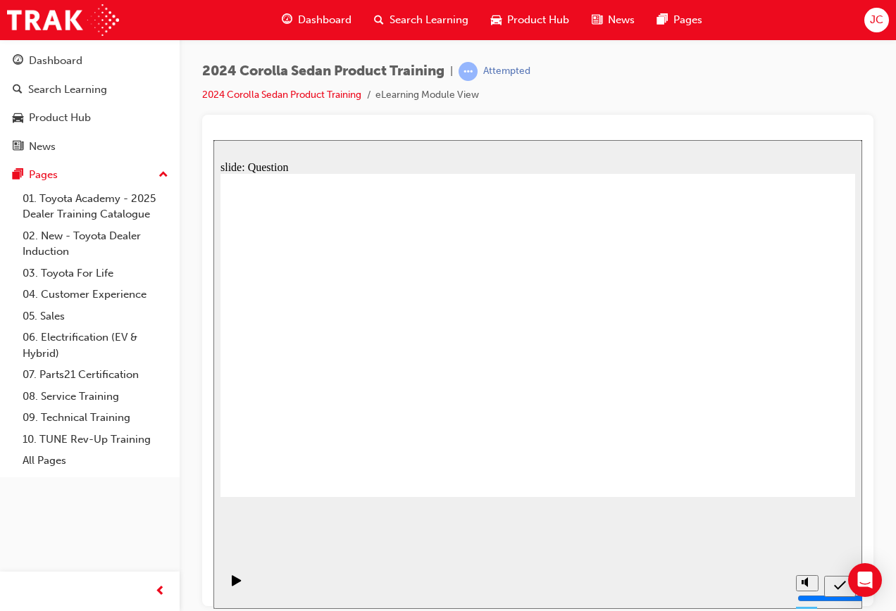
drag, startPoint x: 553, startPoint y: 313, endPoint x: 329, endPoint y: 414, distance: 245.9
drag, startPoint x: 470, startPoint y: 324, endPoint x: 630, endPoint y: 373, distance: 167.3
drag, startPoint x: 746, startPoint y: 301, endPoint x: 711, endPoint y: 313, distance: 37.2
drag, startPoint x: 711, startPoint y: 313, endPoint x: 501, endPoint y: 413, distance: 232.2
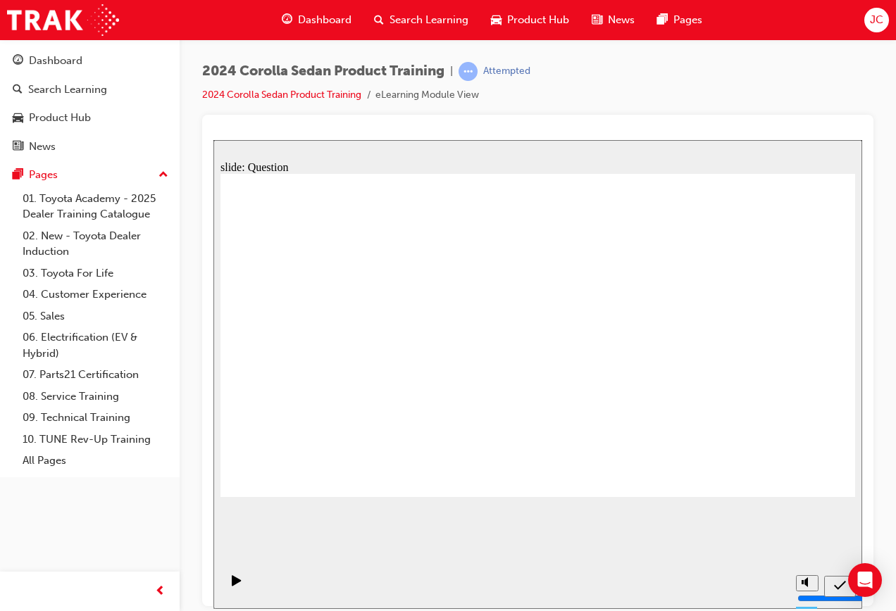
drag, startPoint x: 371, startPoint y: 307, endPoint x: 694, endPoint y: 406, distance: 338.0
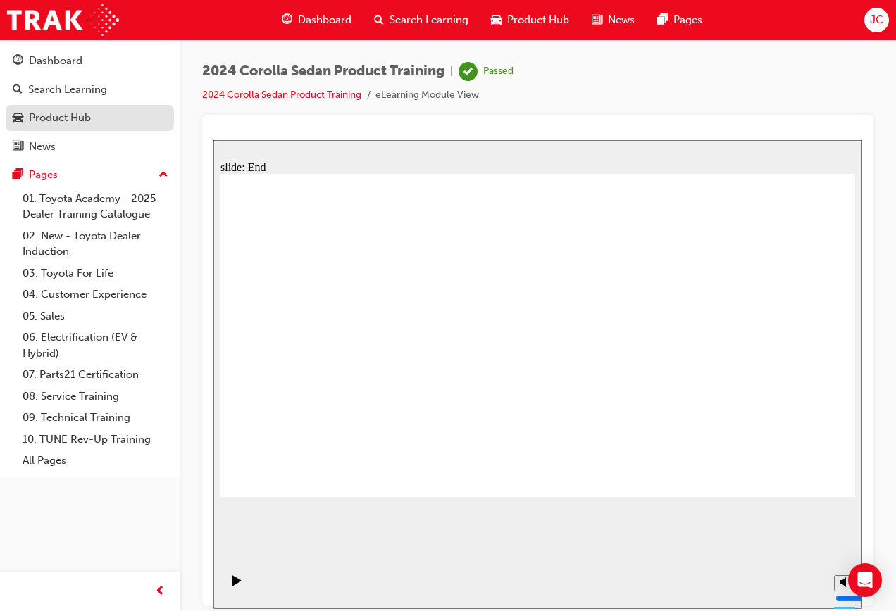
click at [73, 120] on div "Product Hub" at bounding box center [60, 118] width 62 height 16
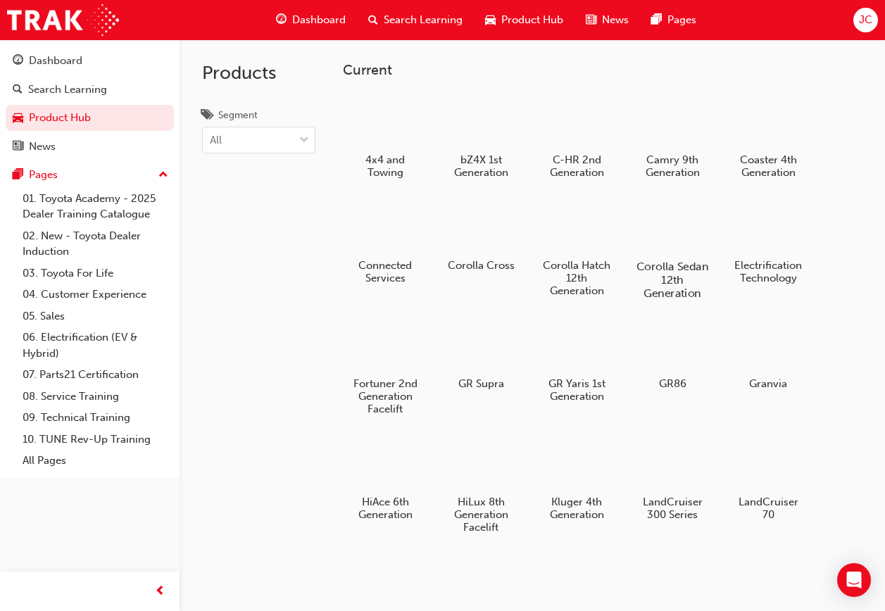
click at [658, 261] on h5 "Corolla Sedan 12th Generation" at bounding box center [673, 280] width 78 height 40
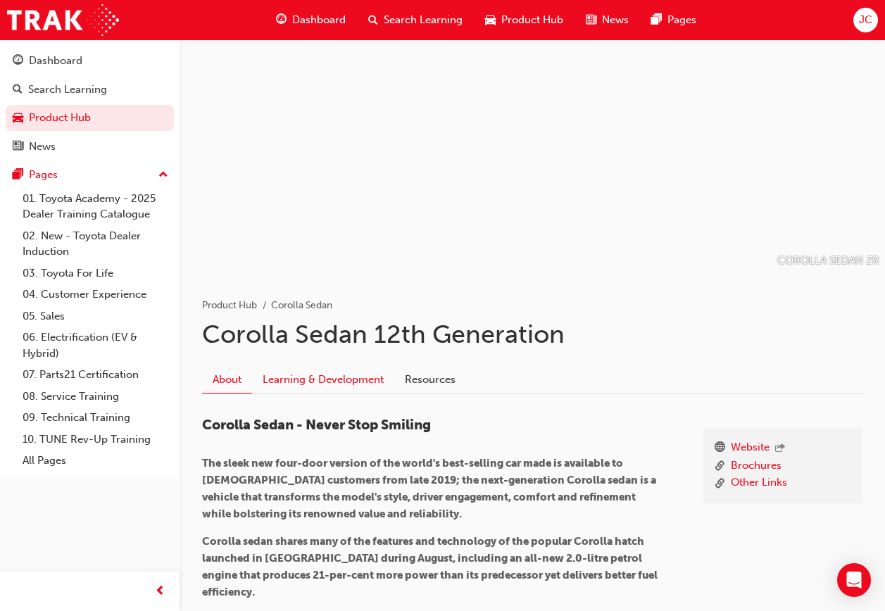
click at [366, 377] on link "Learning & Development" at bounding box center [323, 380] width 142 height 27
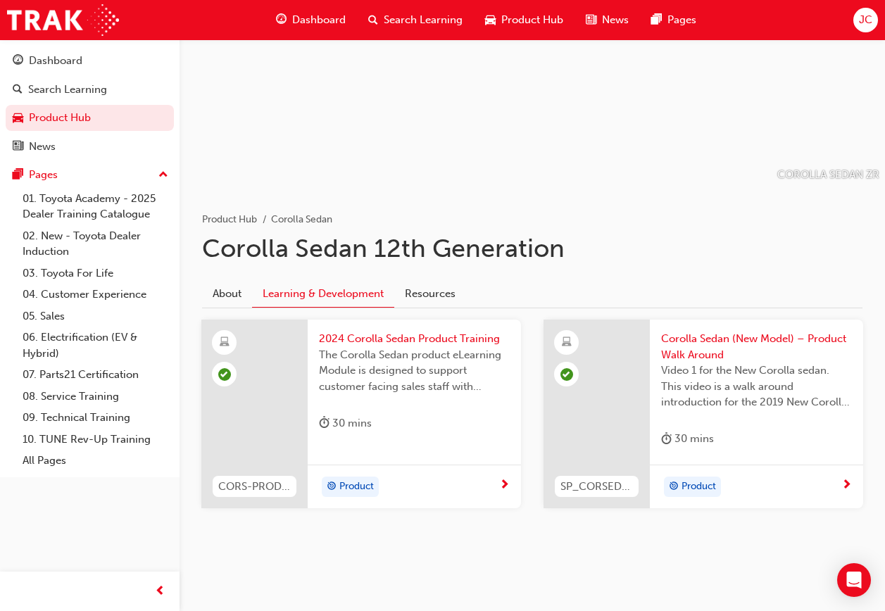
scroll to position [87, 0]
click at [114, 125] on link "Product Hub" at bounding box center [90, 118] width 168 height 26
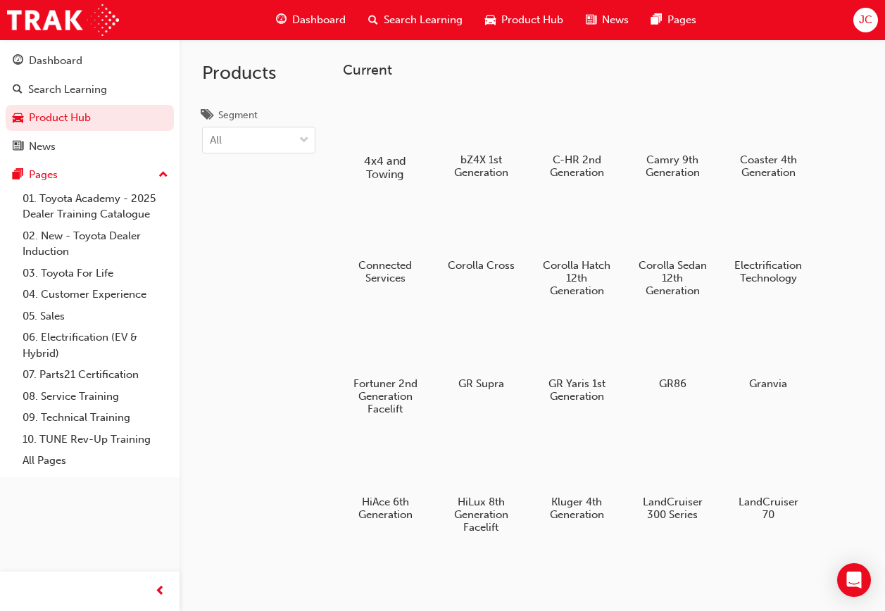
click at [384, 157] on h5 "4x4 and Towing" at bounding box center [386, 167] width 78 height 27
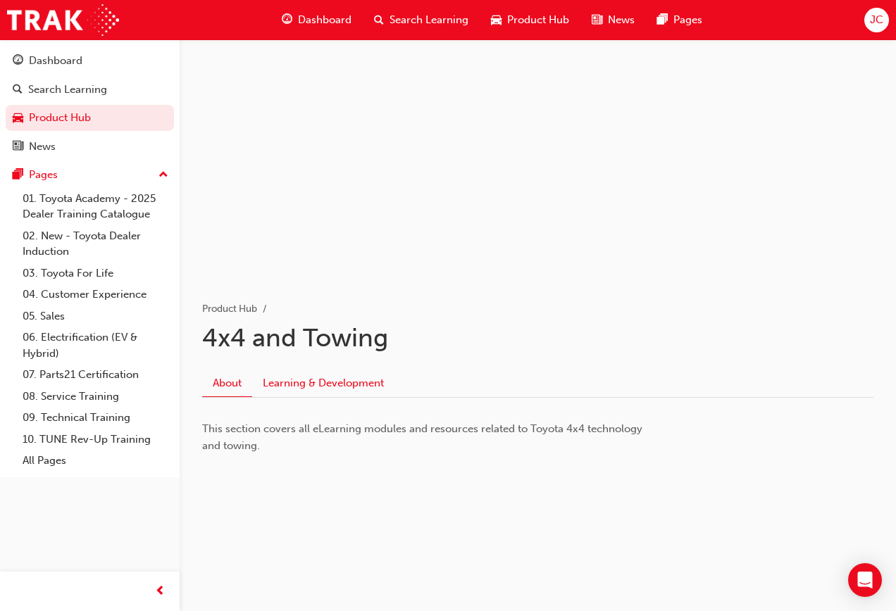
click at [358, 385] on link "Learning & Development" at bounding box center [323, 383] width 142 height 27
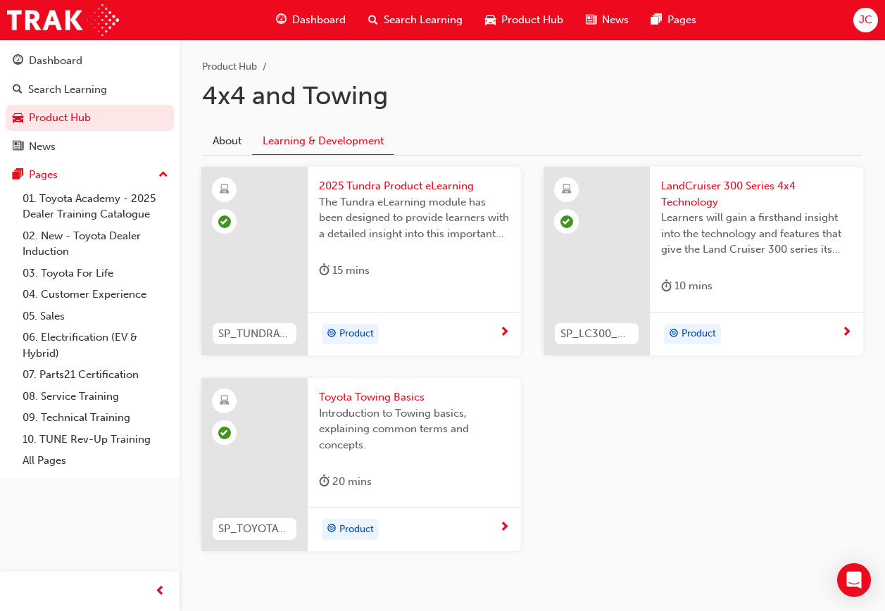
scroll to position [282, 0]
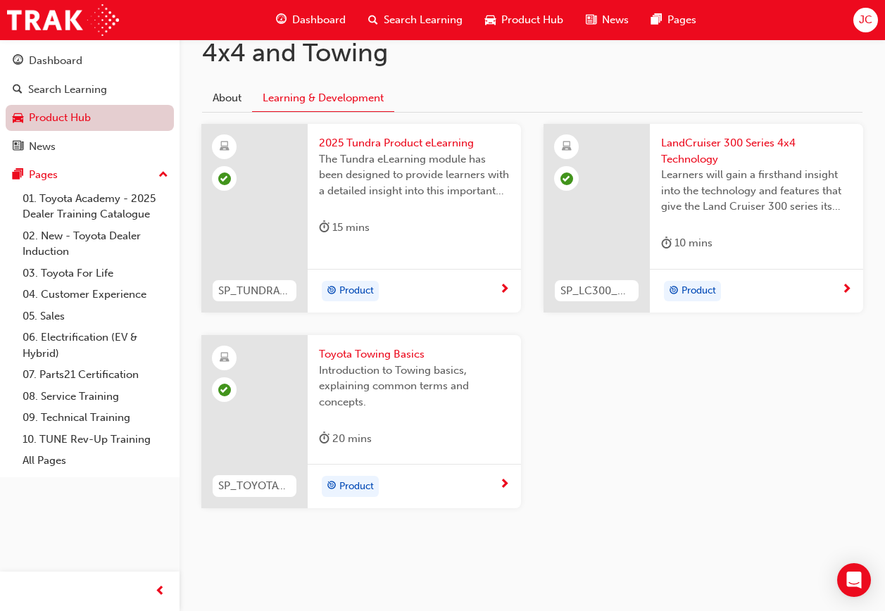
click at [125, 120] on link "Product Hub" at bounding box center [90, 118] width 168 height 26
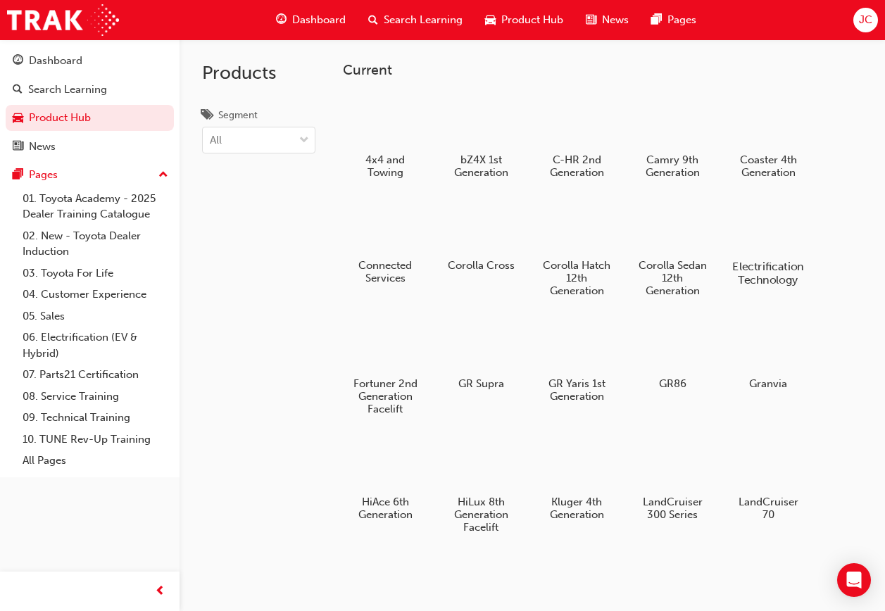
click at [785, 241] on div at bounding box center [769, 226] width 78 height 56
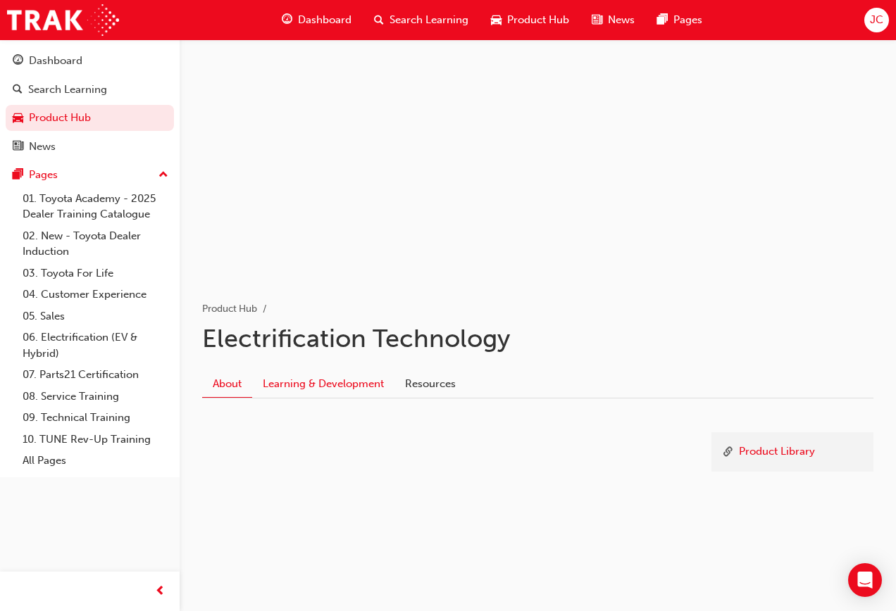
click at [381, 387] on link "Learning & Development" at bounding box center [323, 383] width 142 height 27
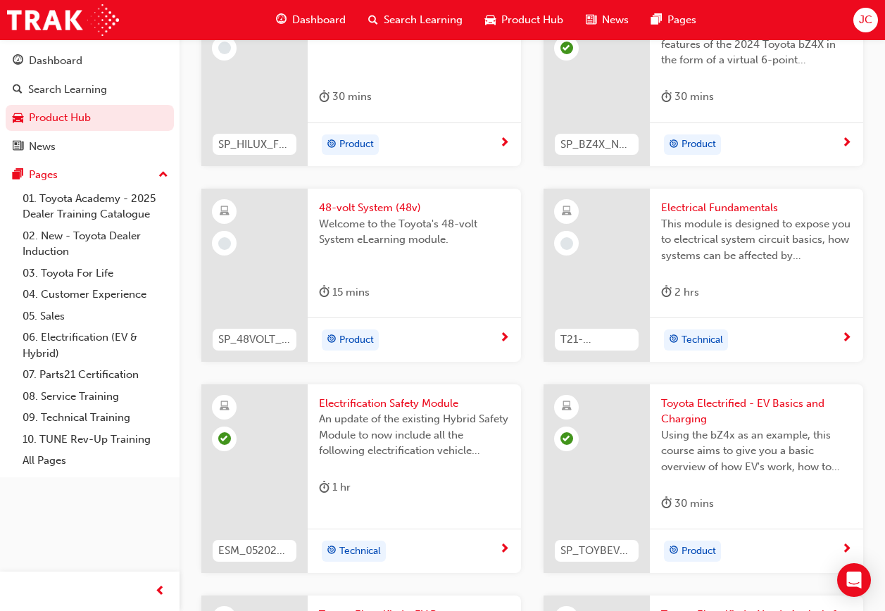
scroll to position [407, 0]
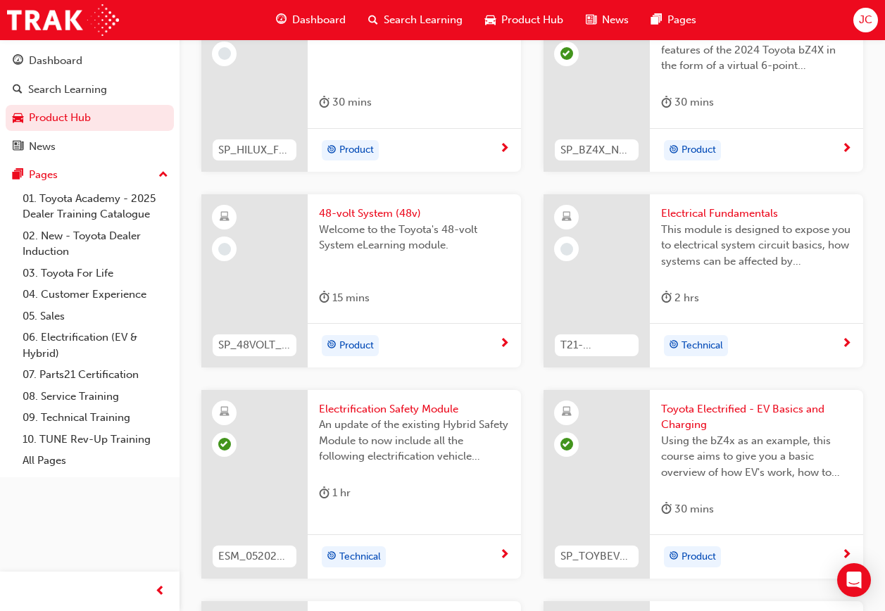
click at [399, 280] on div "48-volt System (48v) Welcome to the Toyota's 48-volt System eLearning module. 1…" at bounding box center [414, 258] width 213 height 129
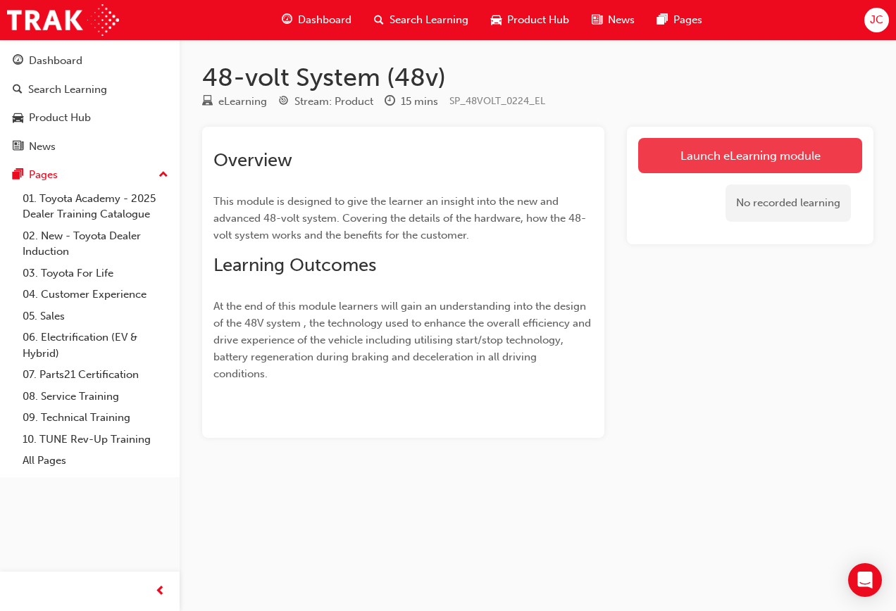
click at [806, 152] on link "Launch eLearning module" at bounding box center [750, 155] width 224 height 35
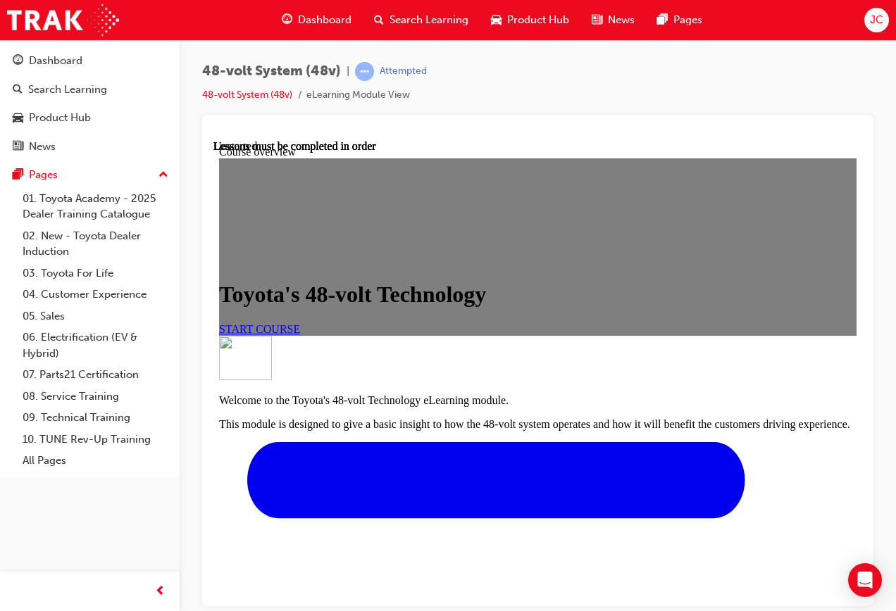
click at [300, 335] on span "START COURSE" at bounding box center [259, 329] width 81 height 12
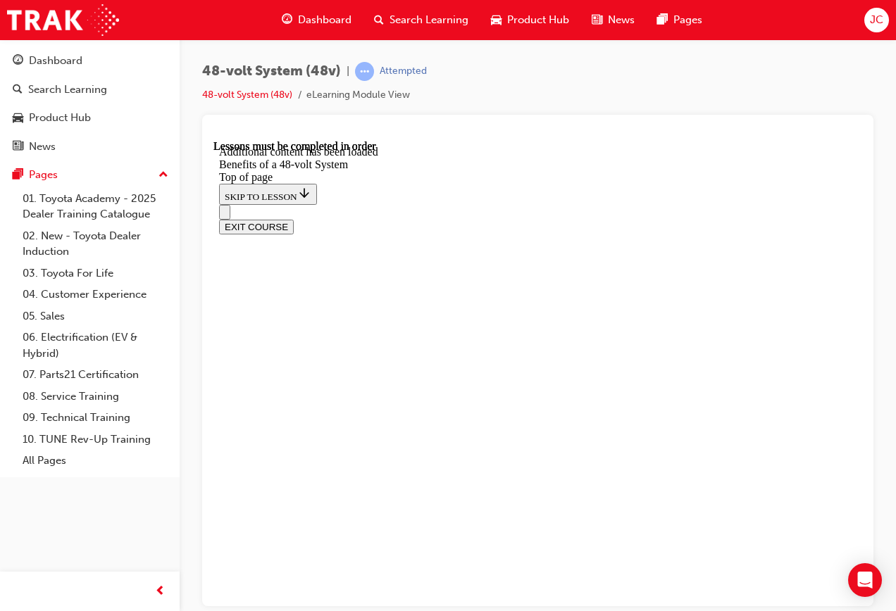
click at [543, 139] on div at bounding box center [537, 133] width 649 height 14
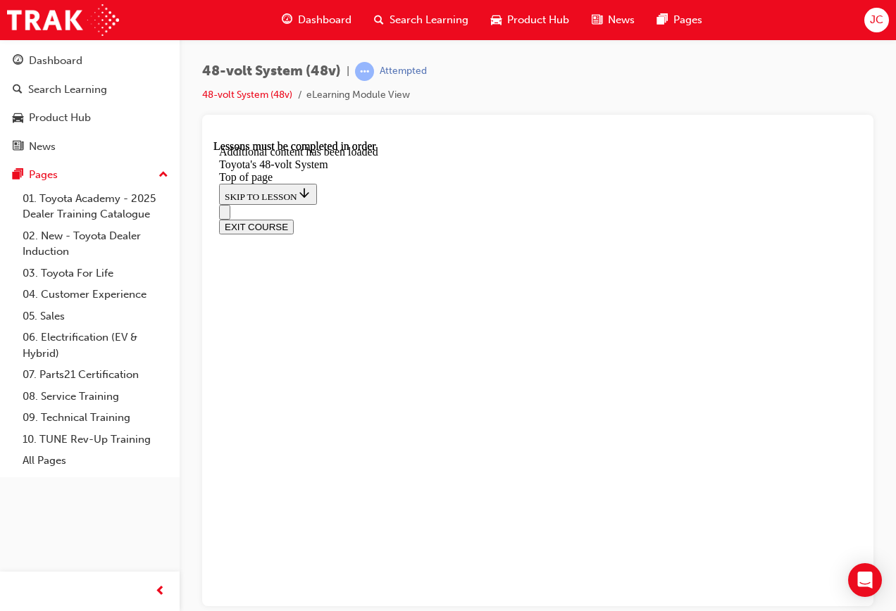
drag, startPoint x: 643, startPoint y: 558, endPoint x: 651, endPoint y: 559, distance: 7.9
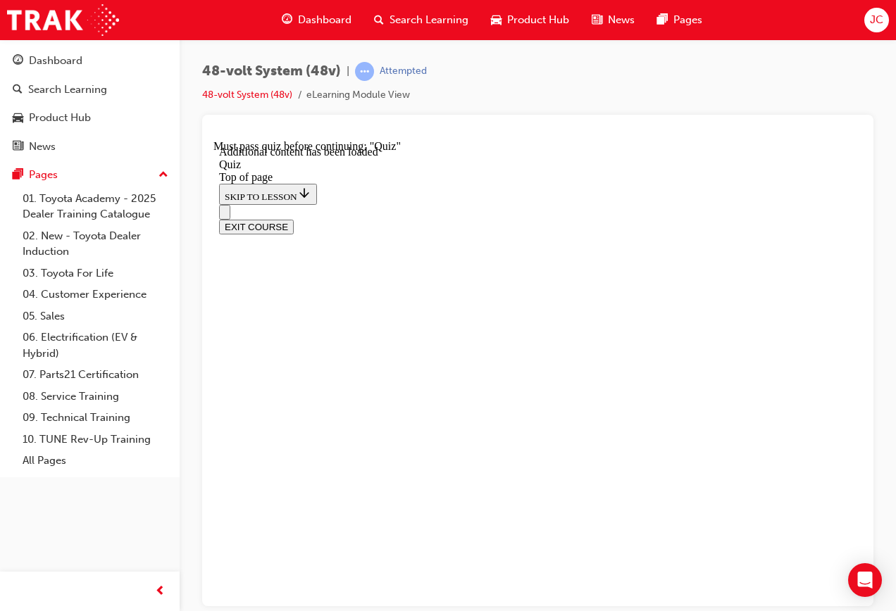
scroll to position [49, 0]
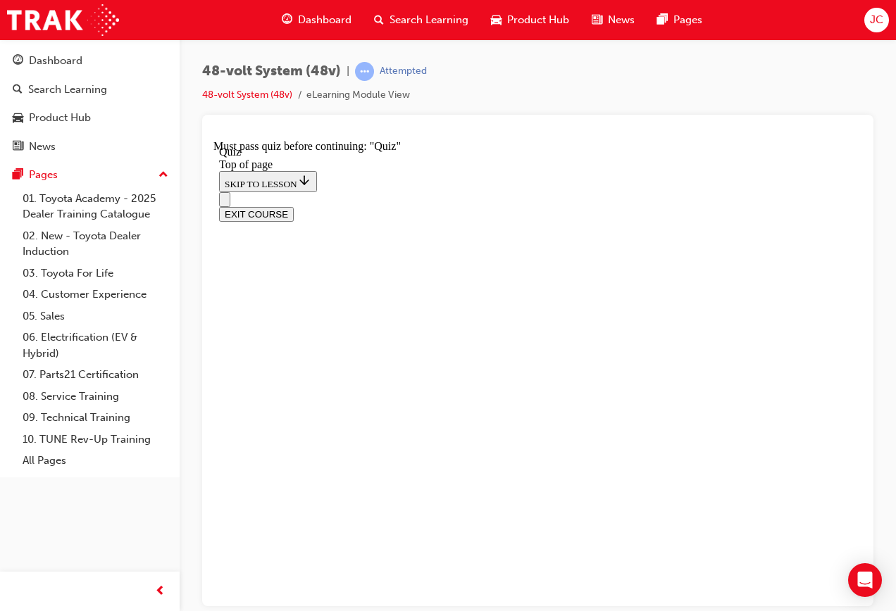
scroll to position [189, 0]
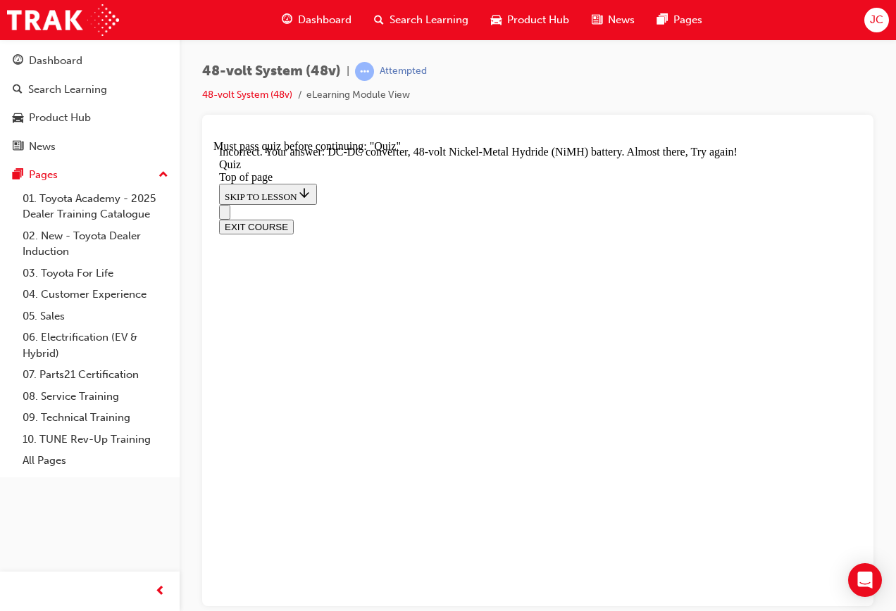
scroll to position [435, 0]
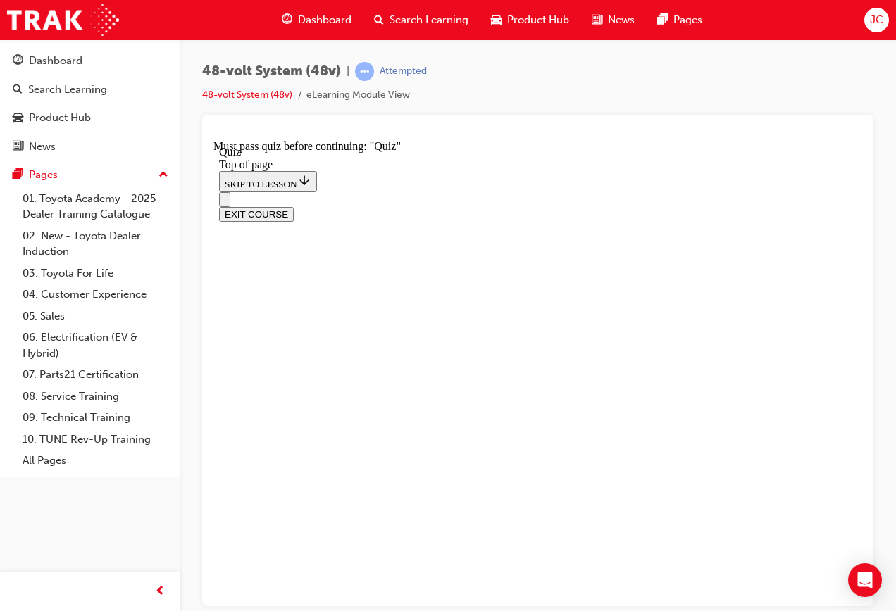
scroll to position [119, 0]
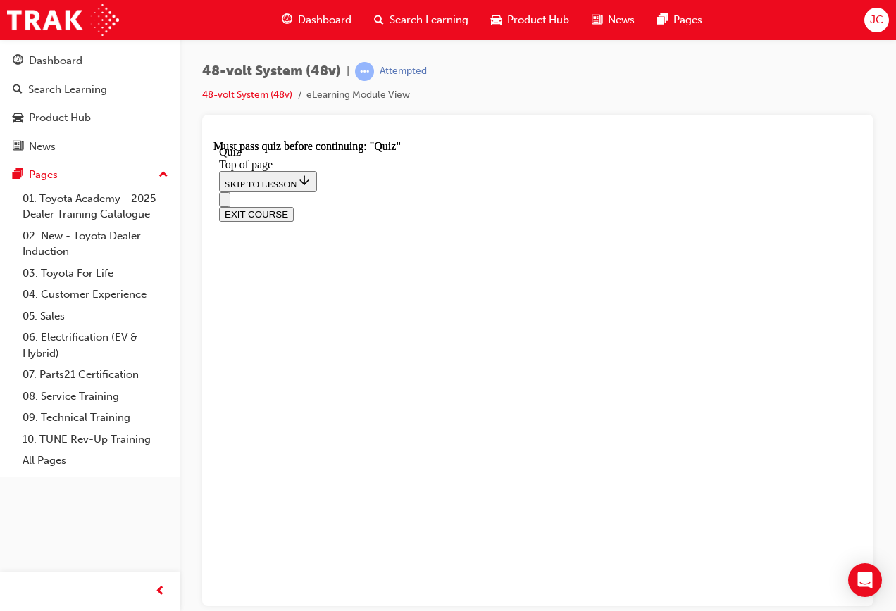
scroll to position [306, 0]
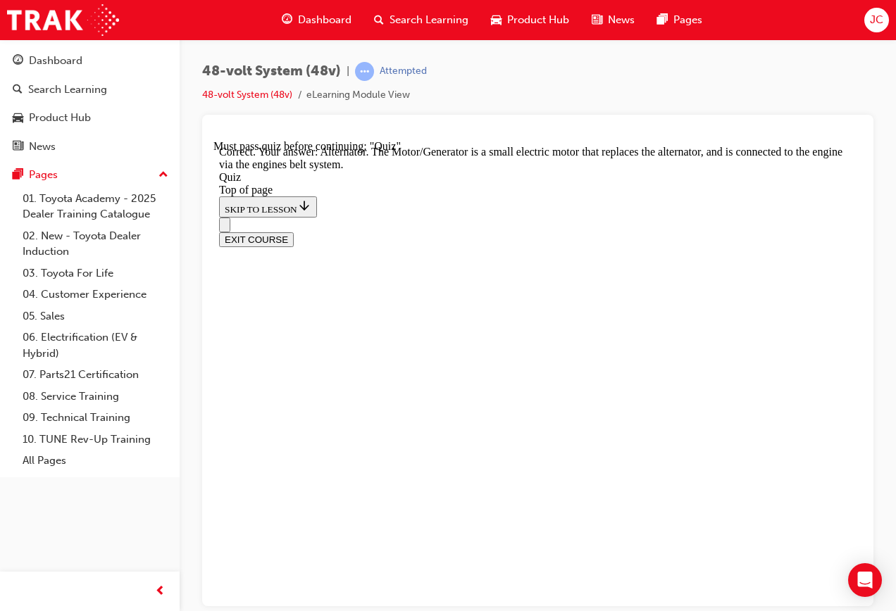
scroll to position [418, 0]
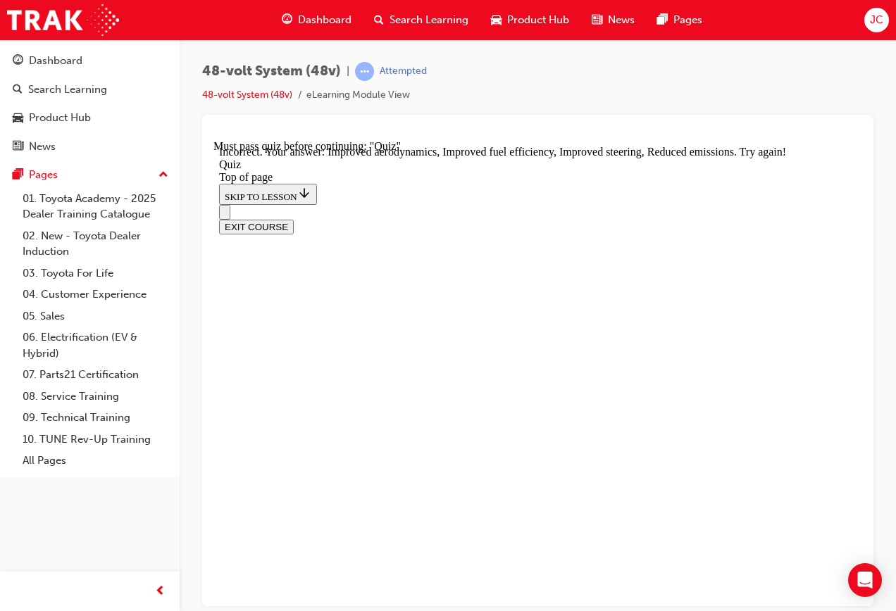
scroll to position [378, 0]
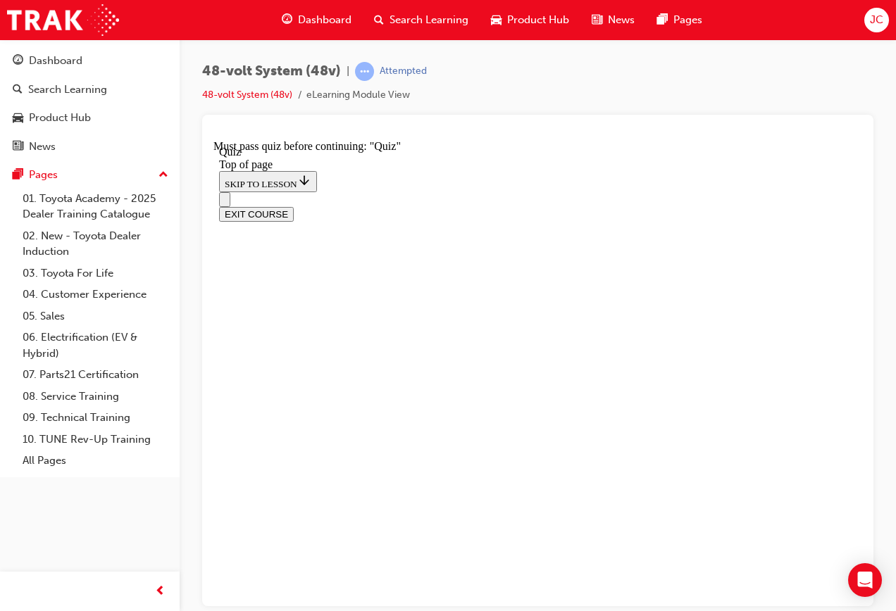
drag, startPoint x: 494, startPoint y: 575, endPoint x: 463, endPoint y: 325, distance: 252.6
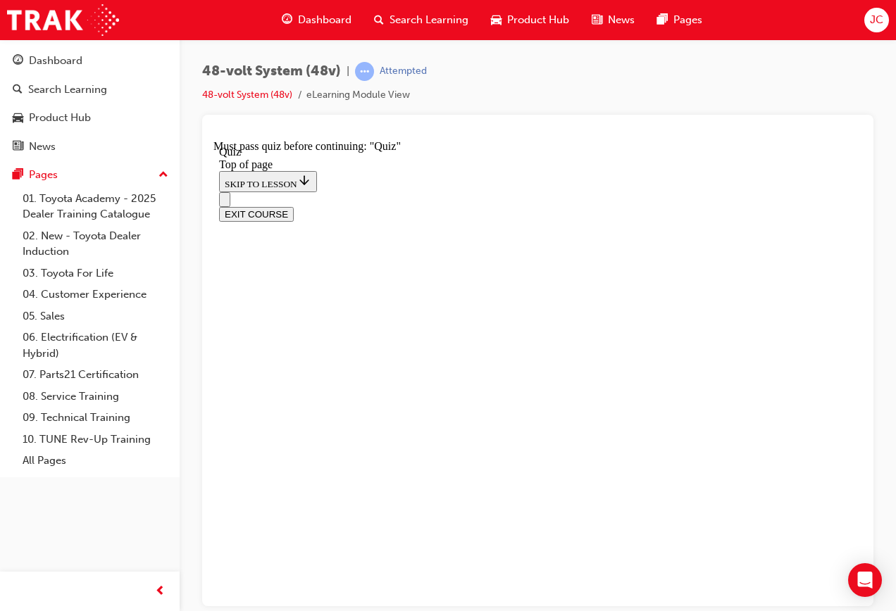
scroll to position [189, 0]
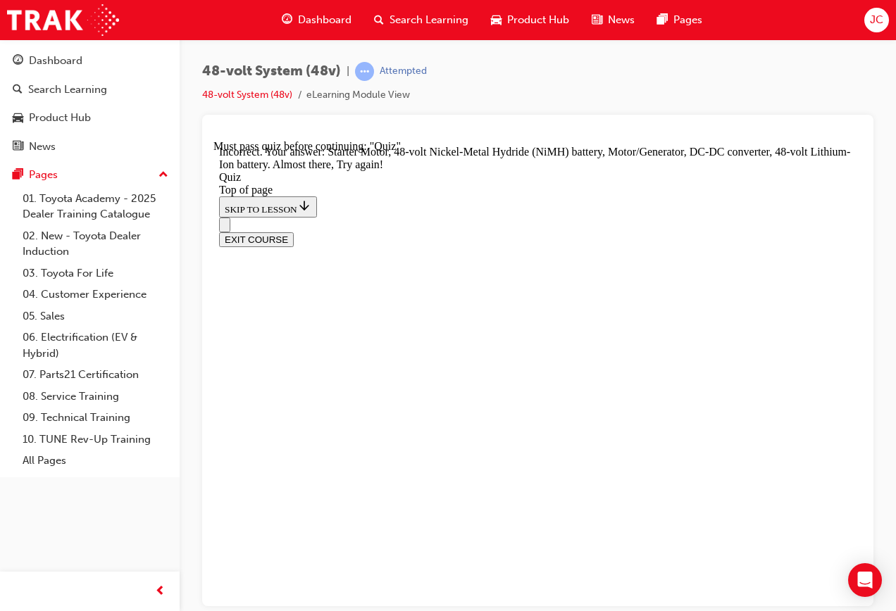
scroll to position [294, 0]
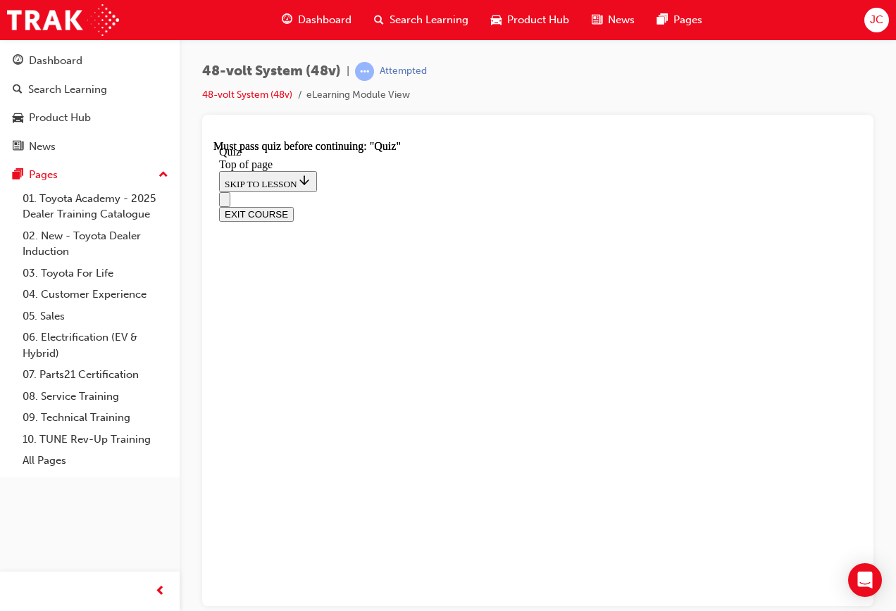
scroll to position [306, 0]
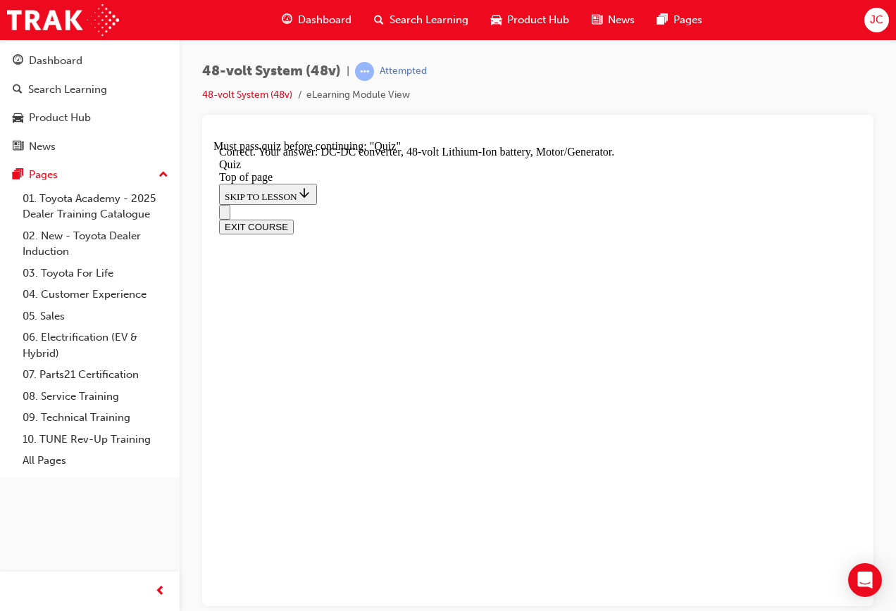
scroll to position [361, 0]
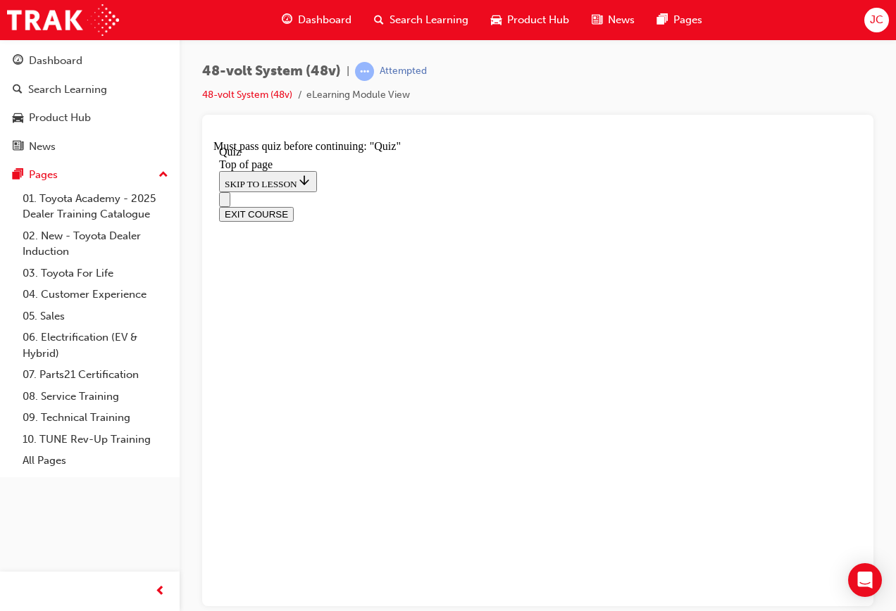
scroll to position [49, 0]
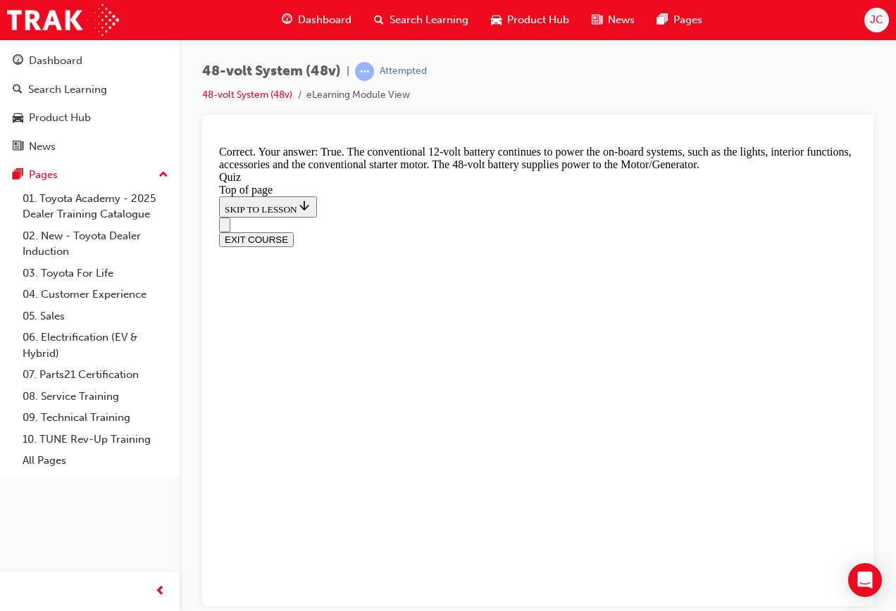
scroll to position [365, 0]
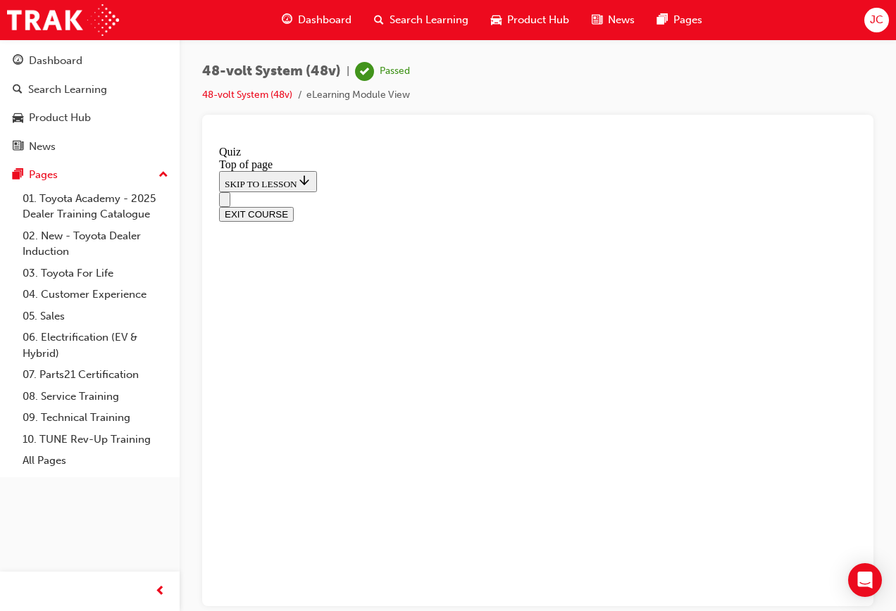
scroll to position [306, 0]
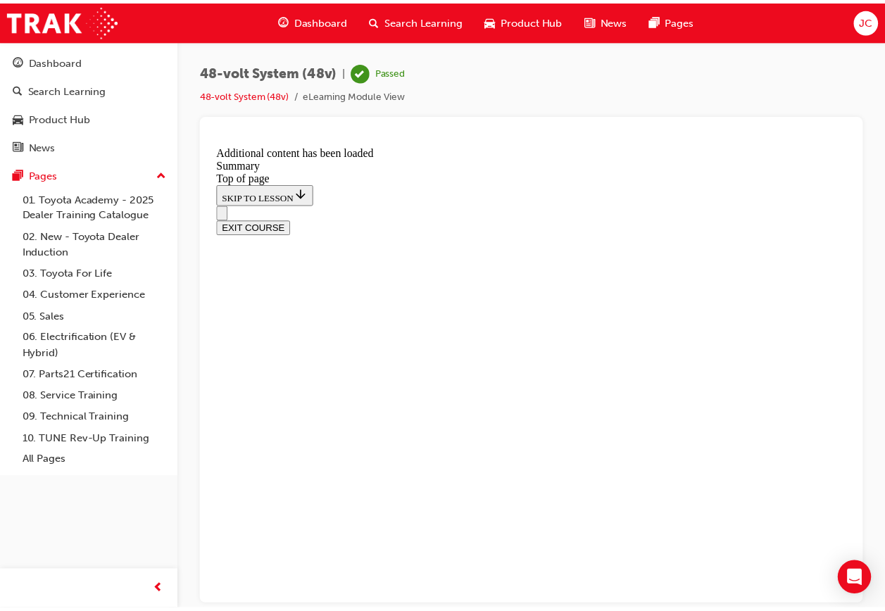
scroll to position [1782, 0]
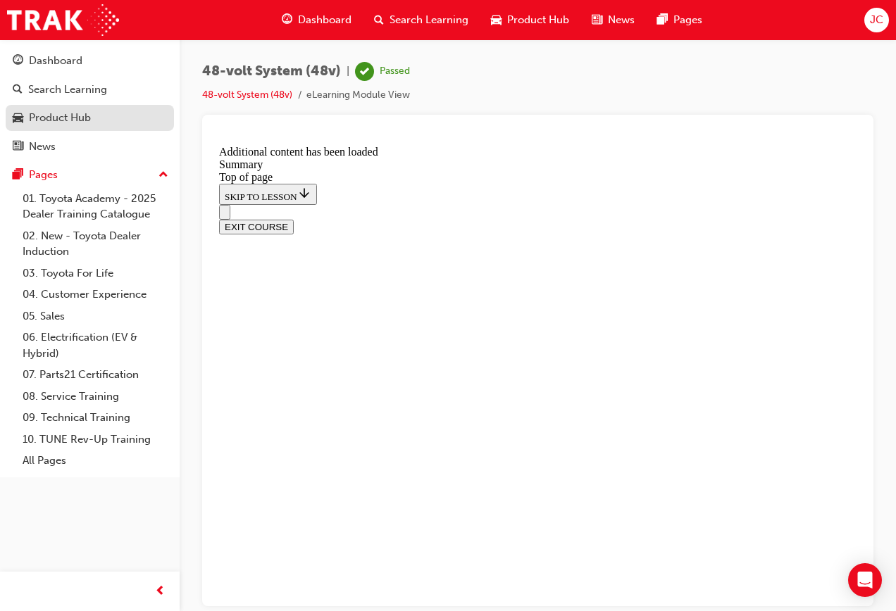
click at [60, 120] on div "Product Hub" at bounding box center [60, 118] width 62 height 16
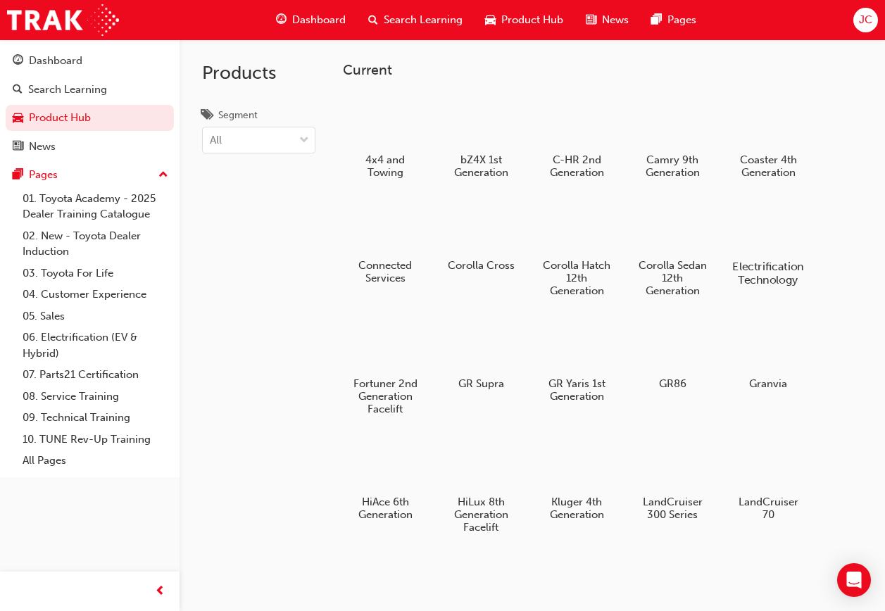
click at [742, 248] on div at bounding box center [769, 226] width 78 height 56
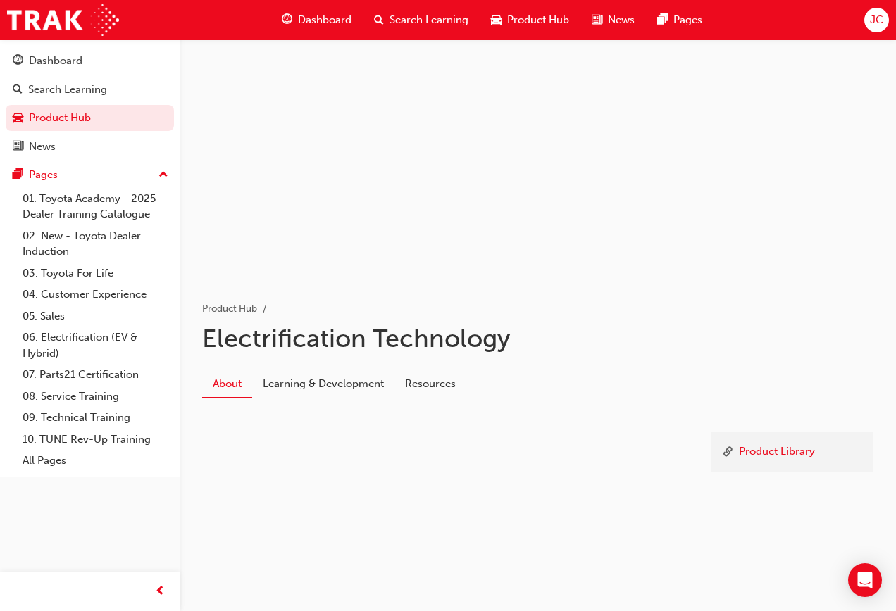
click at [330, 356] on div "Product Hub Electrification Technology About Learning & Development Resources P…" at bounding box center [538, 420] width 716 height 284
click at [332, 380] on link "Learning & Development" at bounding box center [323, 383] width 142 height 27
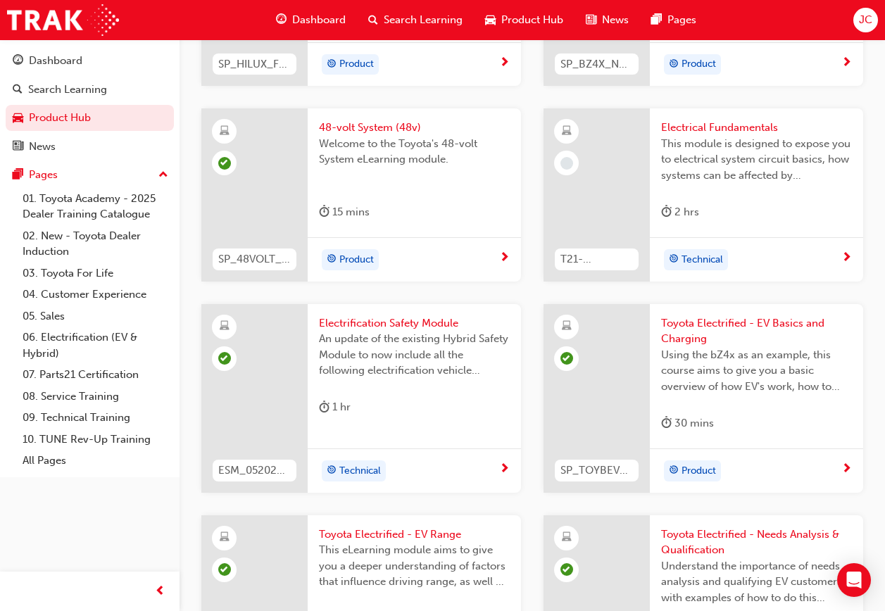
scroll to position [900, 0]
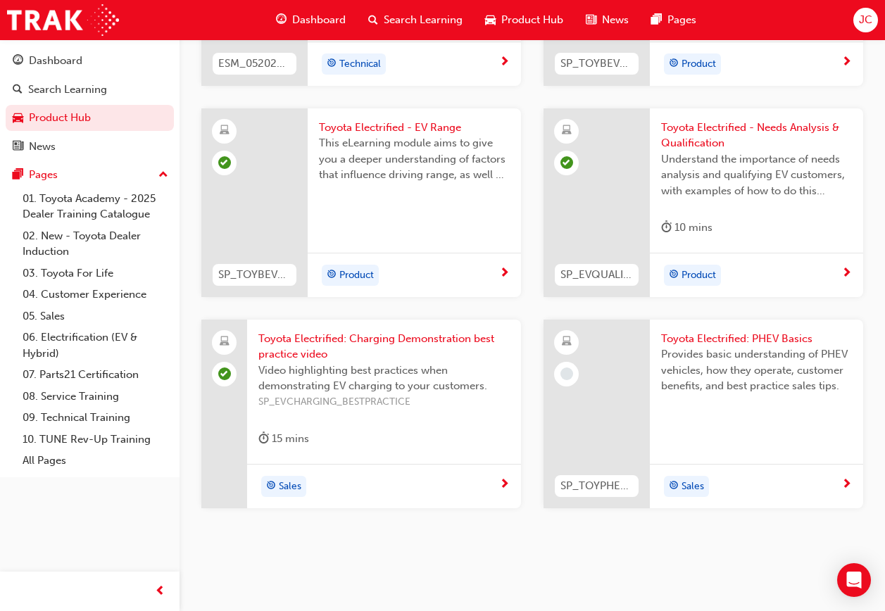
click at [730, 417] on div "Toyota Electrified: PHEV Basics Provides basic understanding of PHEV vehicles, …" at bounding box center [756, 373] width 213 height 106
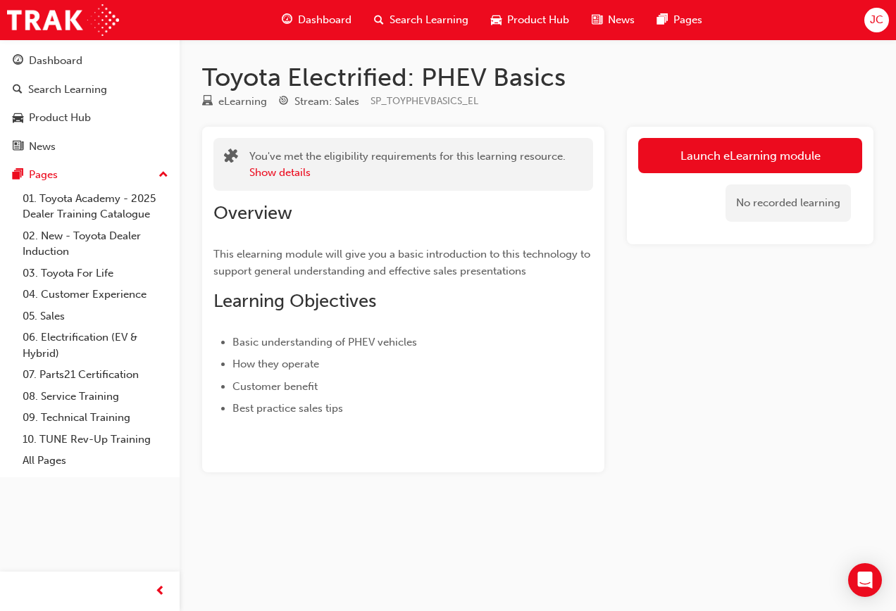
click at [792, 131] on div "Launch eLearning module No recorded learning" at bounding box center [750, 186] width 247 height 118
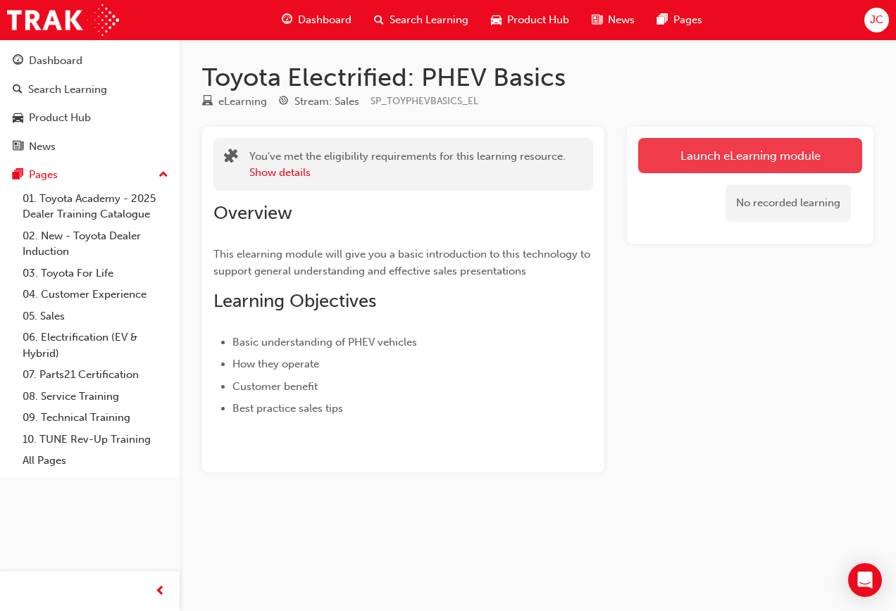
click at [776, 143] on link "Launch eLearning module" at bounding box center [750, 155] width 224 height 35
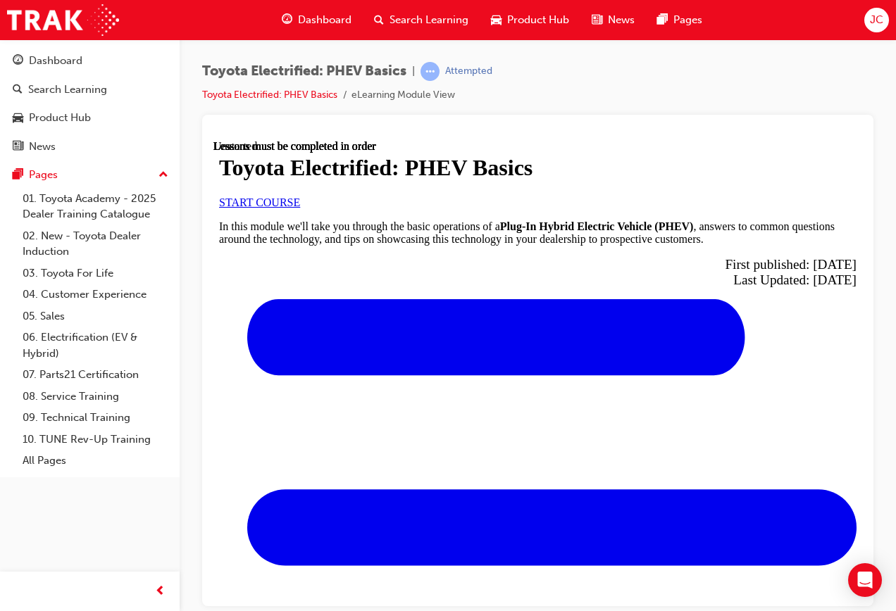
click at [300, 208] on link "START COURSE" at bounding box center [259, 202] width 81 height 12
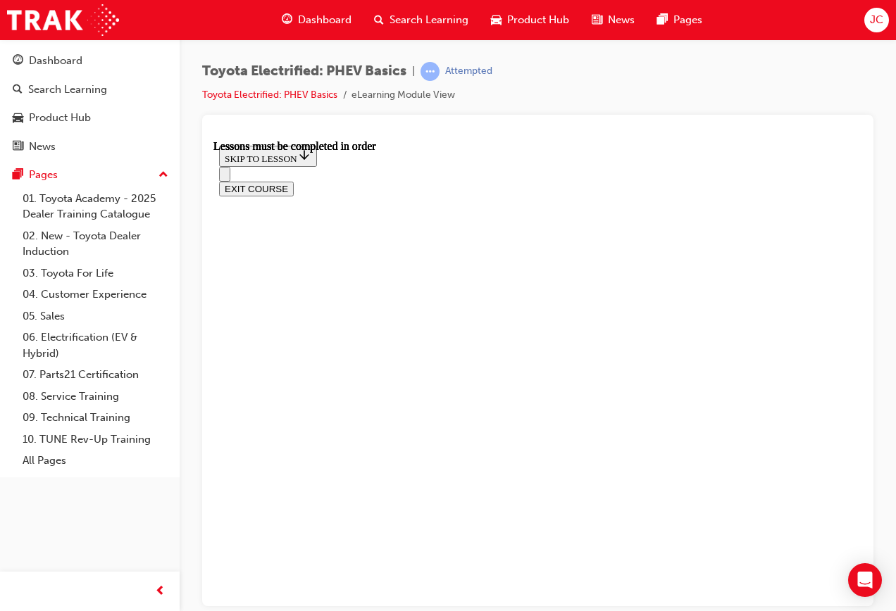
scroll to position [959, 0]
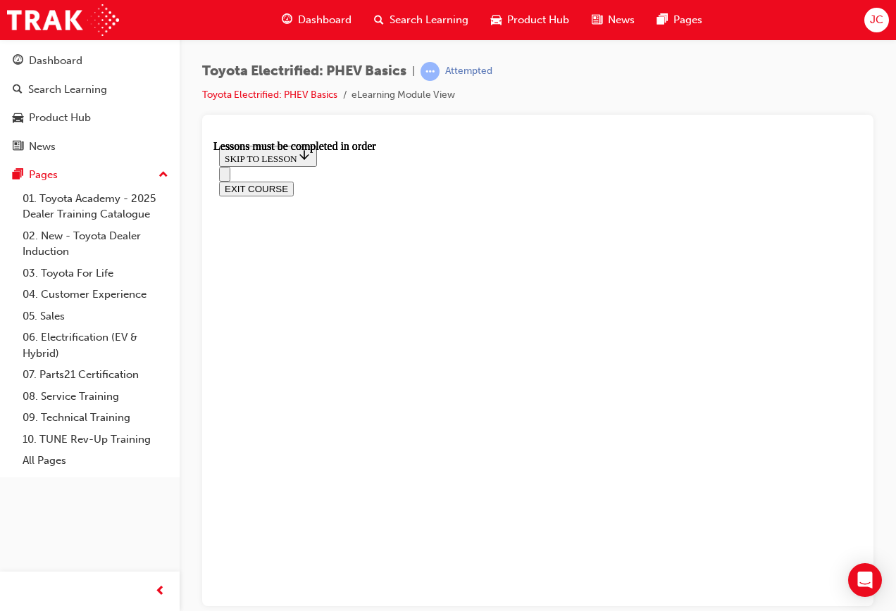
scroll to position [44, 0]
click at [219, 166] on div "EXIT COURSE" at bounding box center [537, 181] width 637 height 30
click at [228, 177] on icon "Open navigation menu" at bounding box center [232, 182] width 14 height 10
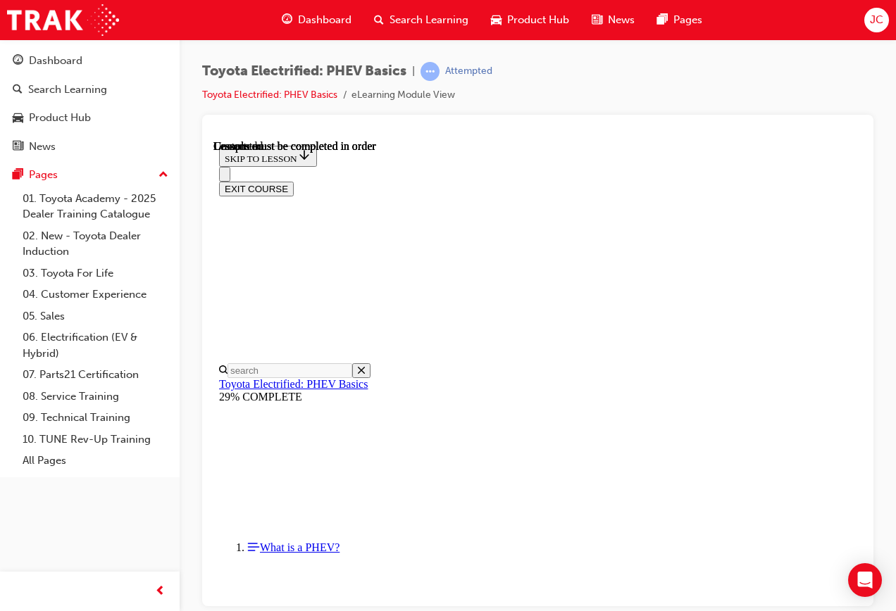
click at [230, 166] on button "Close navigation menu" at bounding box center [224, 173] width 11 height 15
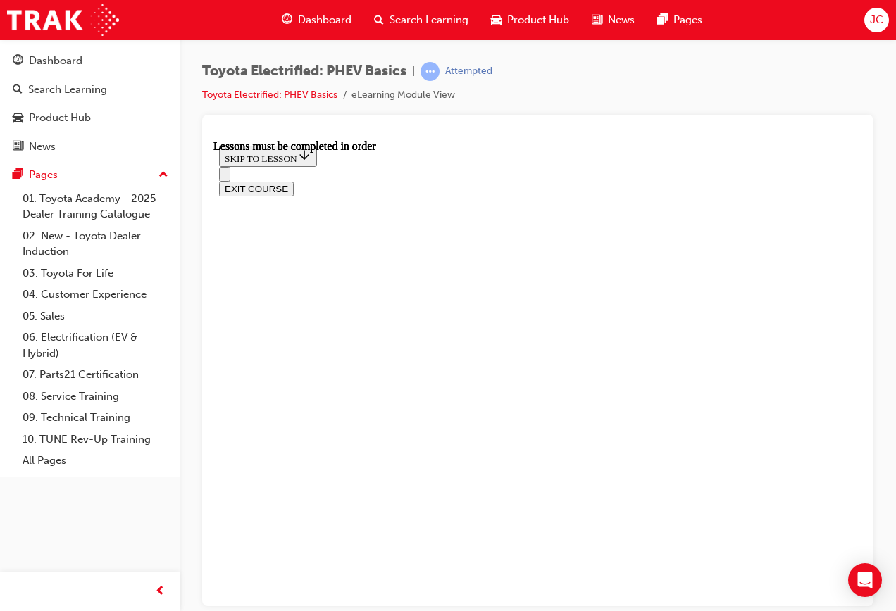
scroll to position [251, 0]
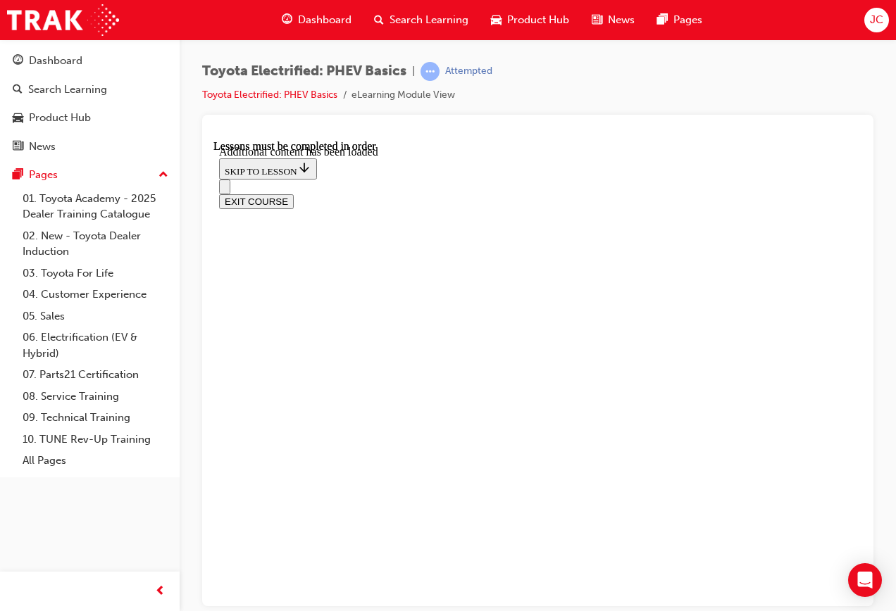
scroll to position [583, 0]
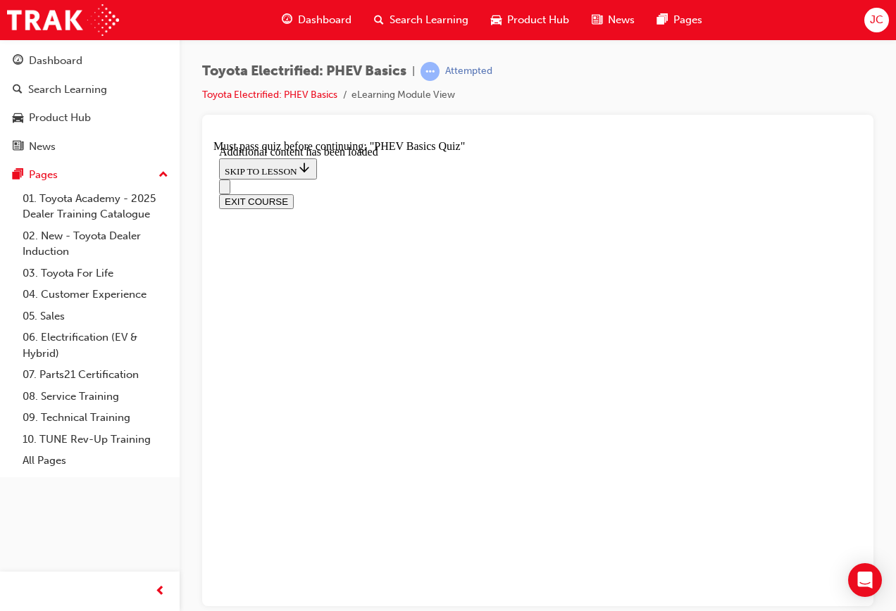
scroll to position [1045, 0]
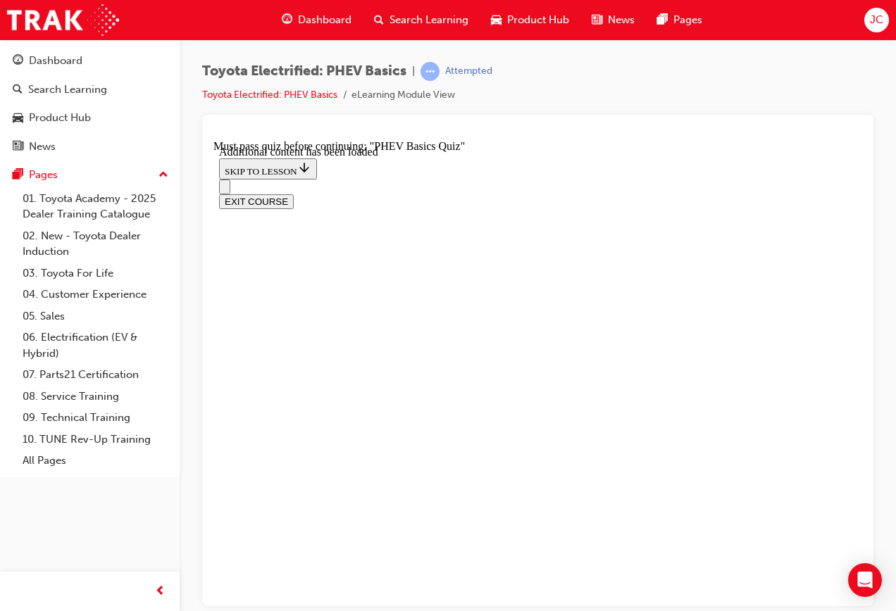
radio input "true"
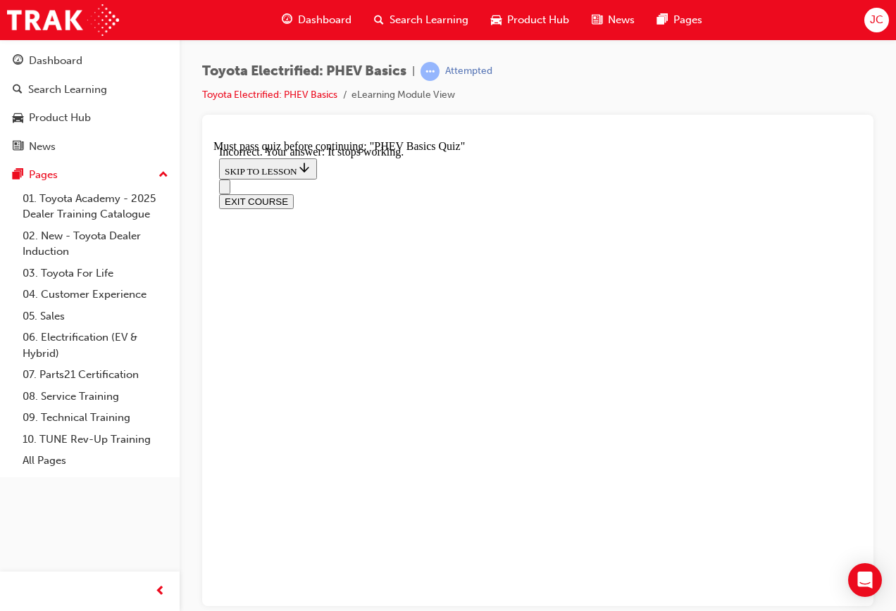
radio input "true"
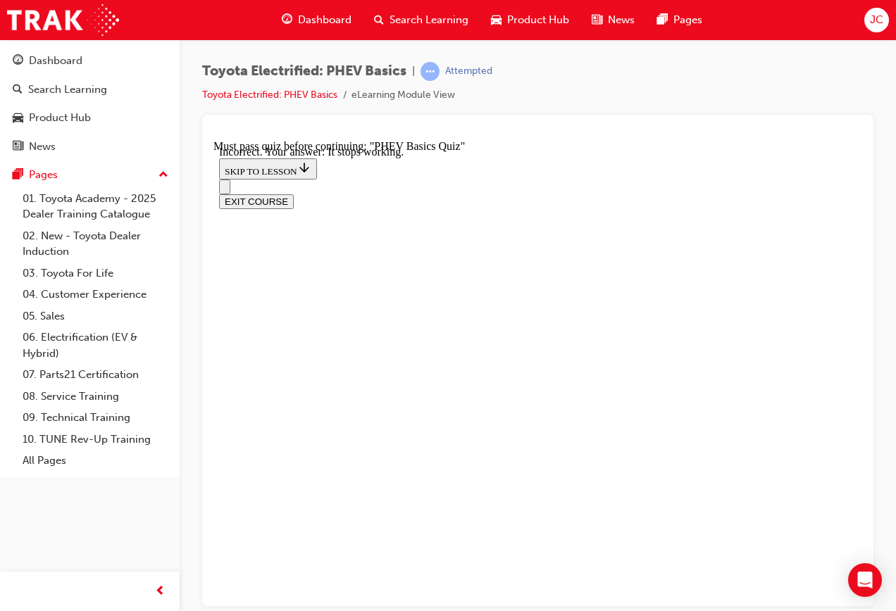
radio input "true"
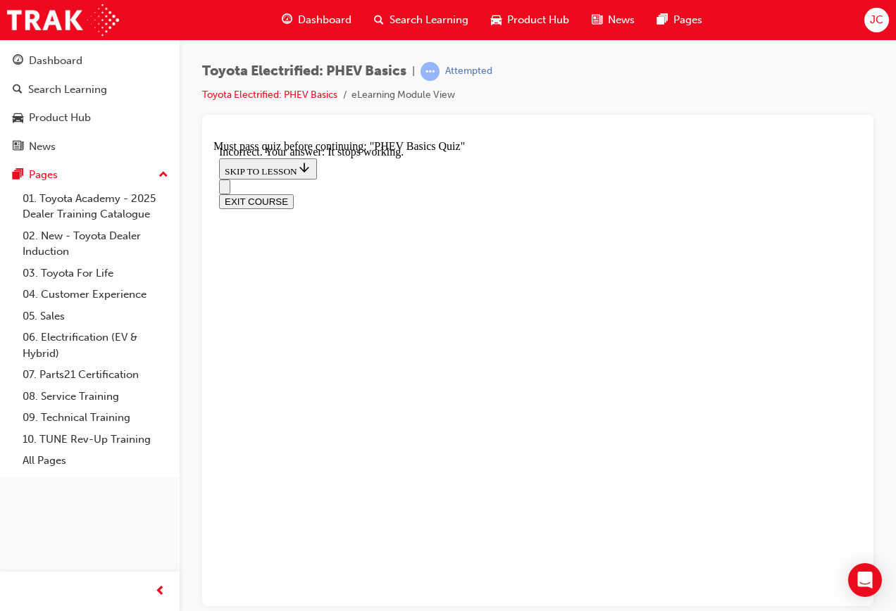
radio input "true"
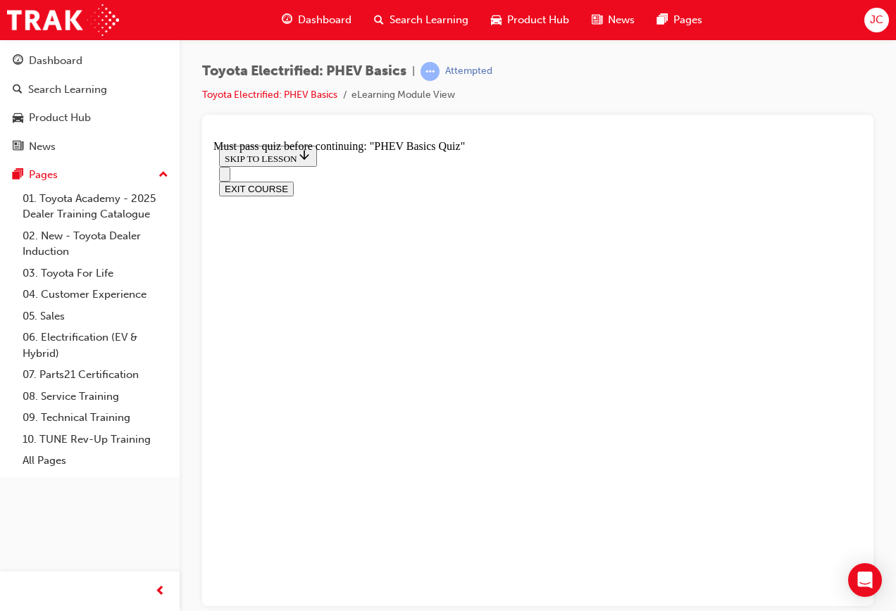
scroll to position [141, 0]
radio input "true"
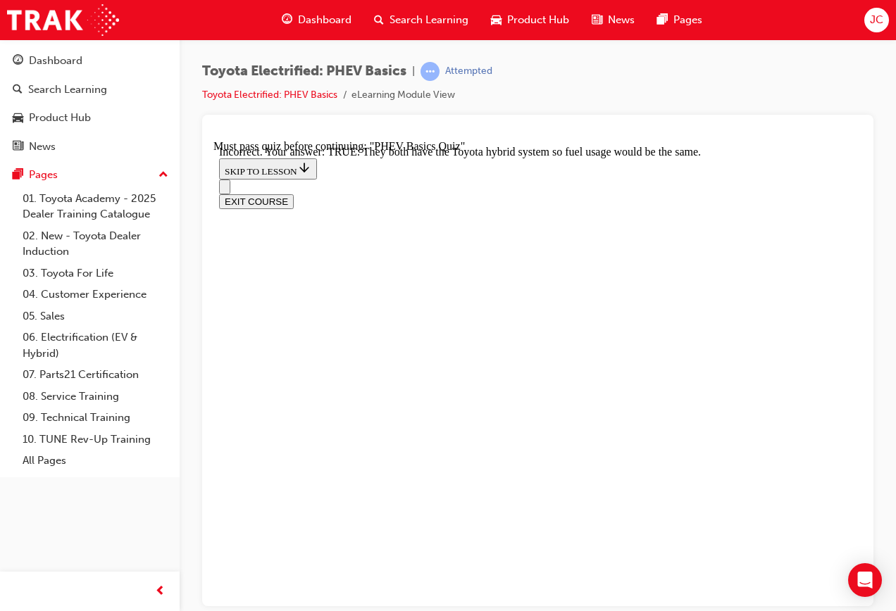
scroll to position [316, 0]
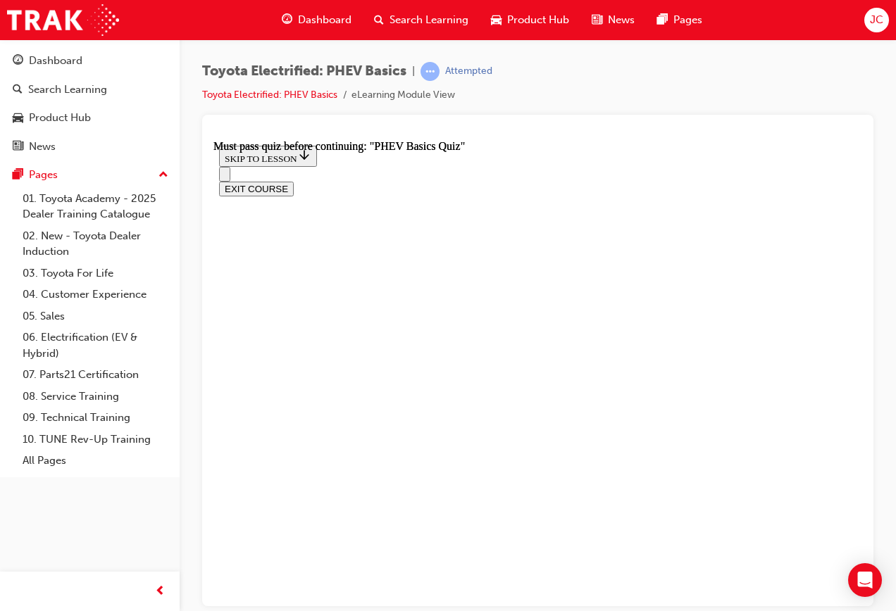
scroll to position [296, 0]
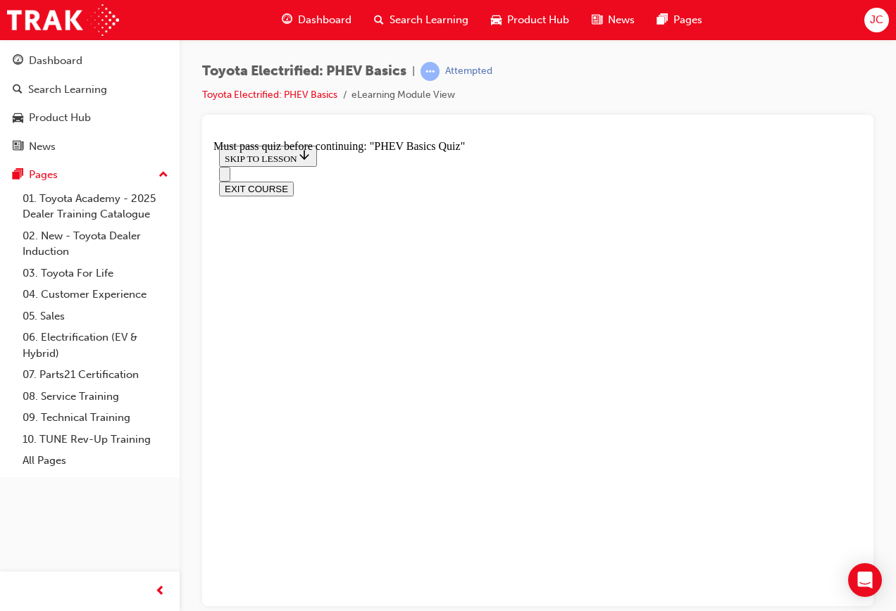
radio input "true"
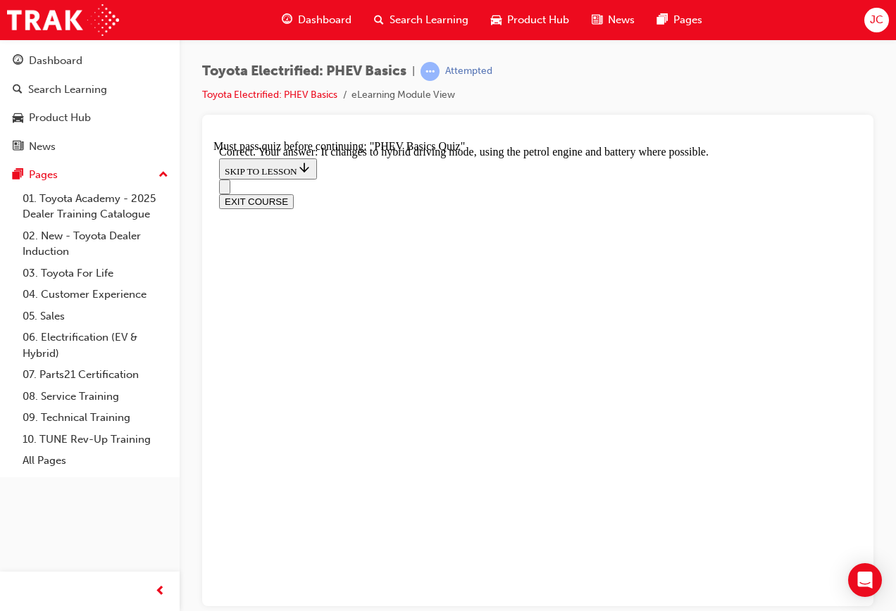
scroll to position [211, 0]
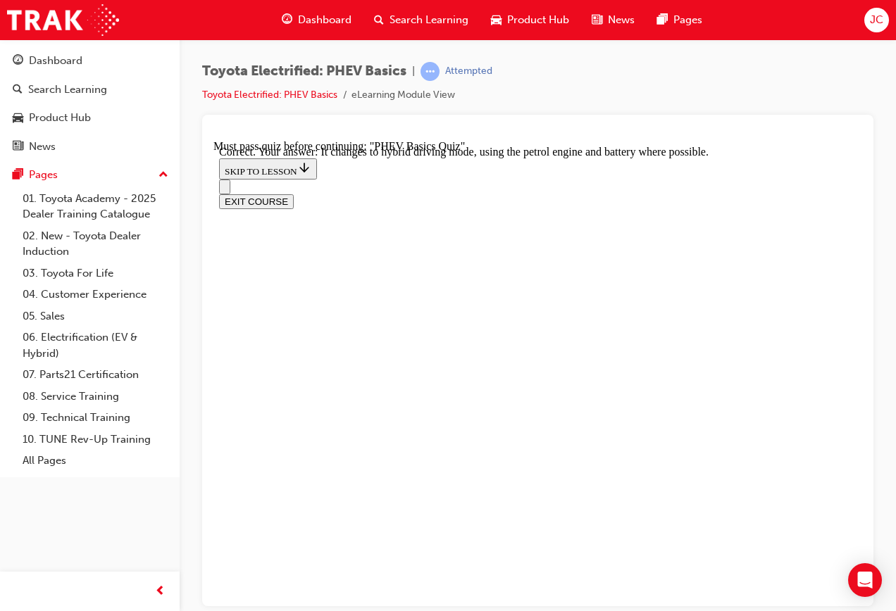
radio input "true"
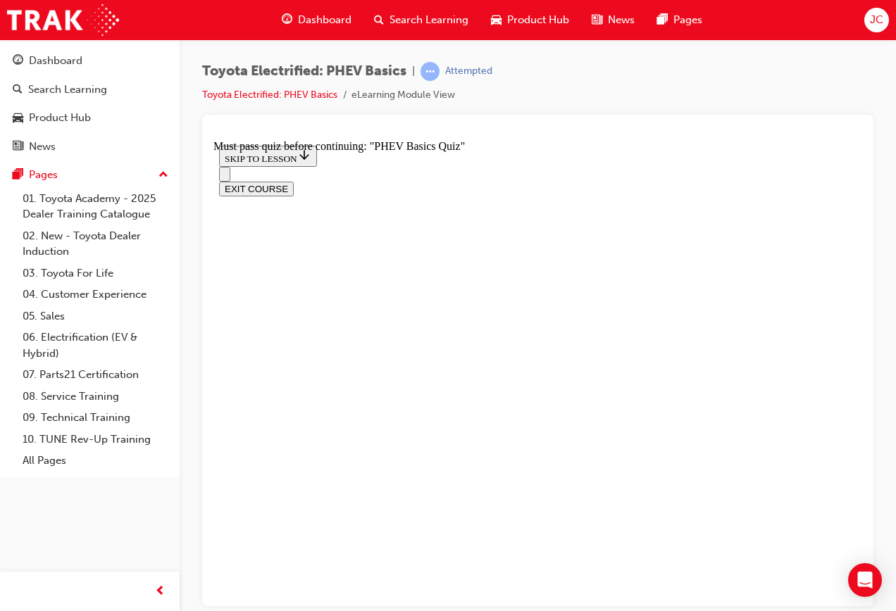
scroll to position [141, 0]
radio input "true"
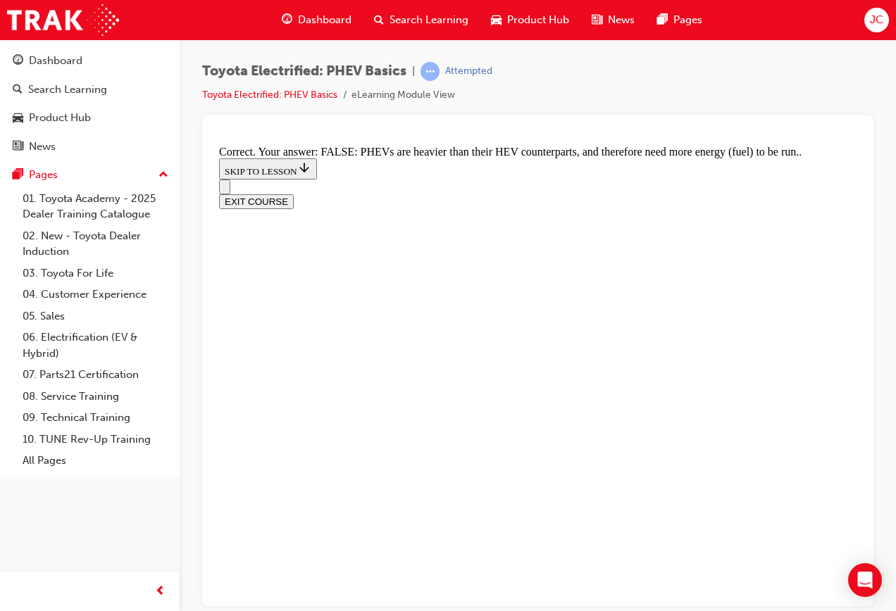
scroll to position [316, 0]
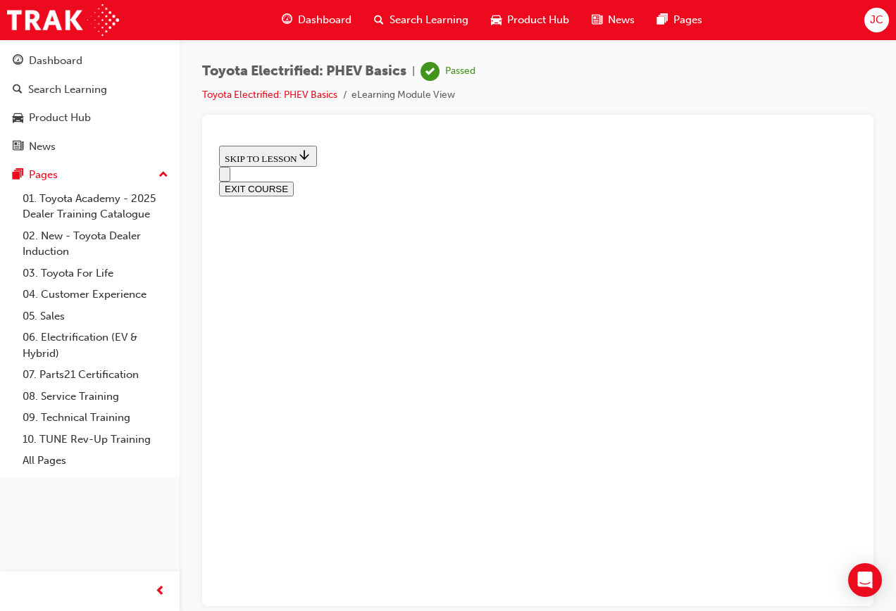
scroll to position [296, 0]
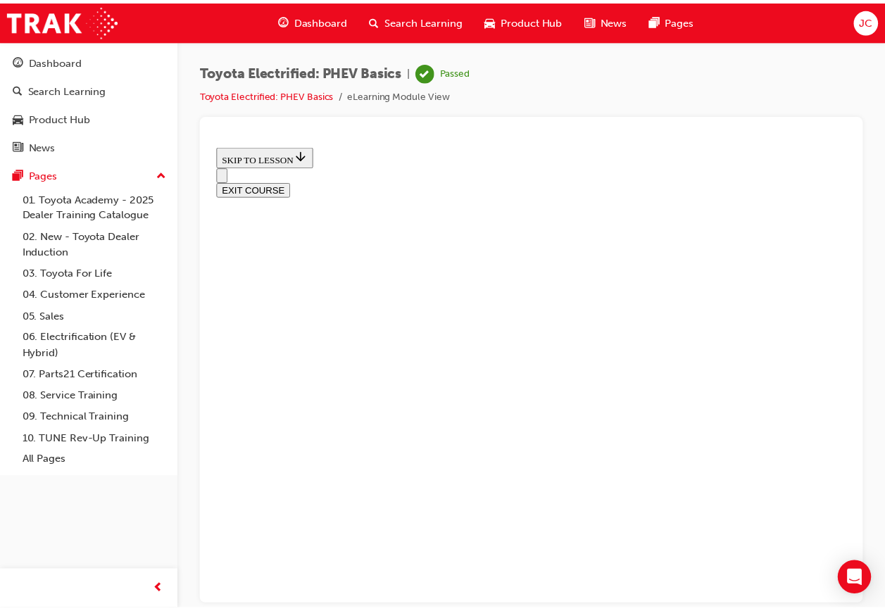
scroll to position [44, 0]
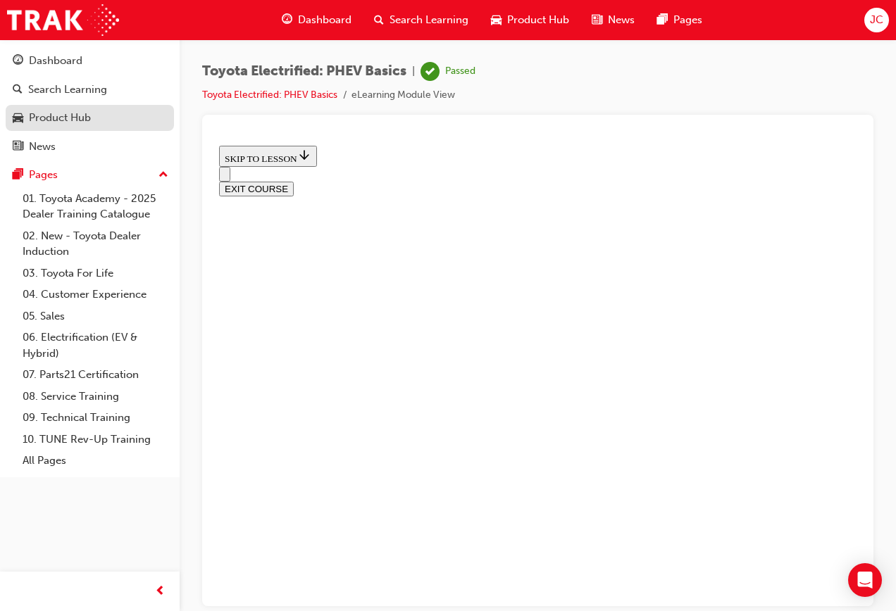
click at [49, 123] on div "Product Hub" at bounding box center [60, 118] width 62 height 16
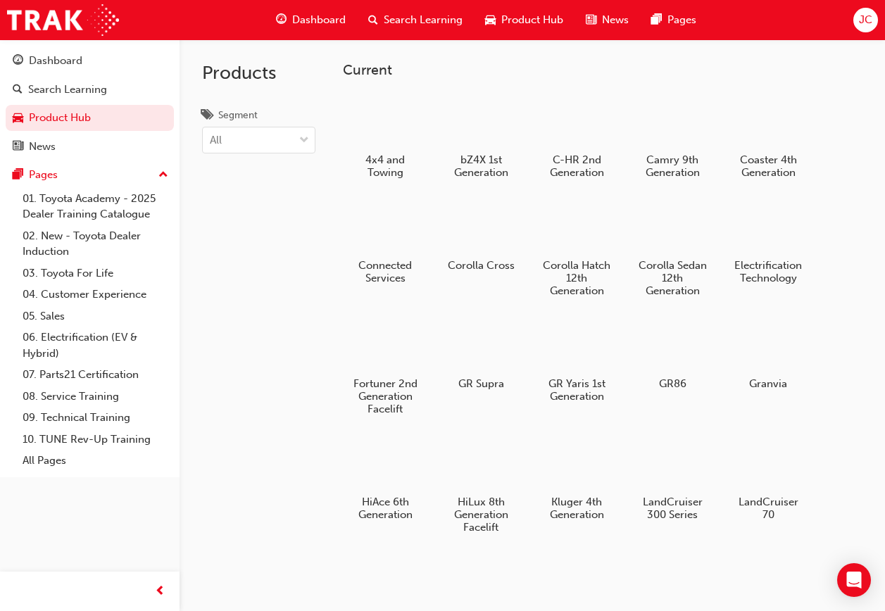
click at [413, 381] on h5 "Fortuner 2nd Generation Facelift" at bounding box center [386, 397] width 74 height 38
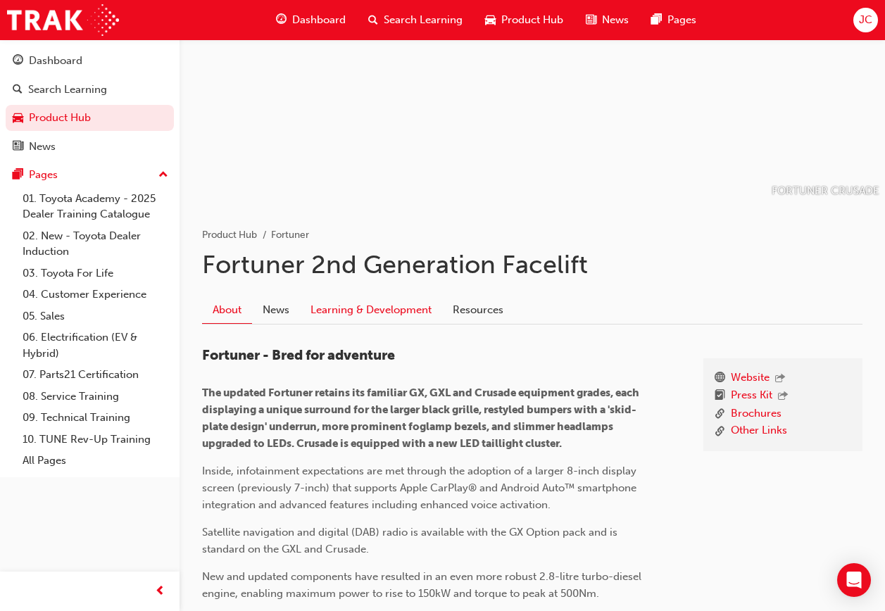
click at [401, 313] on link "Learning & Development" at bounding box center [371, 310] width 142 height 27
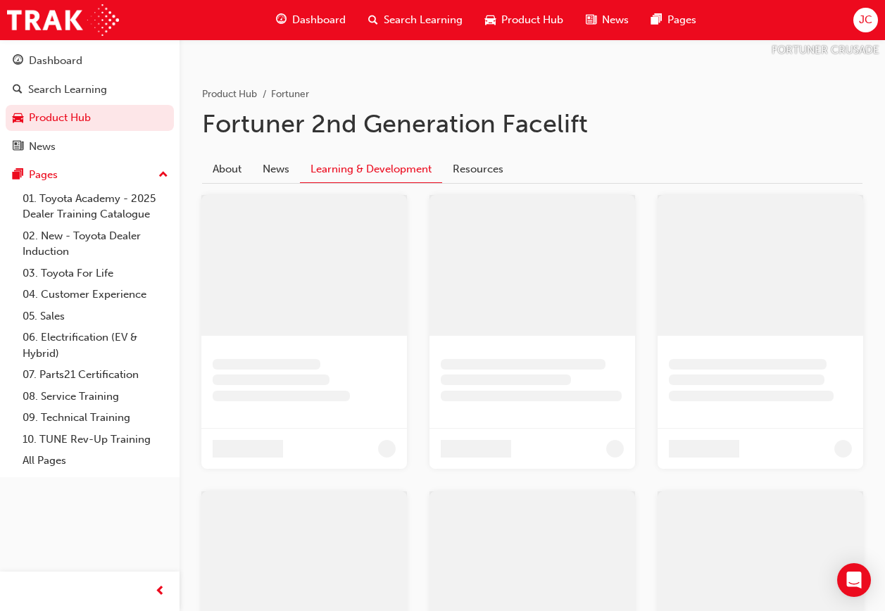
scroll to position [87, 0]
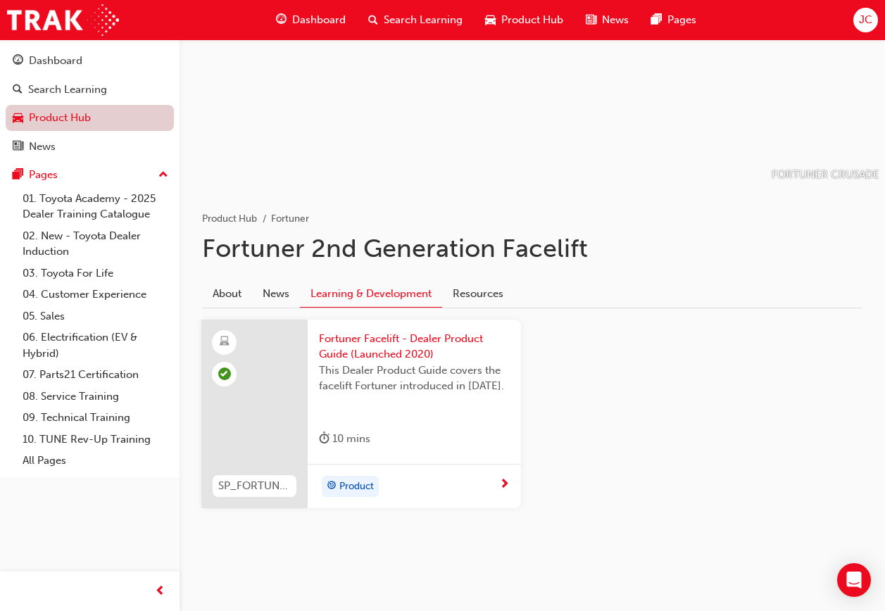
click at [76, 123] on link "Product Hub" at bounding box center [90, 118] width 168 height 26
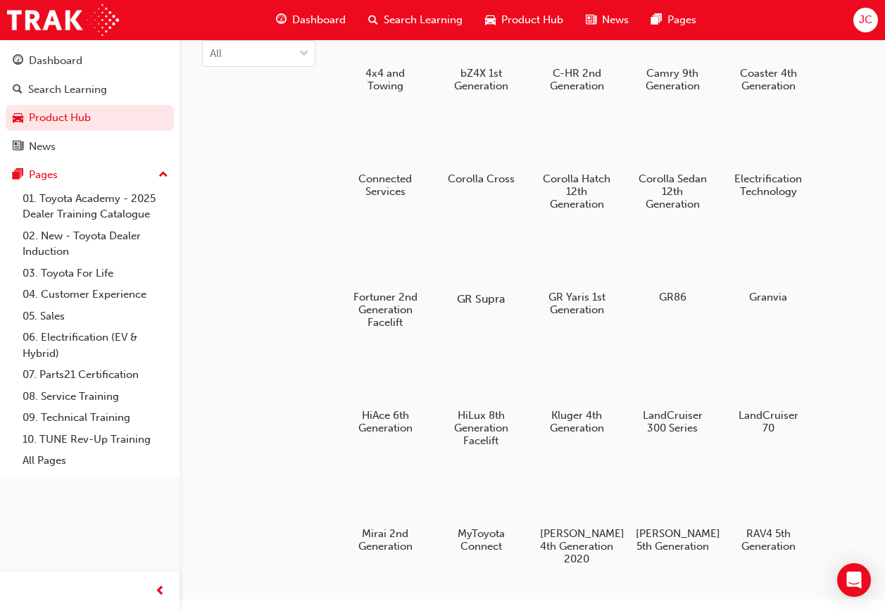
click at [484, 304] on h5 "GR Supra" at bounding box center [481, 298] width 78 height 13
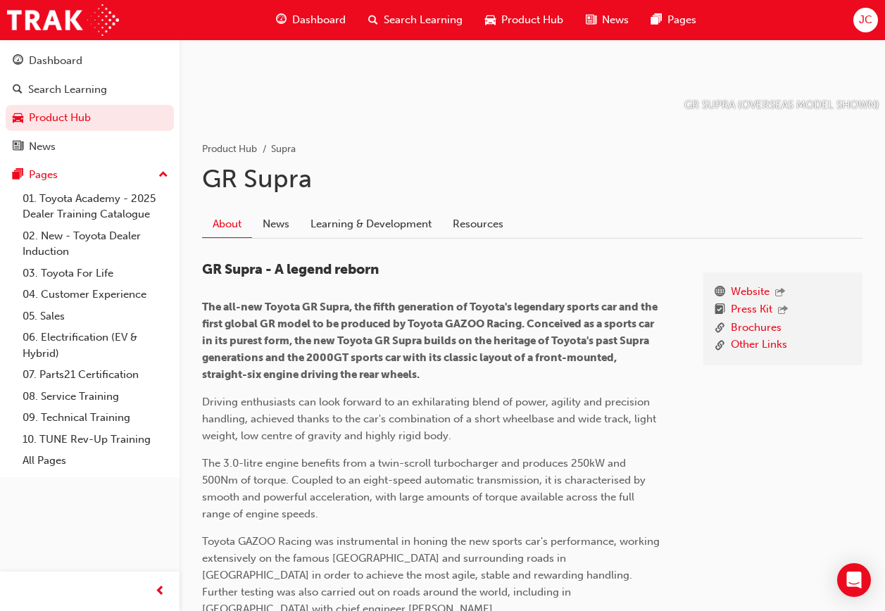
scroll to position [211, 0]
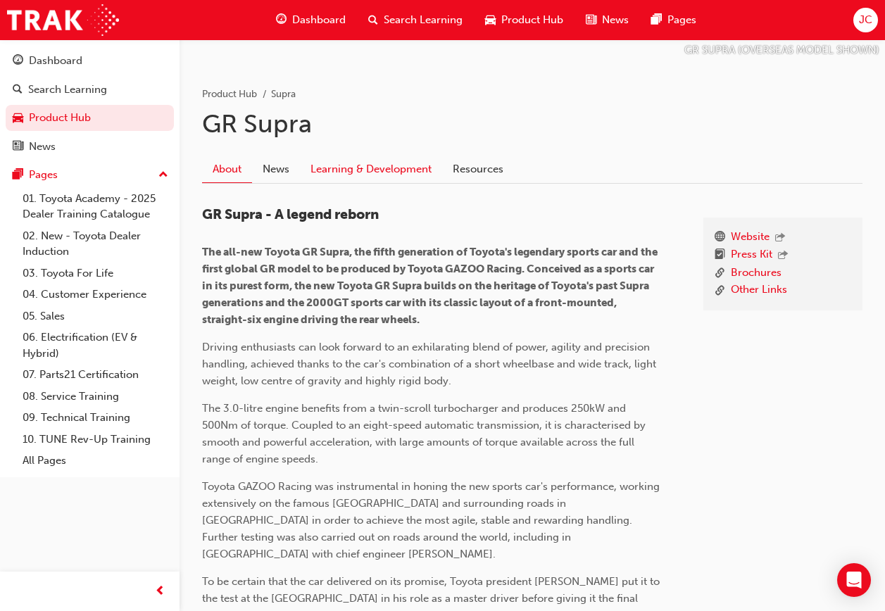
click at [405, 170] on link "Learning & Development" at bounding box center [371, 169] width 142 height 27
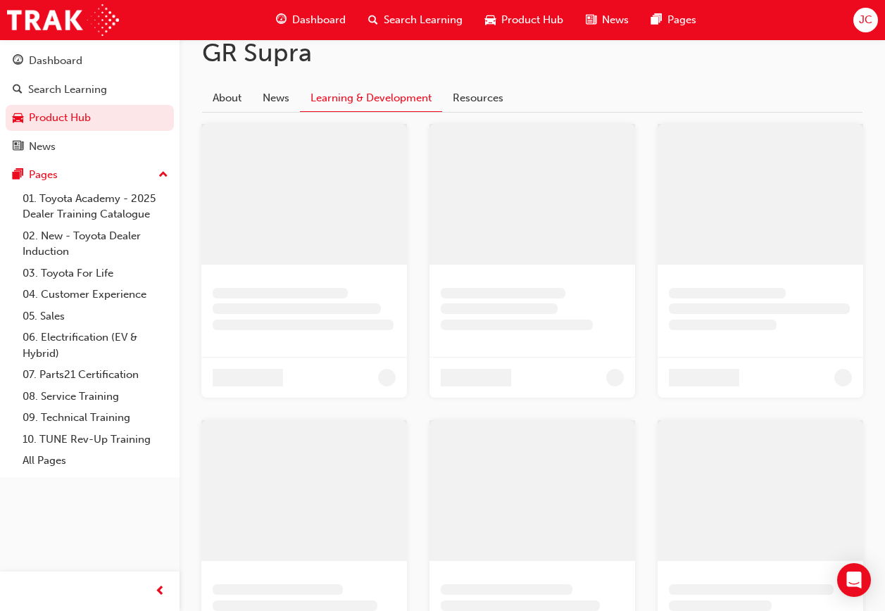
scroll to position [298, 0]
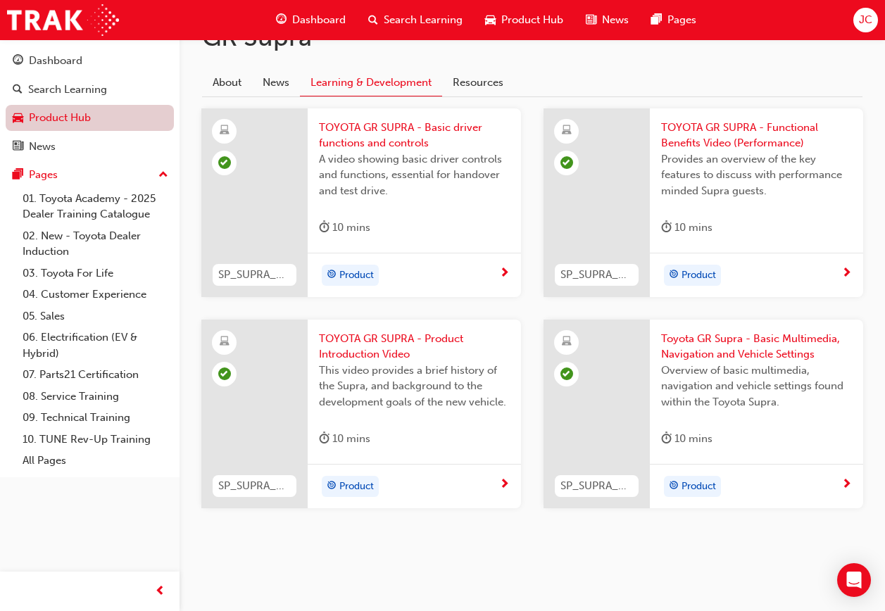
click at [104, 123] on link "Product Hub" at bounding box center [90, 118] width 168 height 26
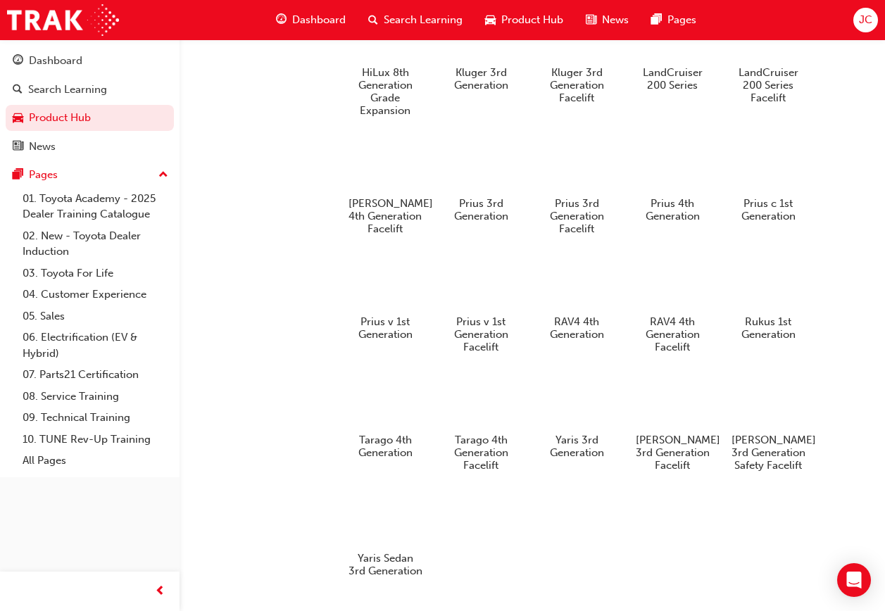
scroll to position [1400, 0]
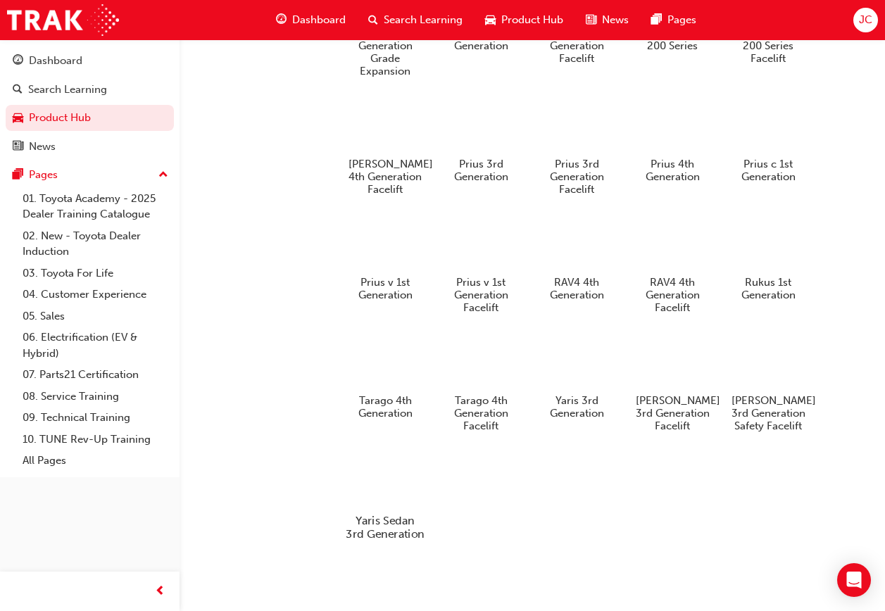
click at [380, 514] on h5 "Yaris Sedan 3rd Generation" at bounding box center [386, 527] width 78 height 27
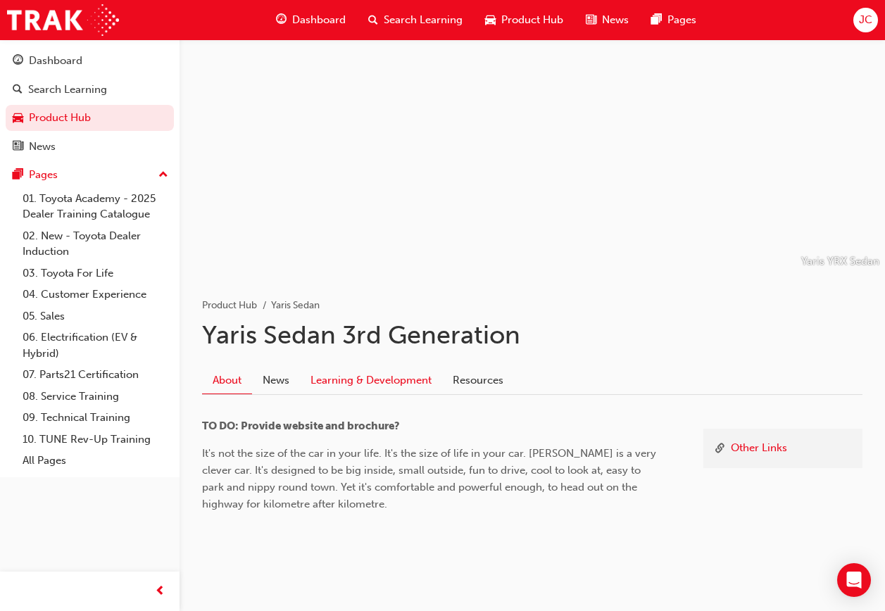
click at [332, 371] on link "Learning & Development" at bounding box center [371, 380] width 142 height 27
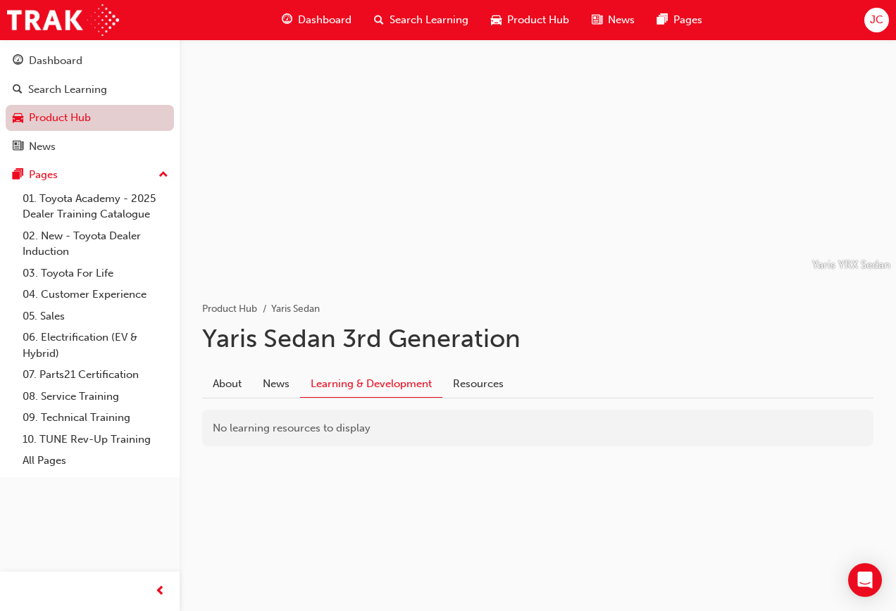
click at [69, 121] on link "Product Hub" at bounding box center [90, 118] width 168 height 26
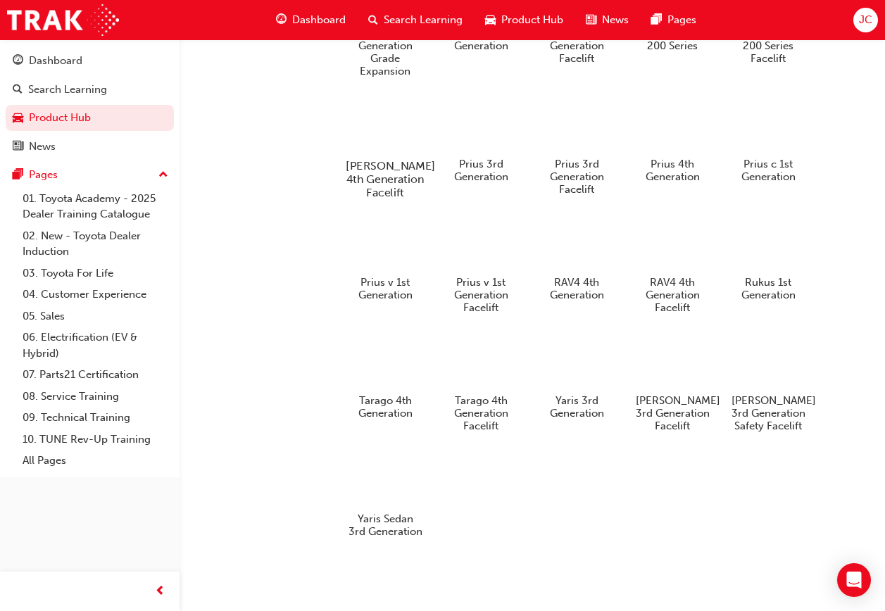
scroll to position [1400, 0]
click at [790, 356] on div at bounding box center [769, 361] width 78 height 56
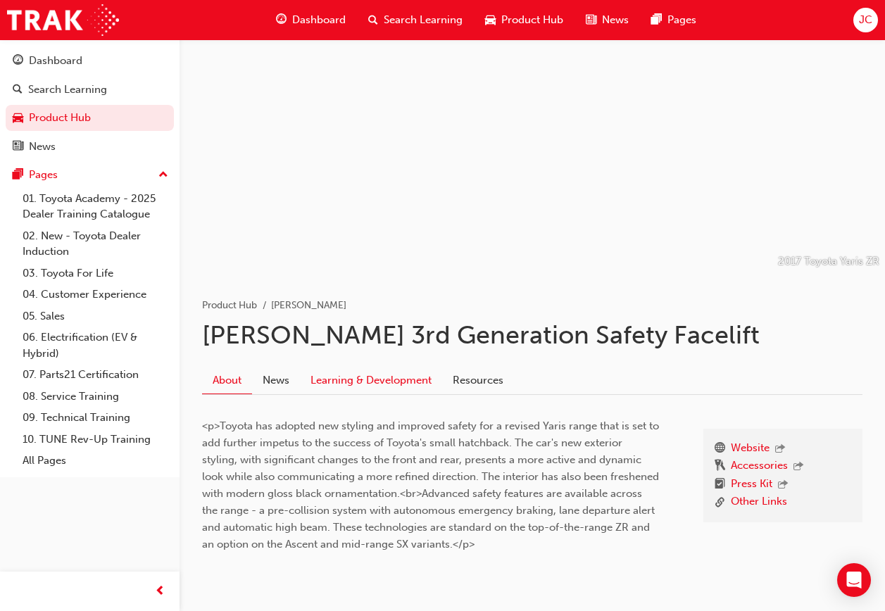
click at [409, 372] on link "Learning & Development" at bounding box center [371, 380] width 142 height 27
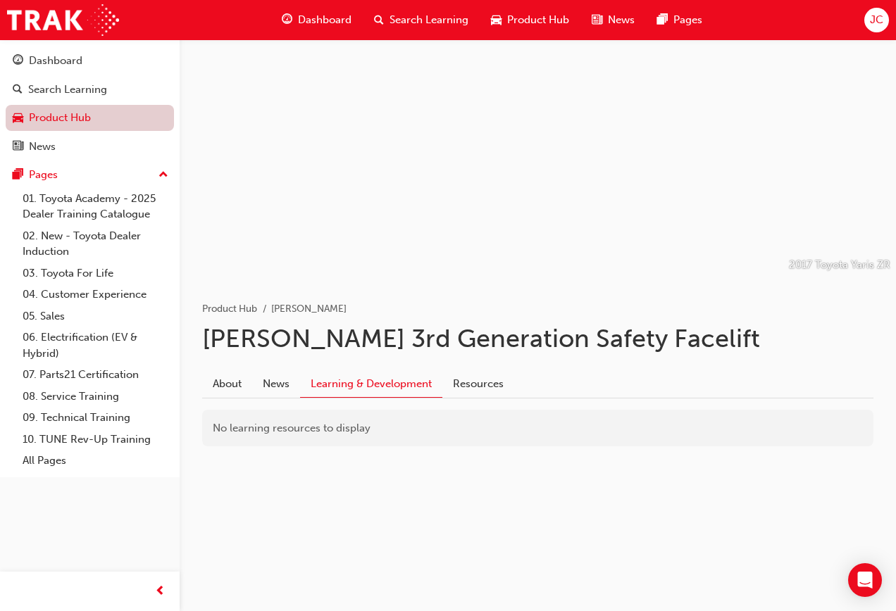
click at [125, 112] on link "Product Hub" at bounding box center [90, 118] width 168 height 26
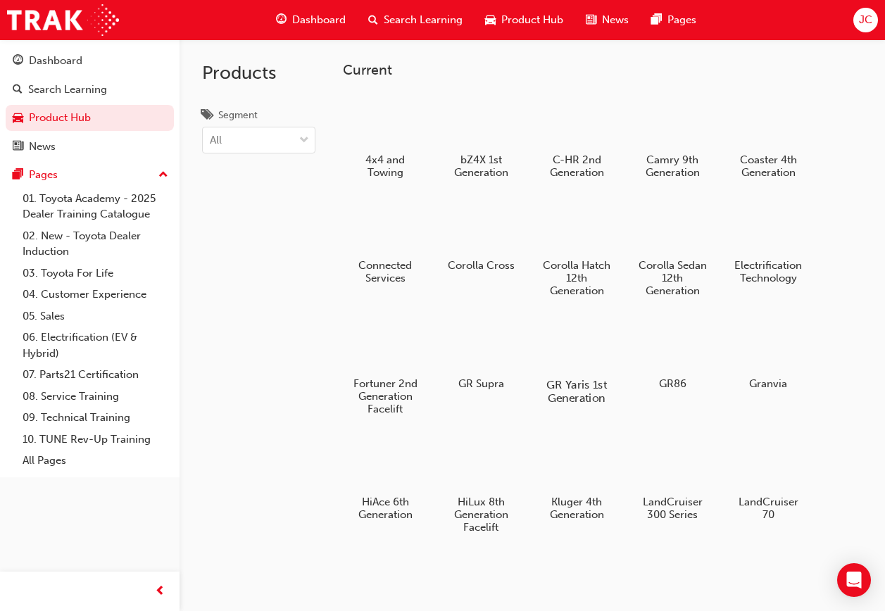
click at [546, 357] on div at bounding box center [577, 344] width 78 height 56
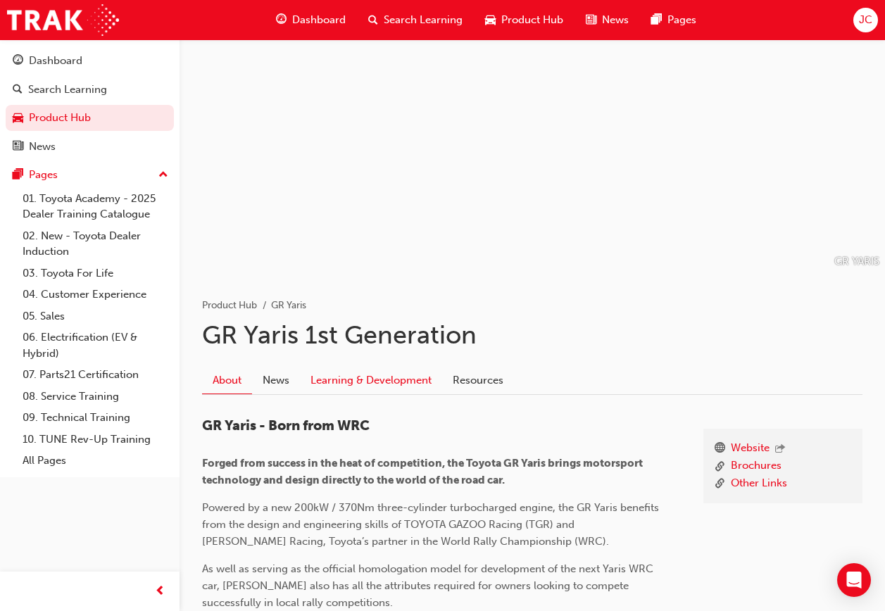
click at [385, 376] on link "Learning & Development" at bounding box center [371, 380] width 142 height 27
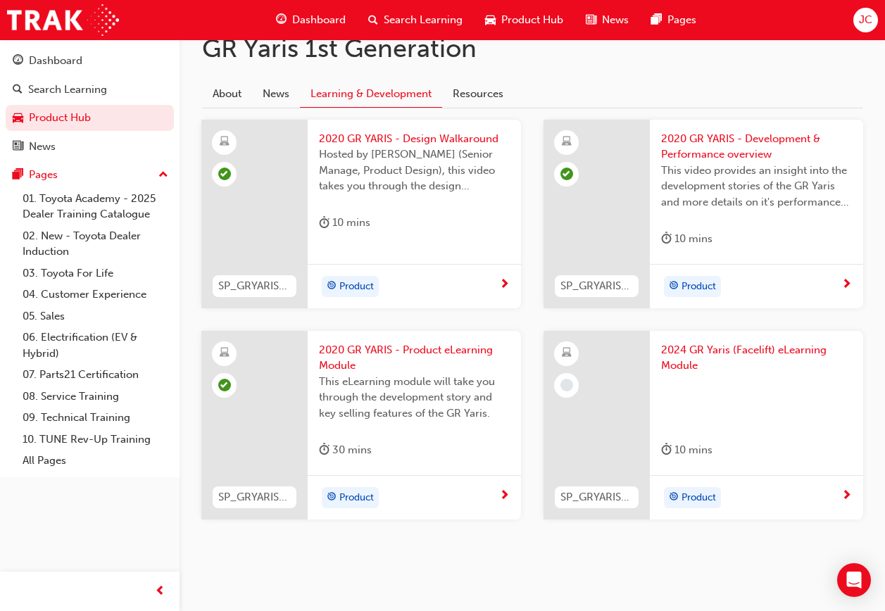
scroll to position [298, 0]
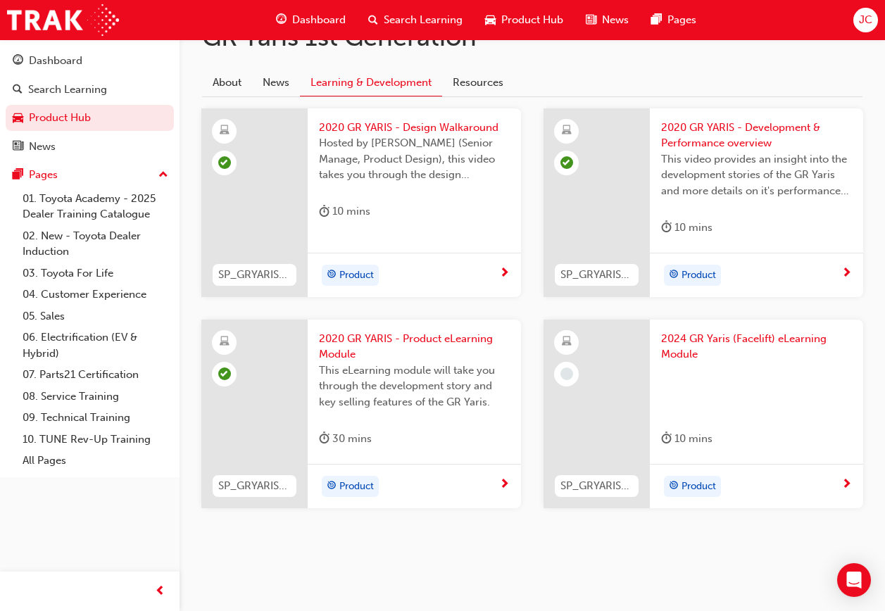
click at [744, 397] on div at bounding box center [756, 391] width 191 height 56
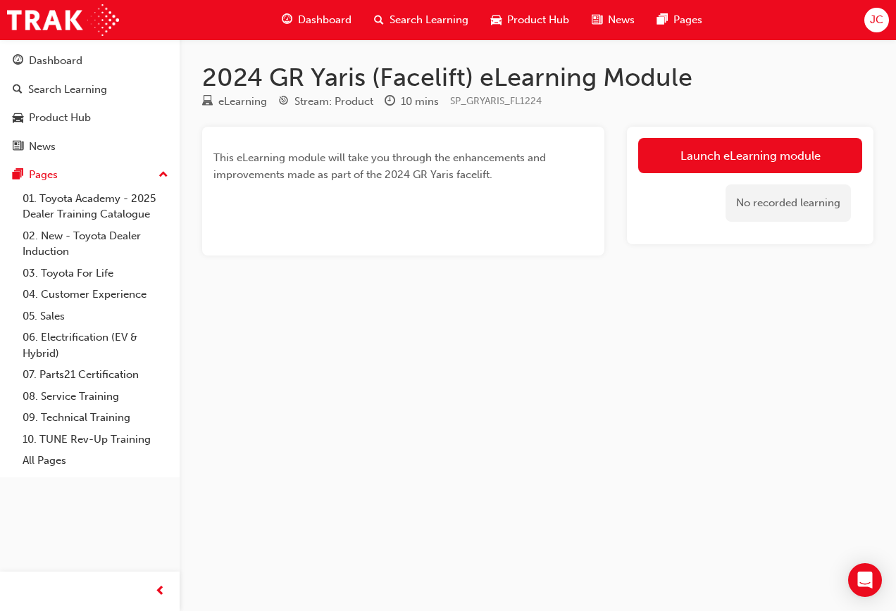
click at [742, 130] on div "Launch eLearning module No recorded learning" at bounding box center [750, 186] width 247 height 118
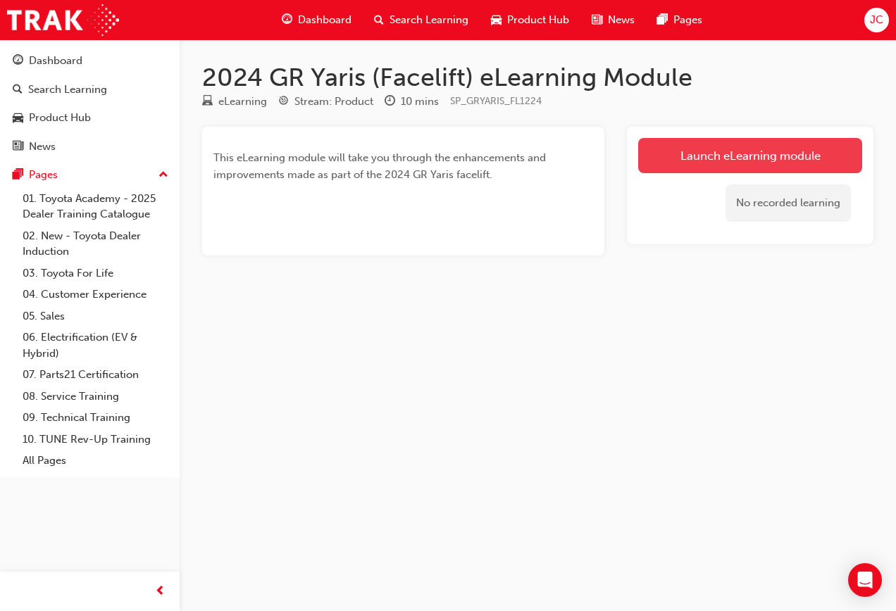
click at [737, 143] on link "Launch eLearning module" at bounding box center [750, 155] width 224 height 35
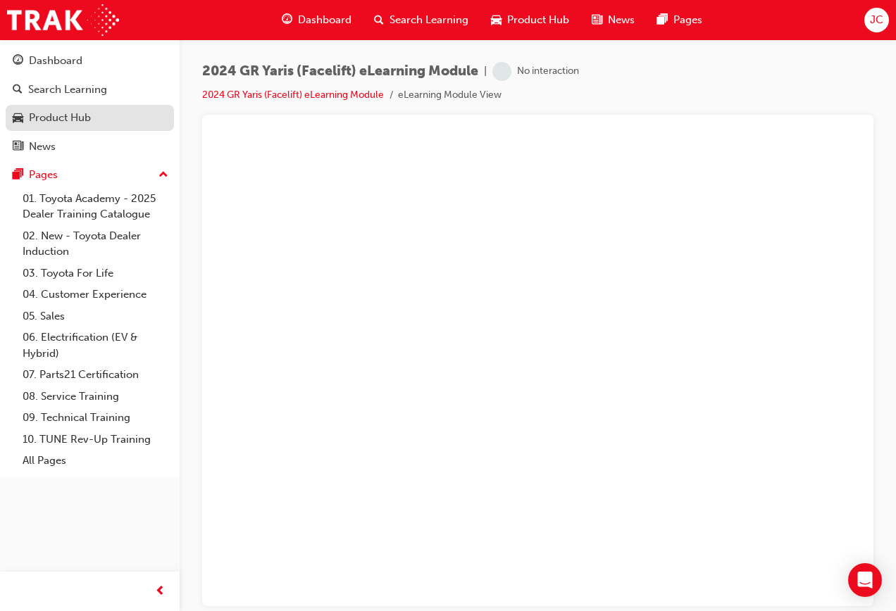
click at [47, 116] on div "Product Hub" at bounding box center [60, 118] width 62 height 16
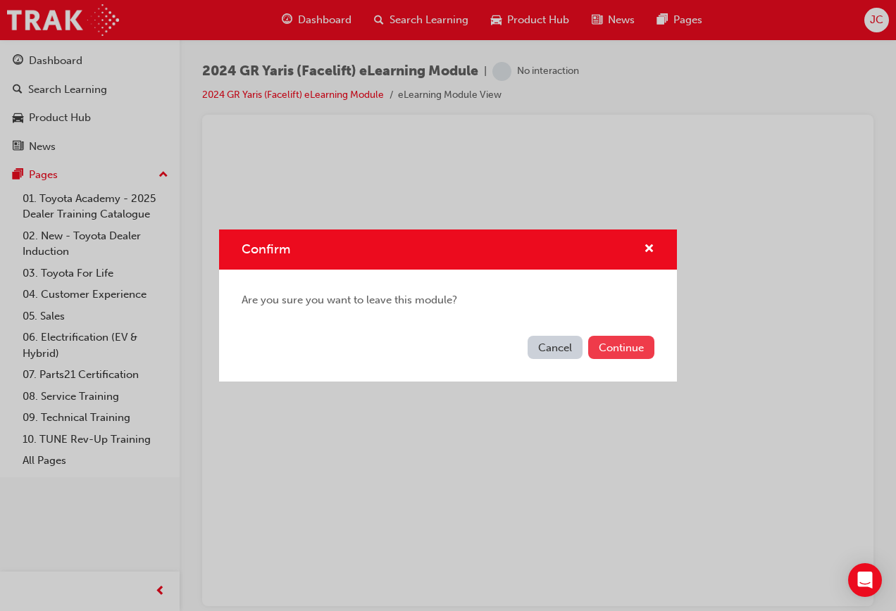
click at [629, 339] on button "Continue" at bounding box center [621, 347] width 66 height 23
